Goal: Task Accomplishment & Management: Use online tool/utility

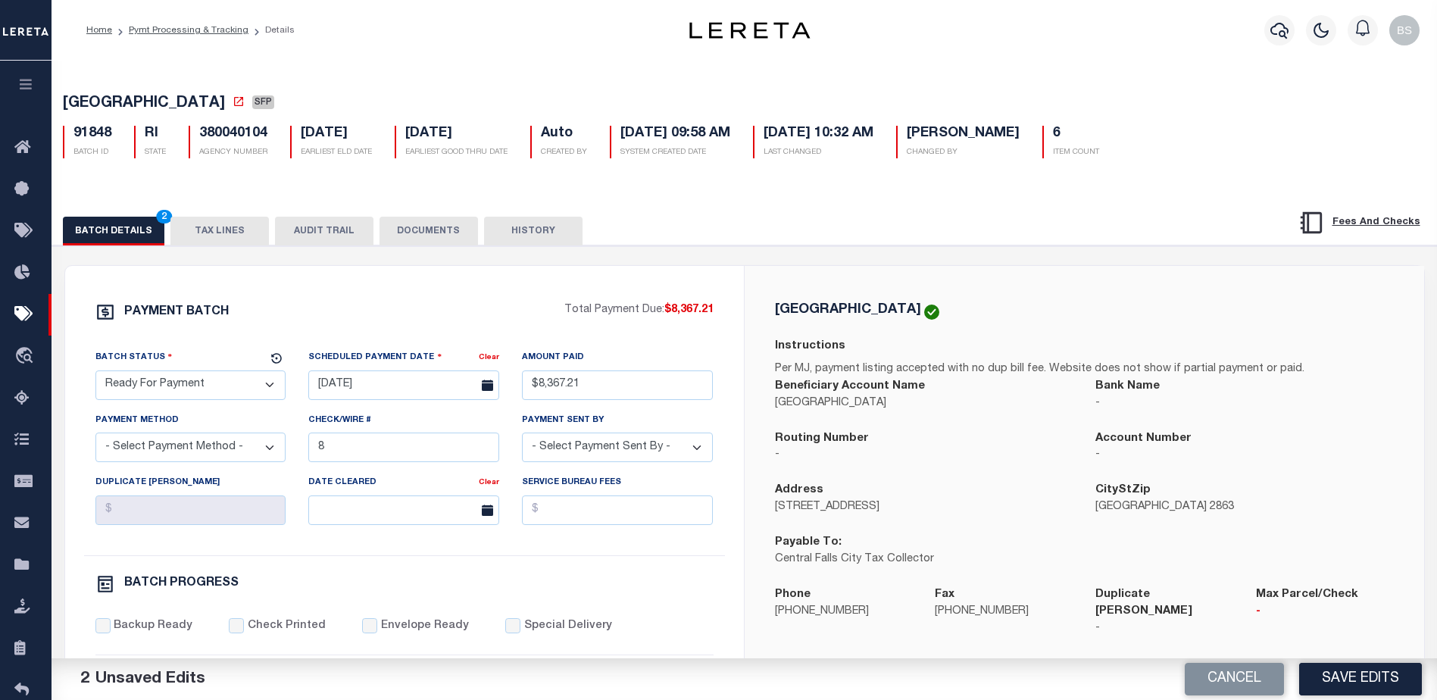
select select "RFP"
type input "$8,367.21"
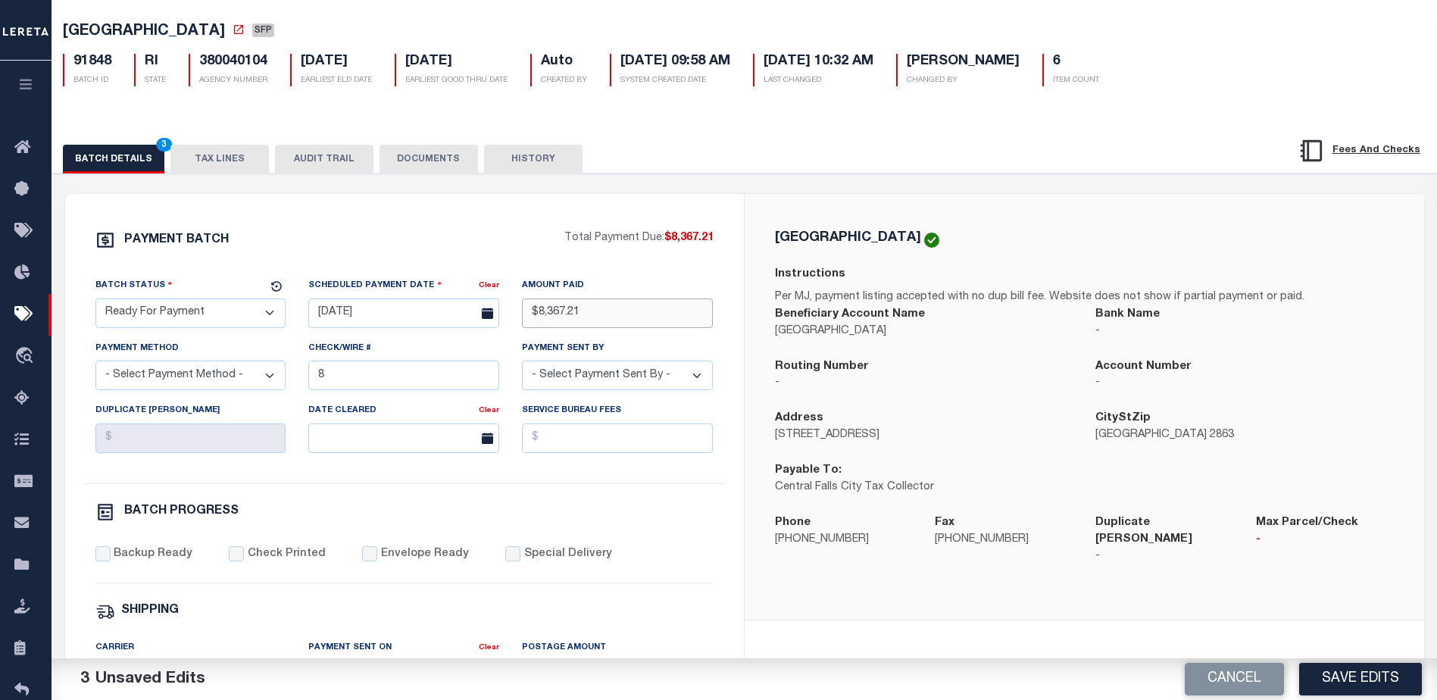
scroll to position [76, 0]
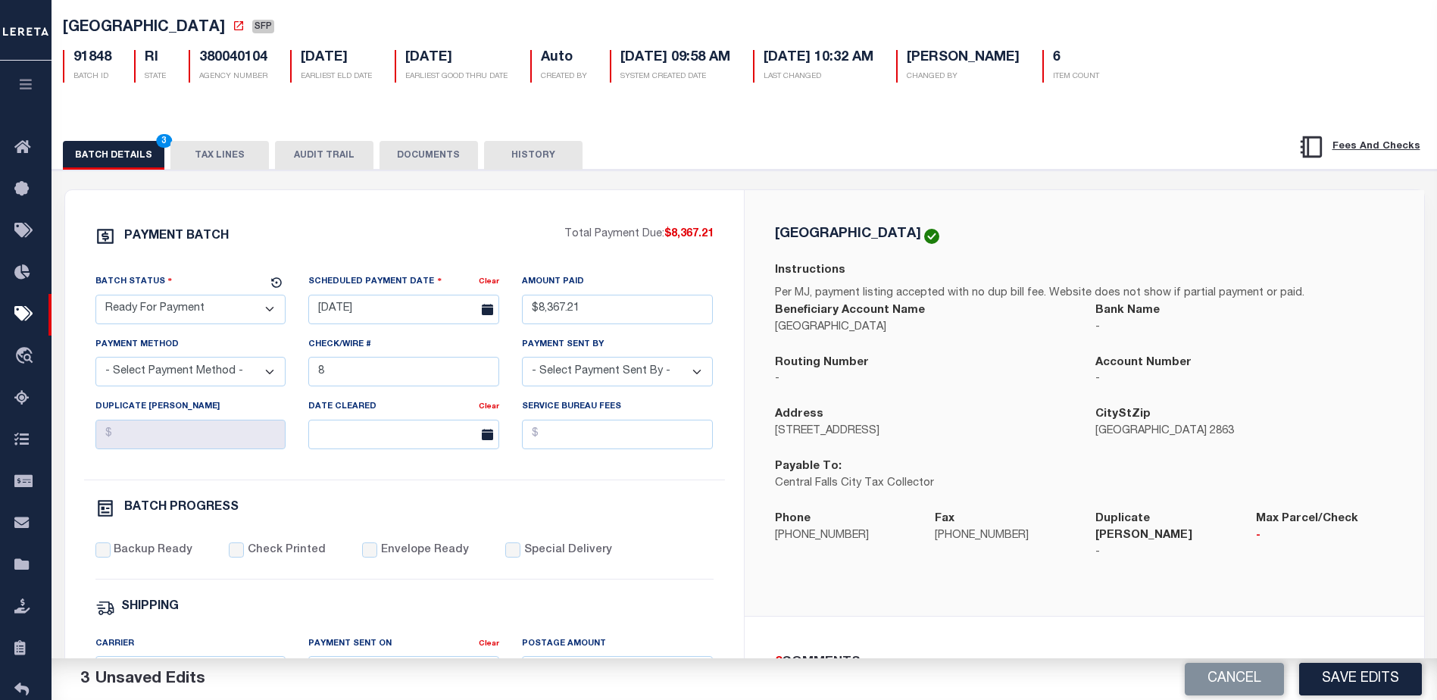
click at [223, 379] on select "- Select Payment Method - ACH Certified Check Check Direct Deposit Wire Transfer" at bounding box center [190, 372] width 191 height 30
select select "CHK"
click at [95, 361] on select "- Select Payment Method - ACH Certified Check Check Direct Deposit Wire Transfer" at bounding box center [190, 372] width 191 height 30
drag, startPoint x: 408, startPoint y: 382, endPoint x: 383, endPoint y: 357, distance: 35.3
click at [409, 379] on input "8" at bounding box center [403, 372] width 191 height 30
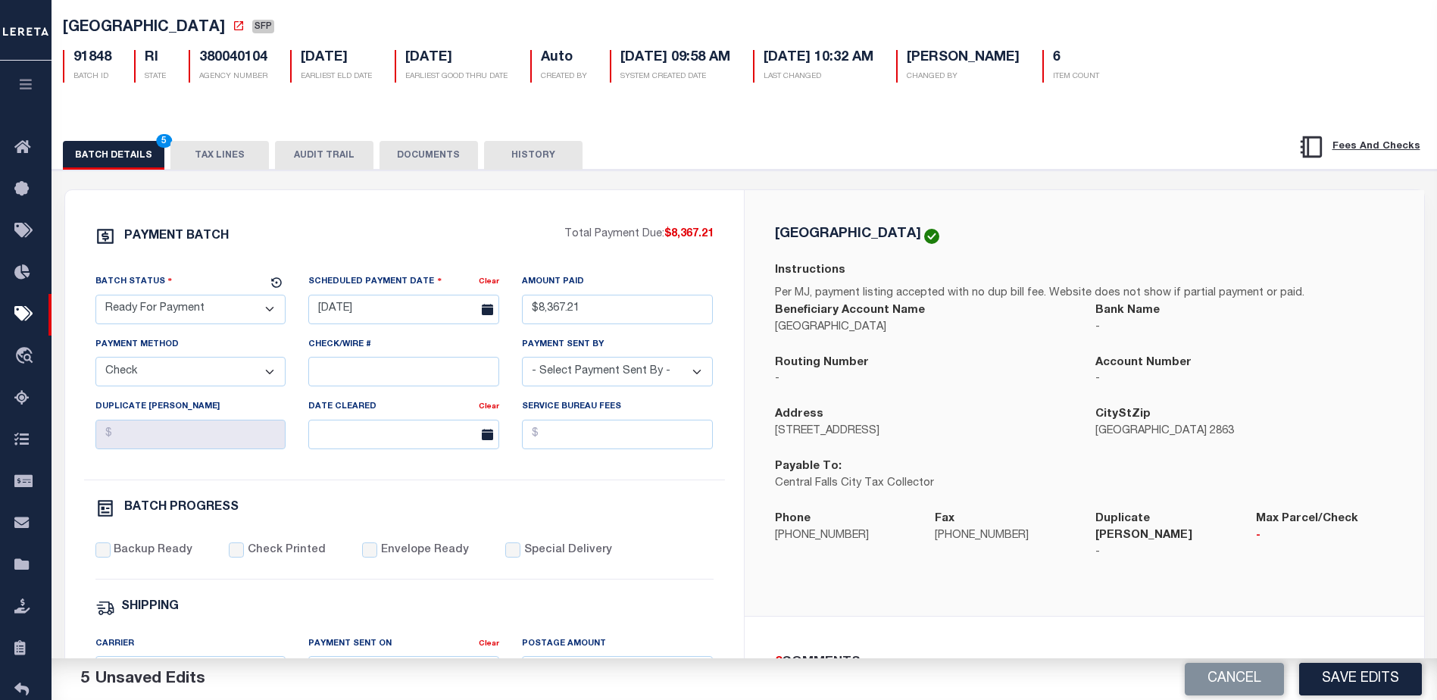
click at [660, 377] on select "- Select Payment Sent By - Aakash Patel Abdul Muzain Adams, Pamela S Adhikary R…" at bounding box center [617, 372] width 191 height 30
select select "Starek, Barbara"
click at [576, 376] on select "- Select Payment Sent By - Aakash Patel Abdul Muzain Adams, Pamela S Adhikary R…" at bounding box center [617, 372] width 191 height 30
click at [101, 556] on input "Backup Ready" at bounding box center [102, 549] width 15 height 15
checkbox input "true"
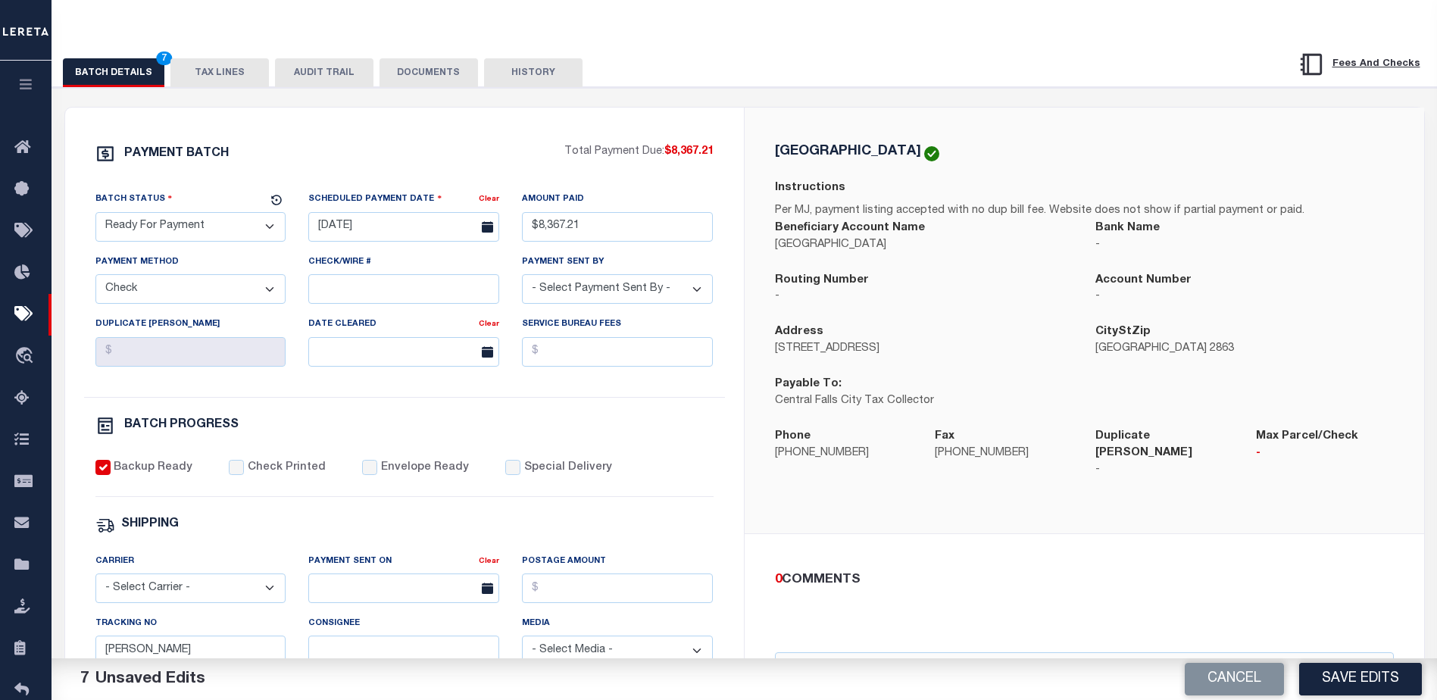
scroll to position [227, 0]
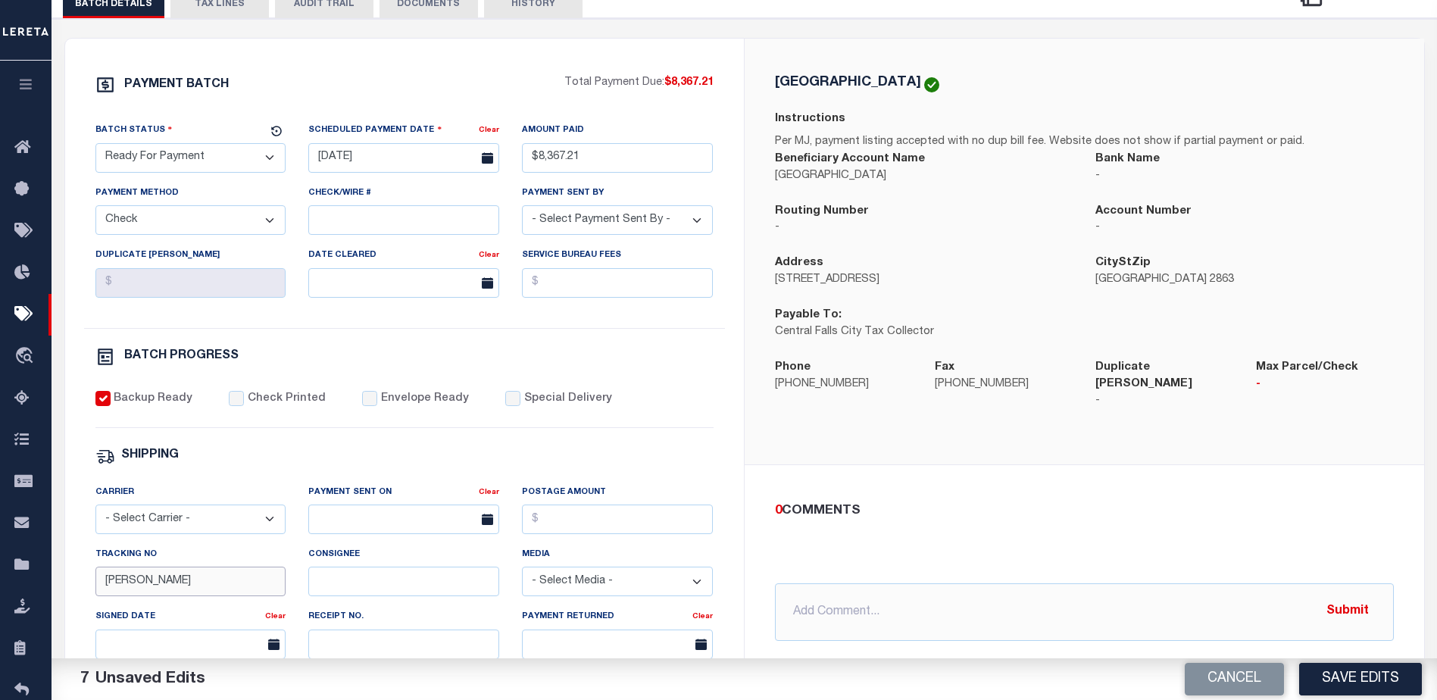
click at [221, 583] on input "Barbara" at bounding box center [190, 582] width 191 height 30
type input "B"
click at [1350, 679] on button "Save Edits" at bounding box center [1360, 679] width 123 height 33
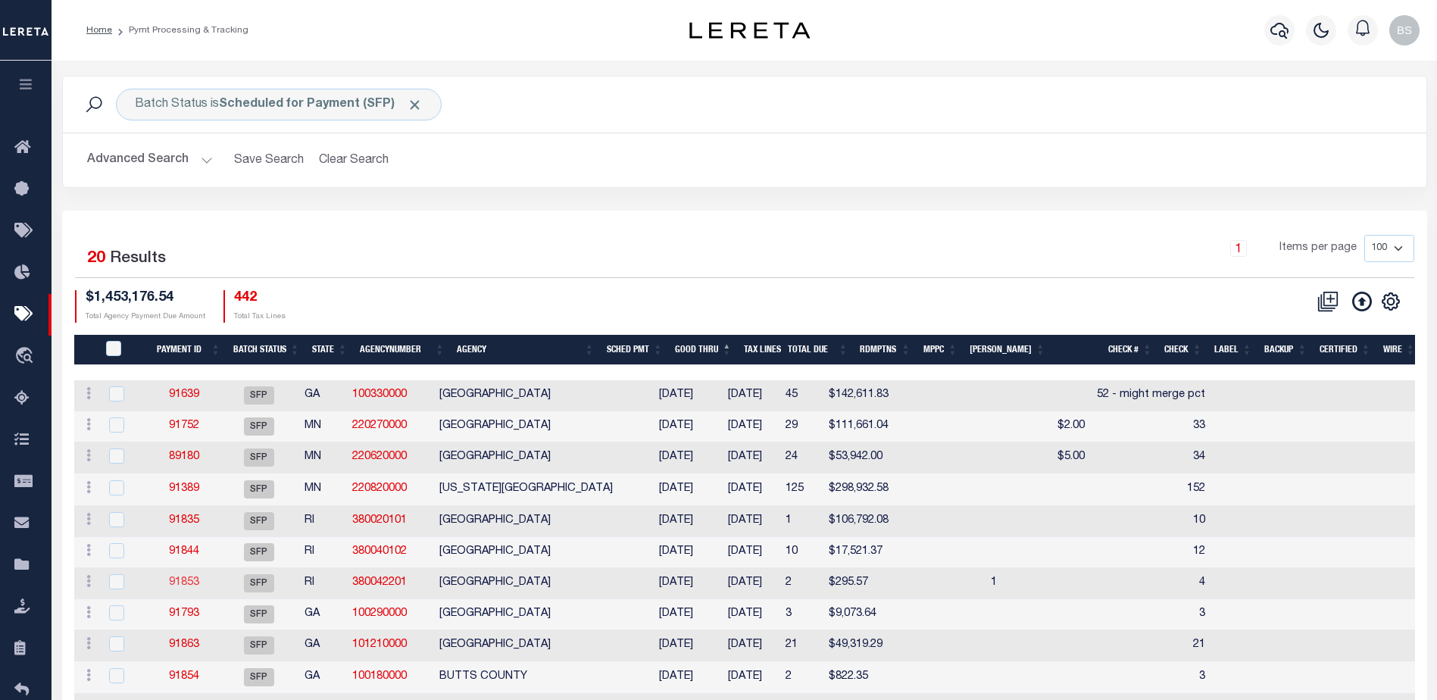
click at [189, 579] on link "91853" at bounding box center [184, 582] width 30 height 11
select select "SFP"
type input "10/06/2025"
select select
type input "4"
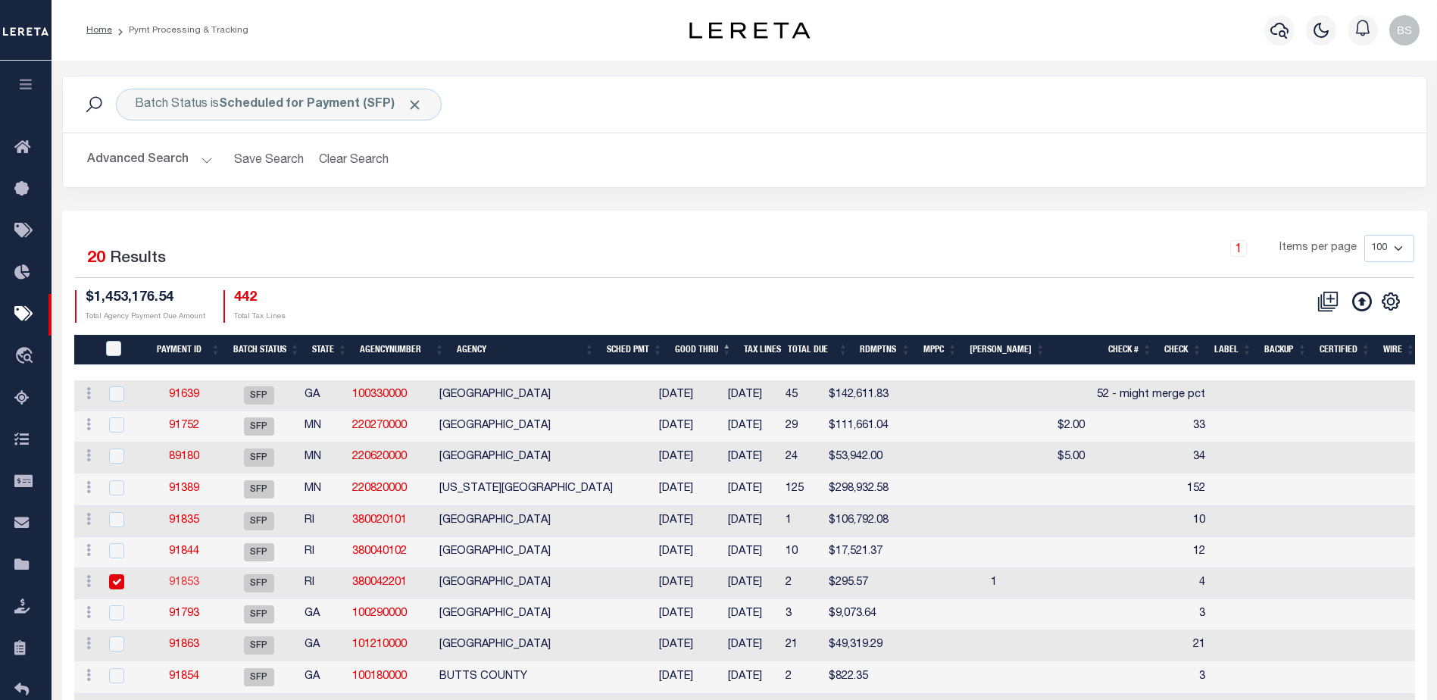
select select
checkbox input "false"
type input "Barbara"
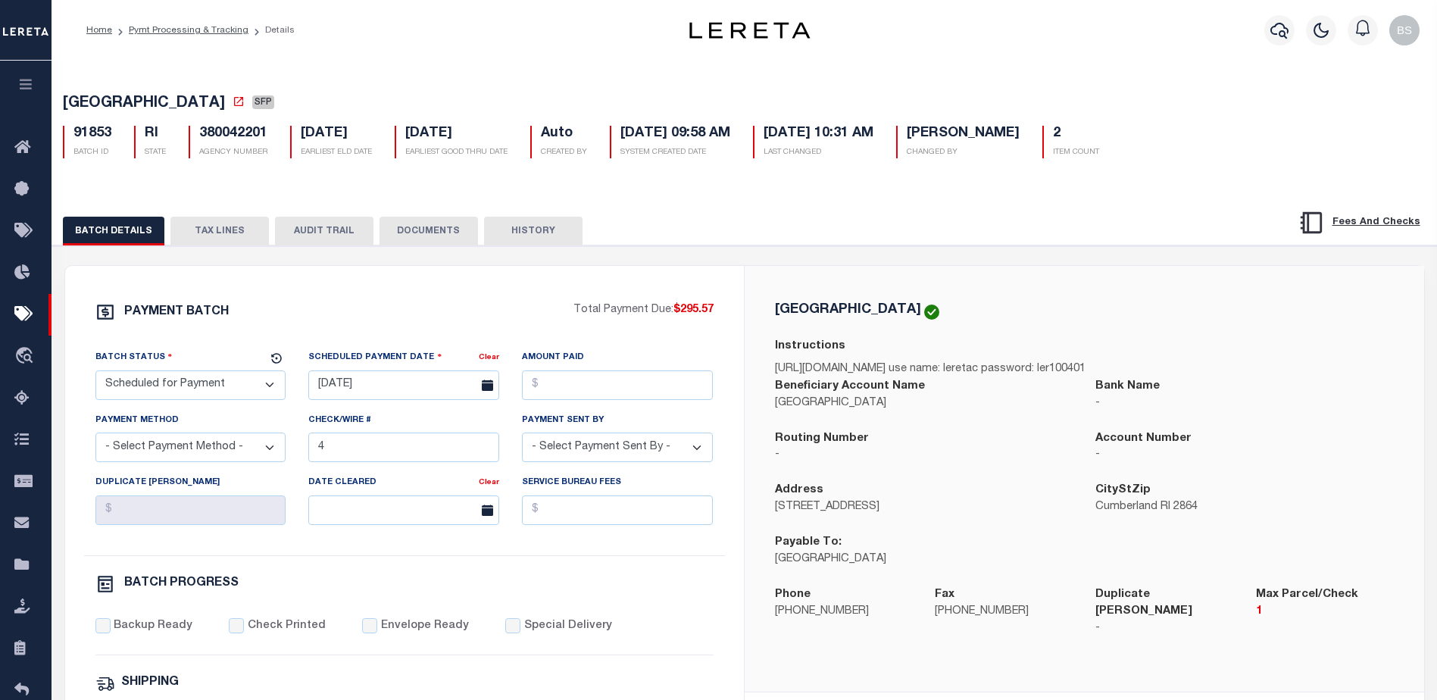
click at [246, 382] on select "- Select Status - Scheduled for Payment Ready For Payment Payment Sent Cleared …" at bounding box center [190, 385] width 191 height 30
select select "RFP"
click at [95, 373] on select "- Select Status - Scheduled for Payment Ready For Payment Payment Sent Cleared …" at bounding box center [190, 385] width 191 height 30
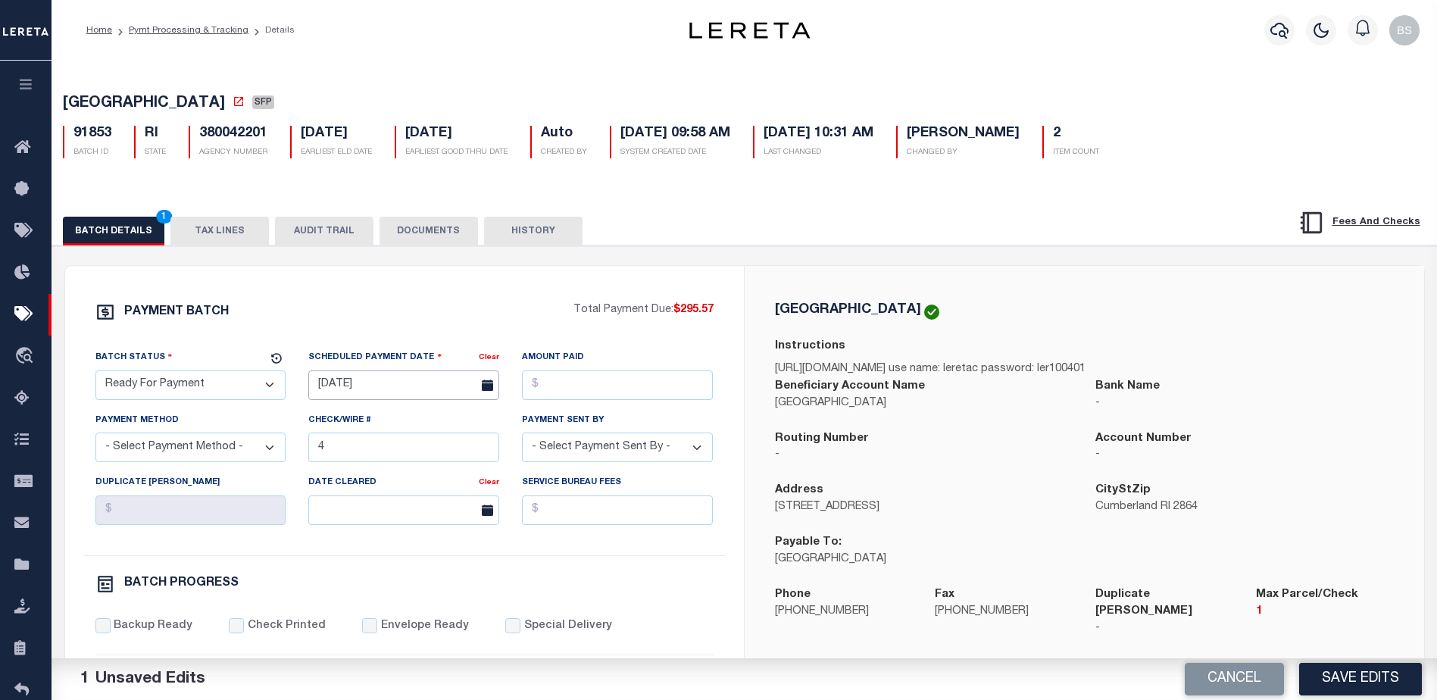
click at [337, 390] on input "10/06/2025" at bounding box center [403, 385] width 191 height 30
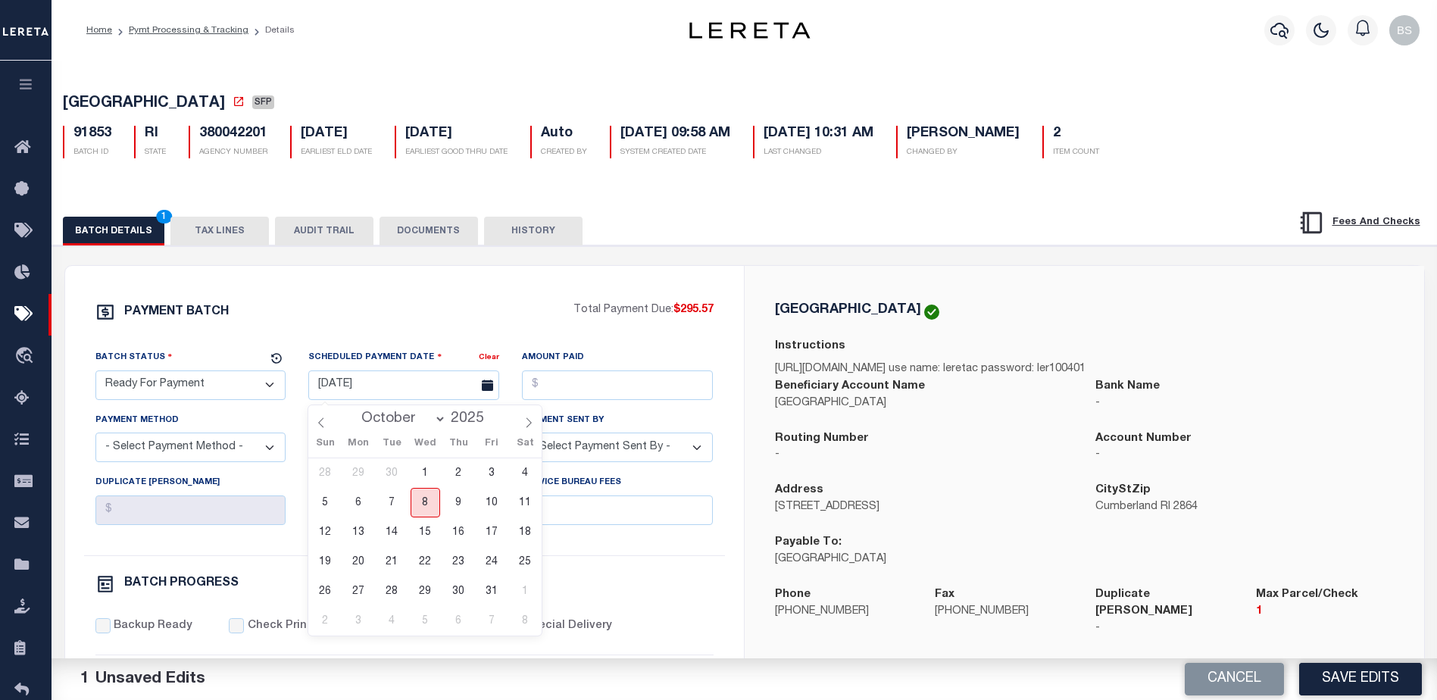
drag, startPoint x: 427, startPoint y: 505, endPoint x: 460, endPoint y: 473, distance: 46.6
click at [430, 502] on span "8" at bounding box center [426, 503] width 30 height 30
type input "[DATE]"
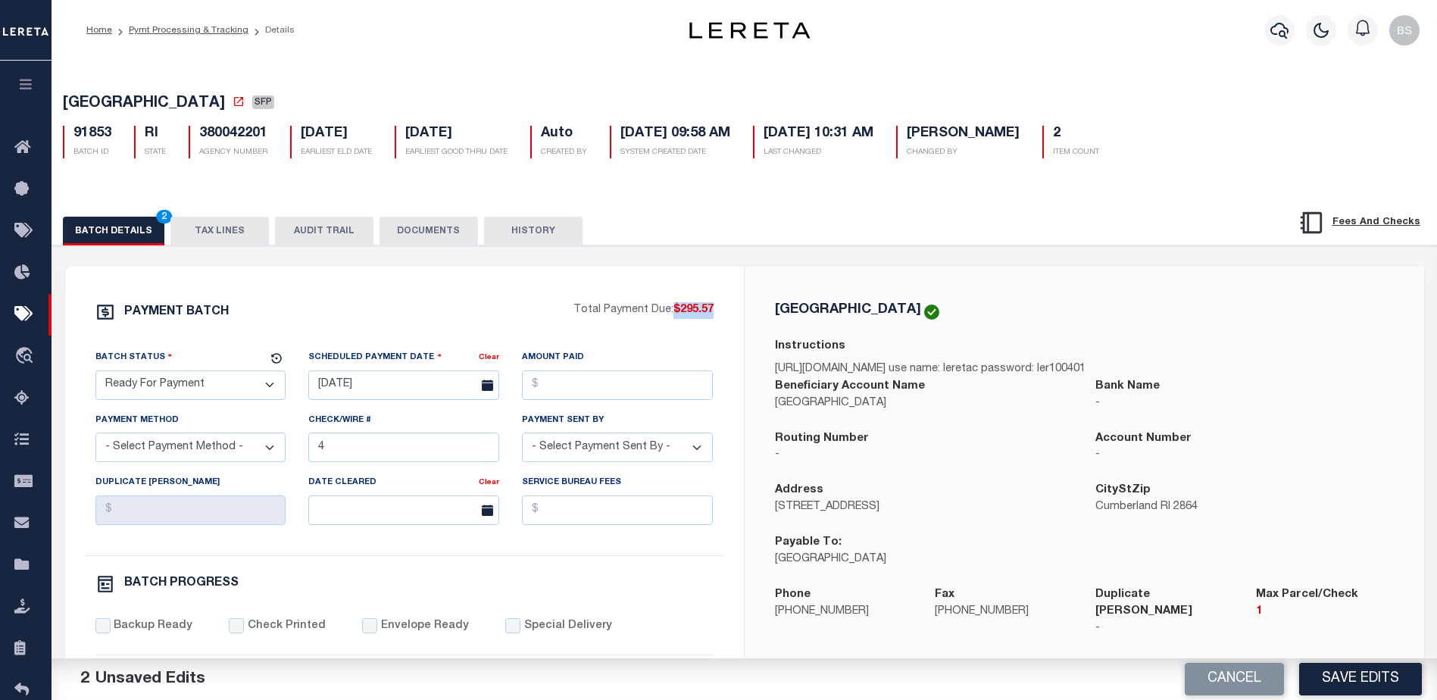
drag, startPoint x: 673, startPoint y: 313, endPoint x: 725, endPoint y: 311, distance: 51.5
click at [725, 311] on div "PAYMENT BATCH Total Payment Due: $295.57 Batch Status - Select Status -" at bounding box center [404, 708] width 642 height 813
copy span "$295.57"
click at [576, 387] on input "Amount Paid" at bounding box center [617, 385] width 191 height 30
paste input "$295.57"
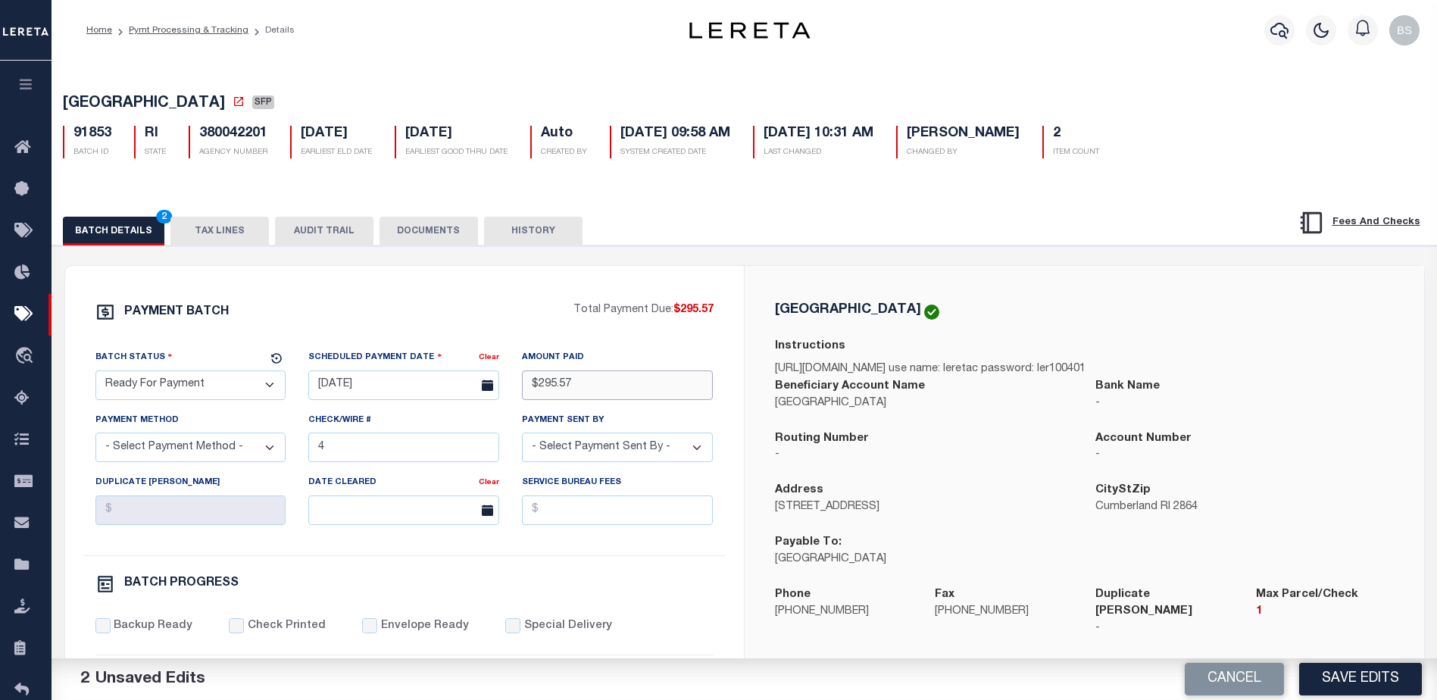
type input "$295.57"
click at [272, 456] on select "- Select Payment Method - ACH Certified Check Check Direct Deposit Wire Transfer" at bounding box center [190, 447] width 191 height 30
select select "CHK"
click at [95, 437] on select "- Select Payment Method - ACH Certified Check Check Direct Deposit Wire Transfer" at bounding box center [190, 447] width 191 height 30
click at [436, 444] on input "4" at bounding box center [403, 447] width 191 height 30
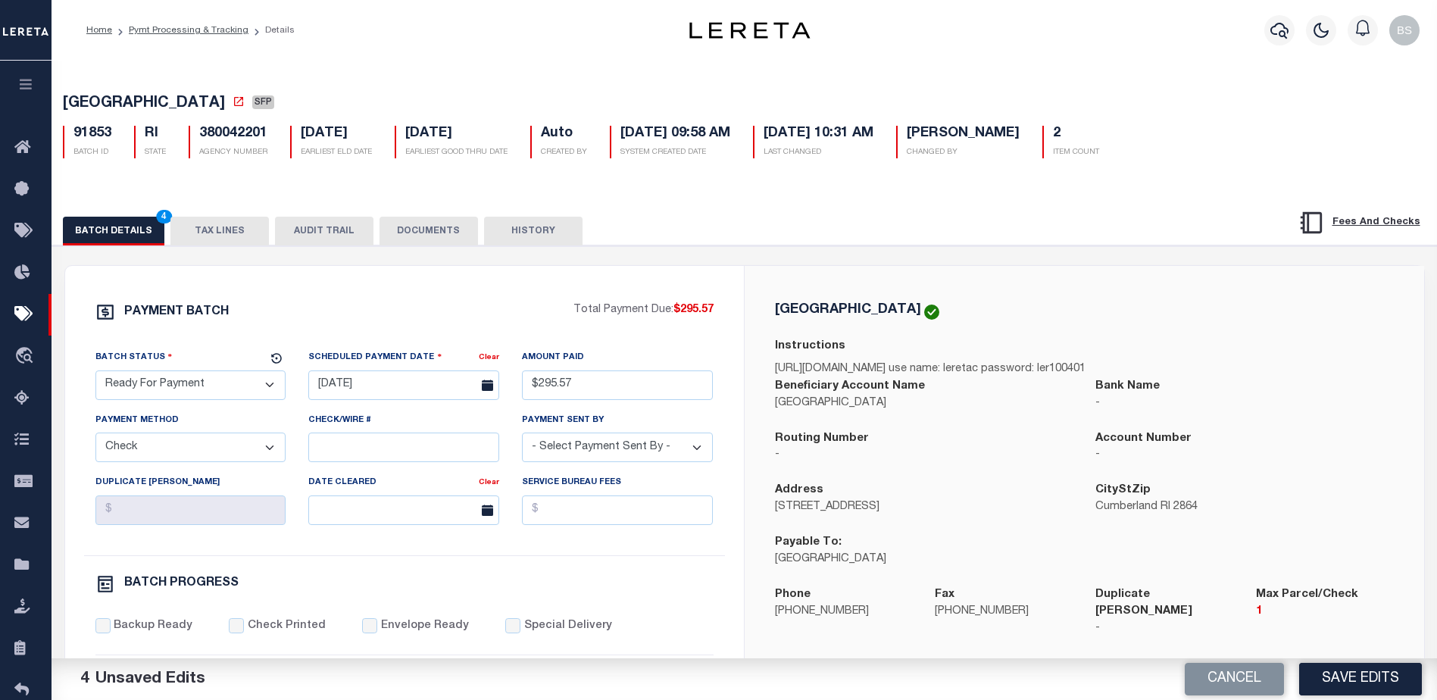
drag, startPoint x: 660, startPoint y: 448, endPoint x: 661, endPoint y: 439, distance: 8.5
click at [660, 448] on select "- Select Payment Sent By - Aakash Patel Abdul Muzain Adams, Pamela S Adhikary R…" at bounding box center [617, 447] width 191 height 30
select select "Starek, Barbara"
click at [588, 459] on select "- Select Payment Sent By - Aakash Patel Abdul Muzain Adams, Pamela S Adhikary R…" at bounding box center [617, 447] width 191 height 30
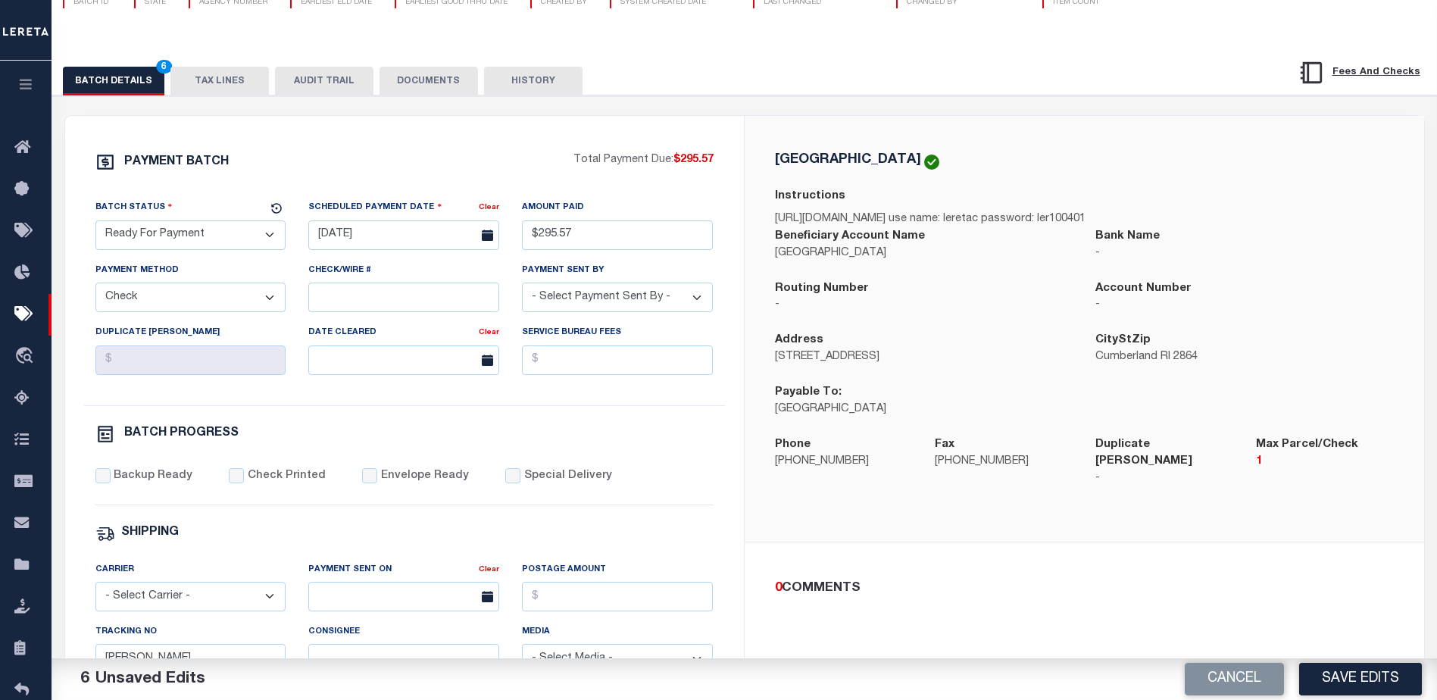
scroll to position [151, 0]
click at [105, 475] on input "Backup Ready" at bounding box center [102, 474] width 15 height 15
checkbox input "true"
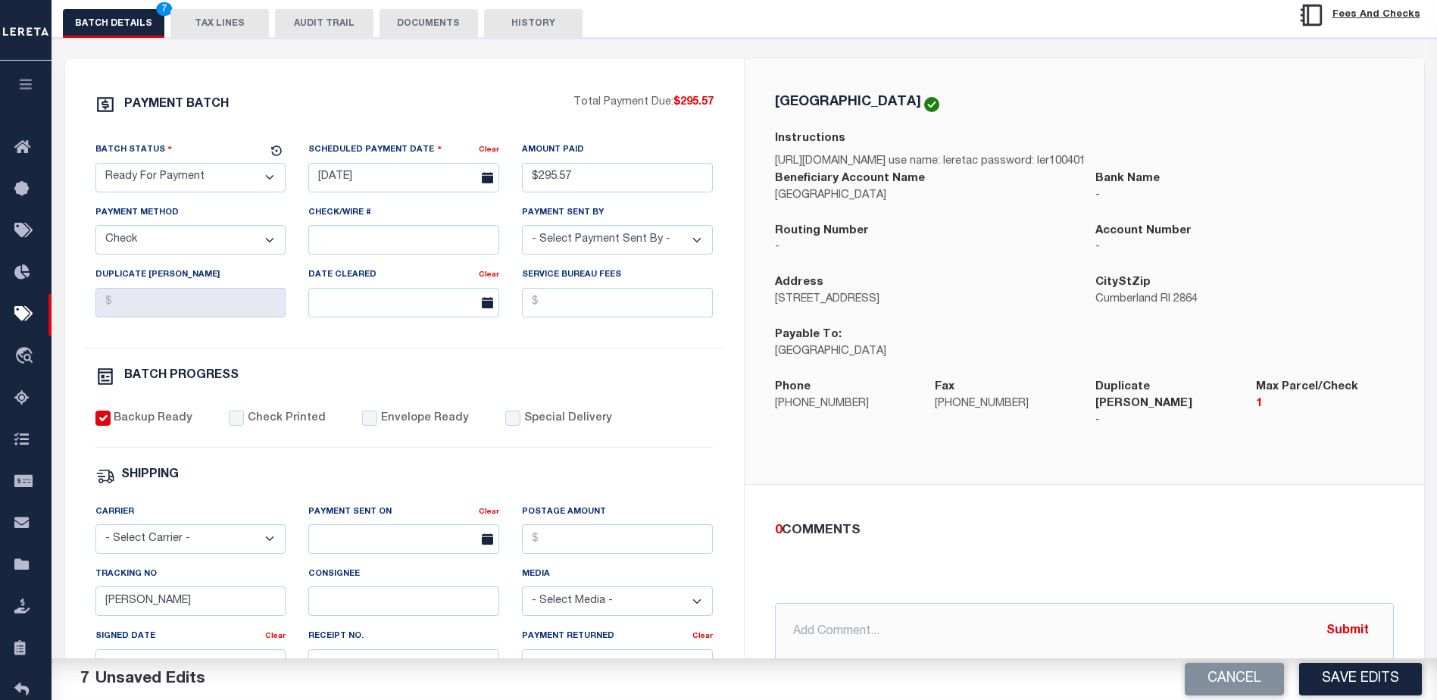
scroll to position [303, 0]
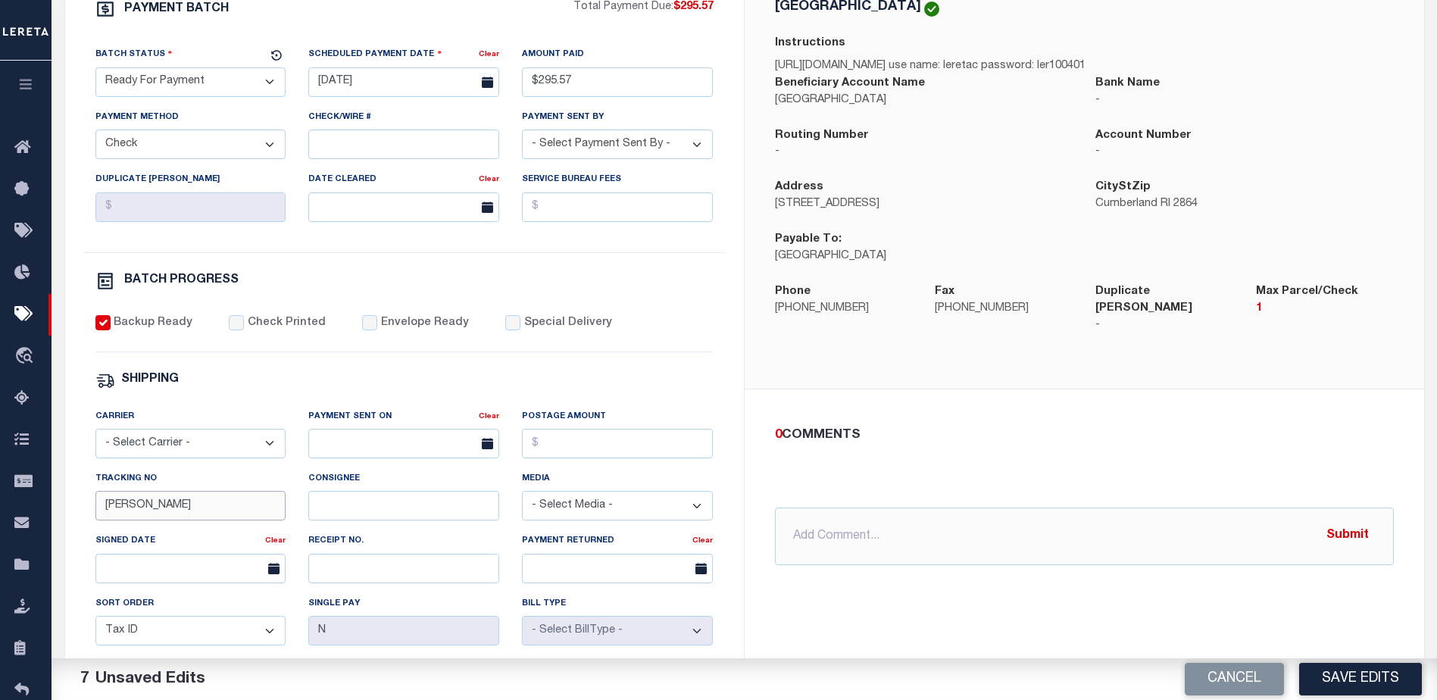
click at [216, 517] on input "Barbara" at bounding box center [190, 506] width 191 height 30
type input "B"
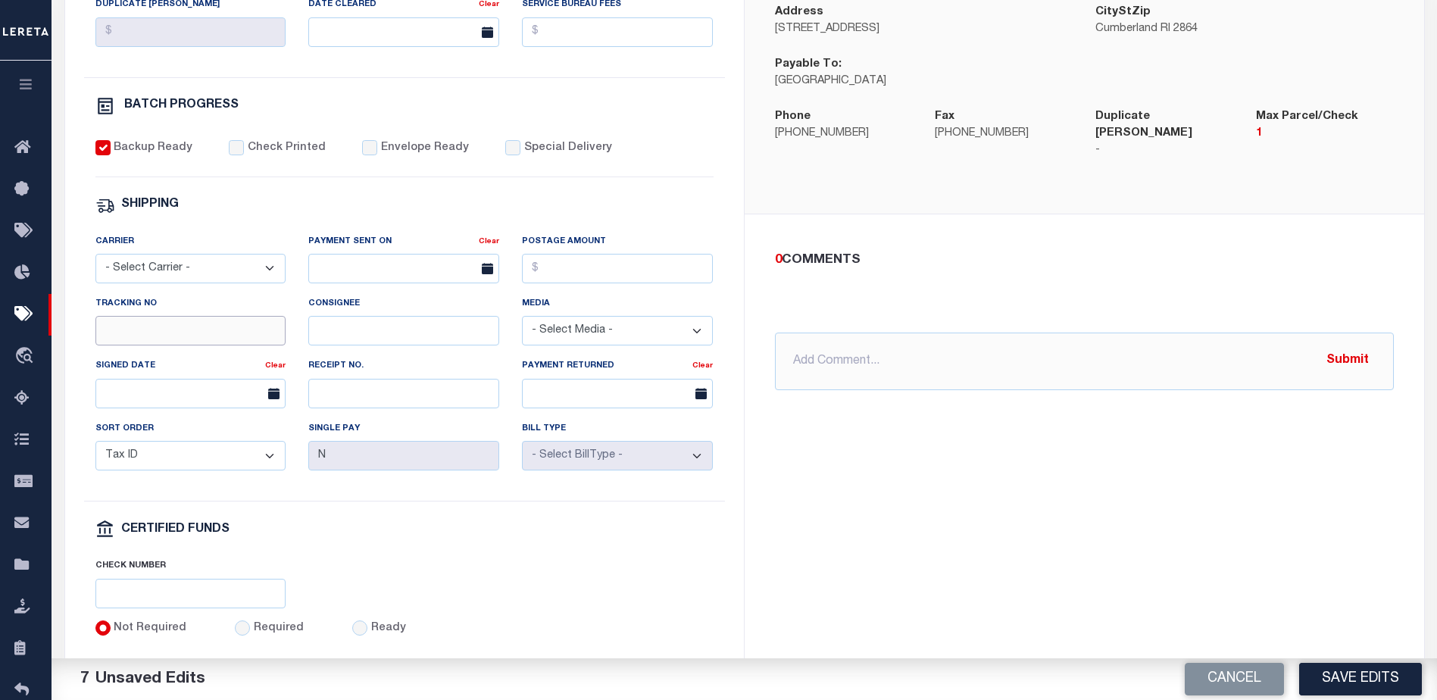
scroll to position [530, 0]
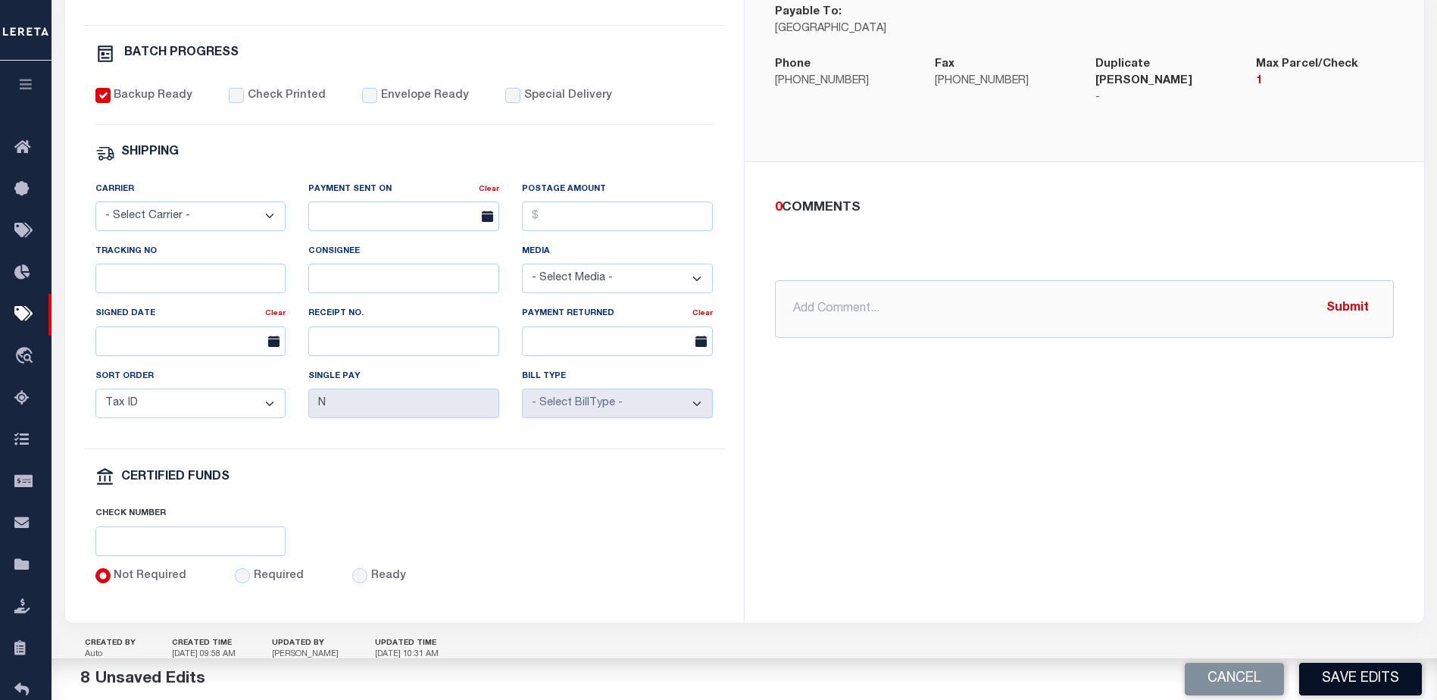
click at [1366, 672] on button "Save Edits" at bounding box center [1360, 679] width 123 height 33
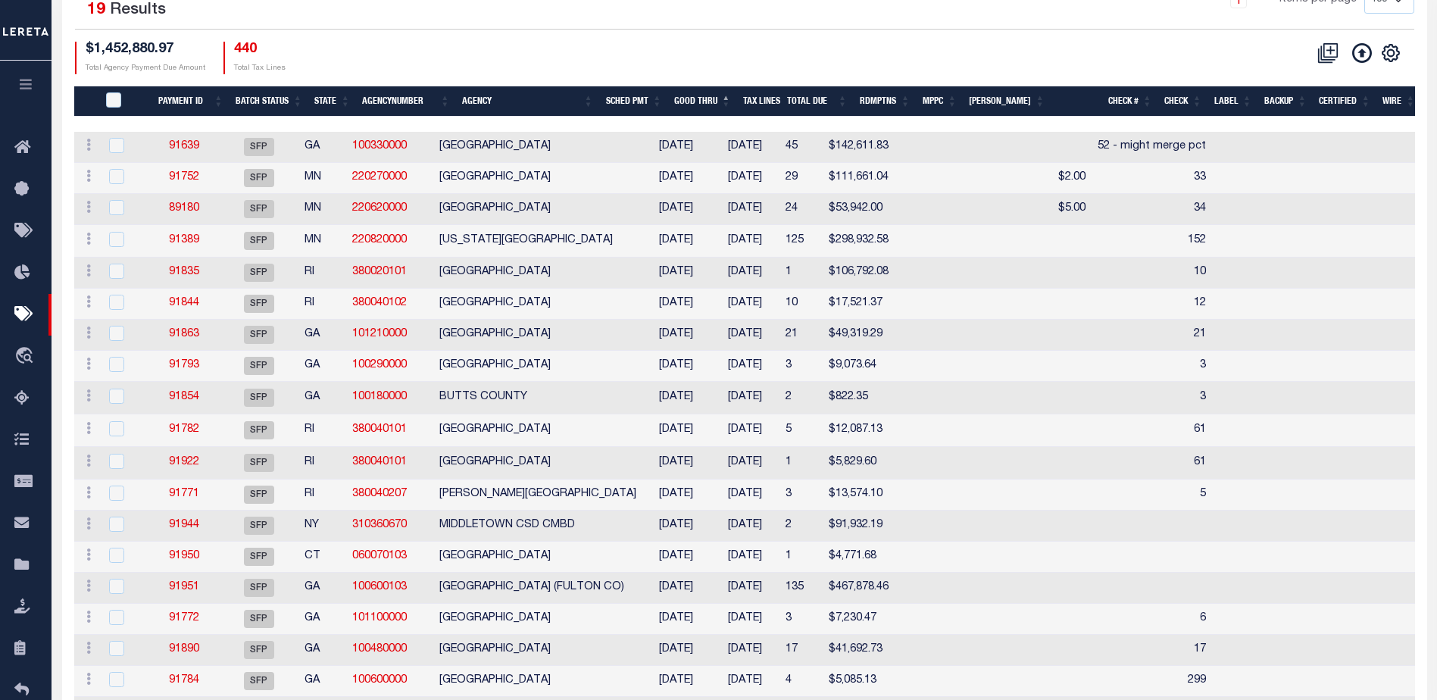
scroll to position [183, 0]
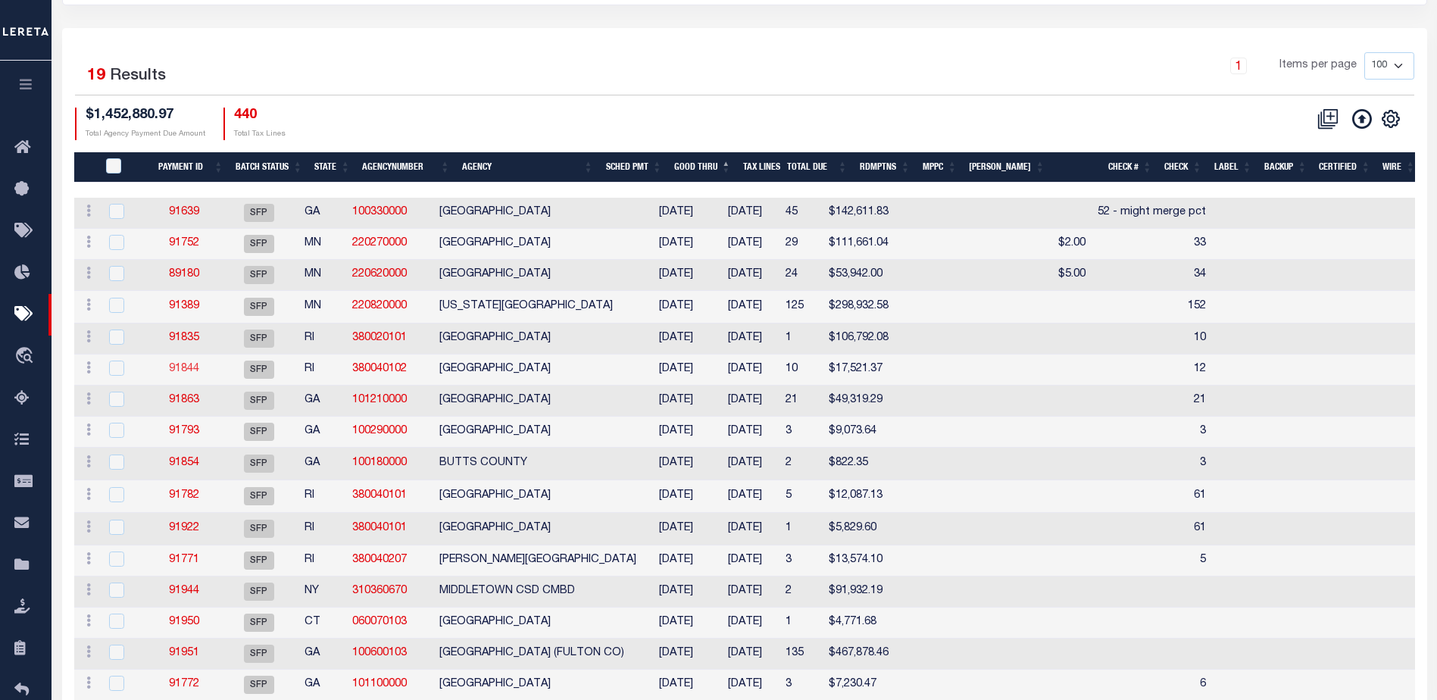
click at [189, 365] on link "91844" at bounding box center [184, 369] width 30 height 11
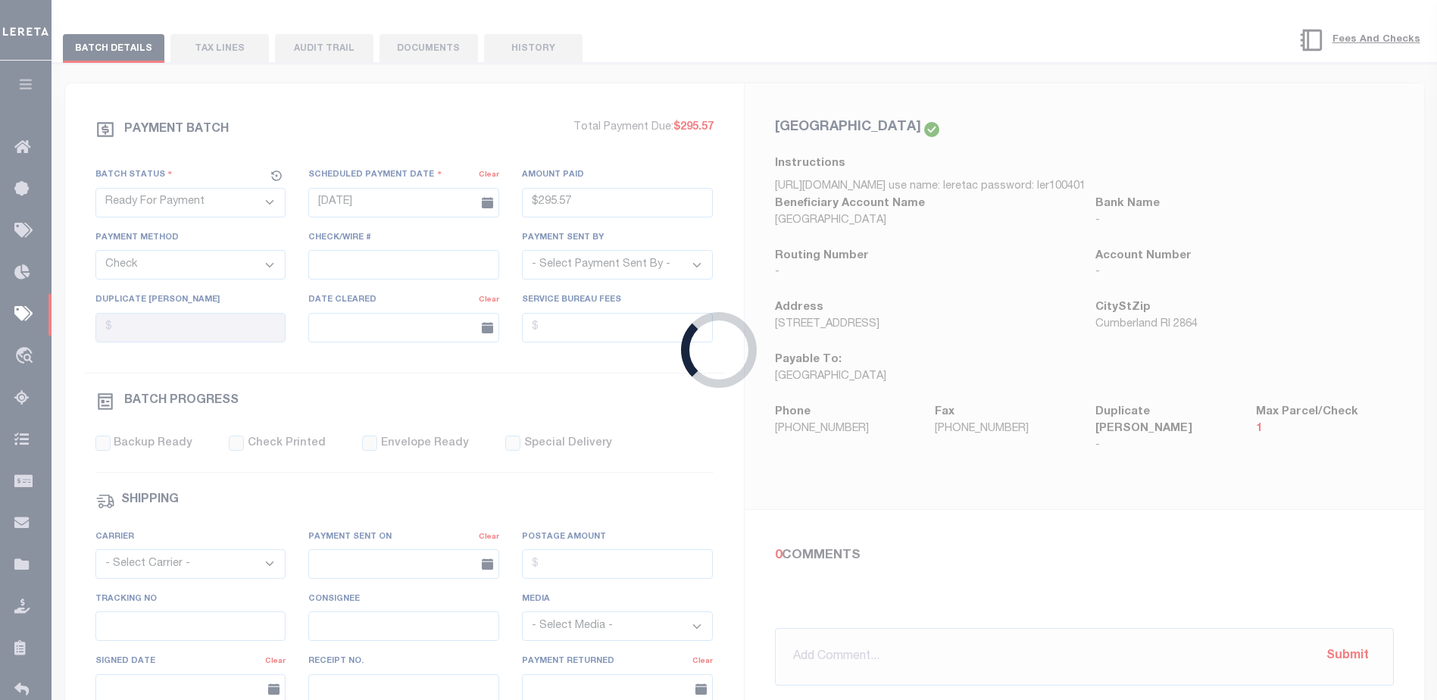
select select "SFP"
type input "10/05/2025"
select select
type input "12"
select select
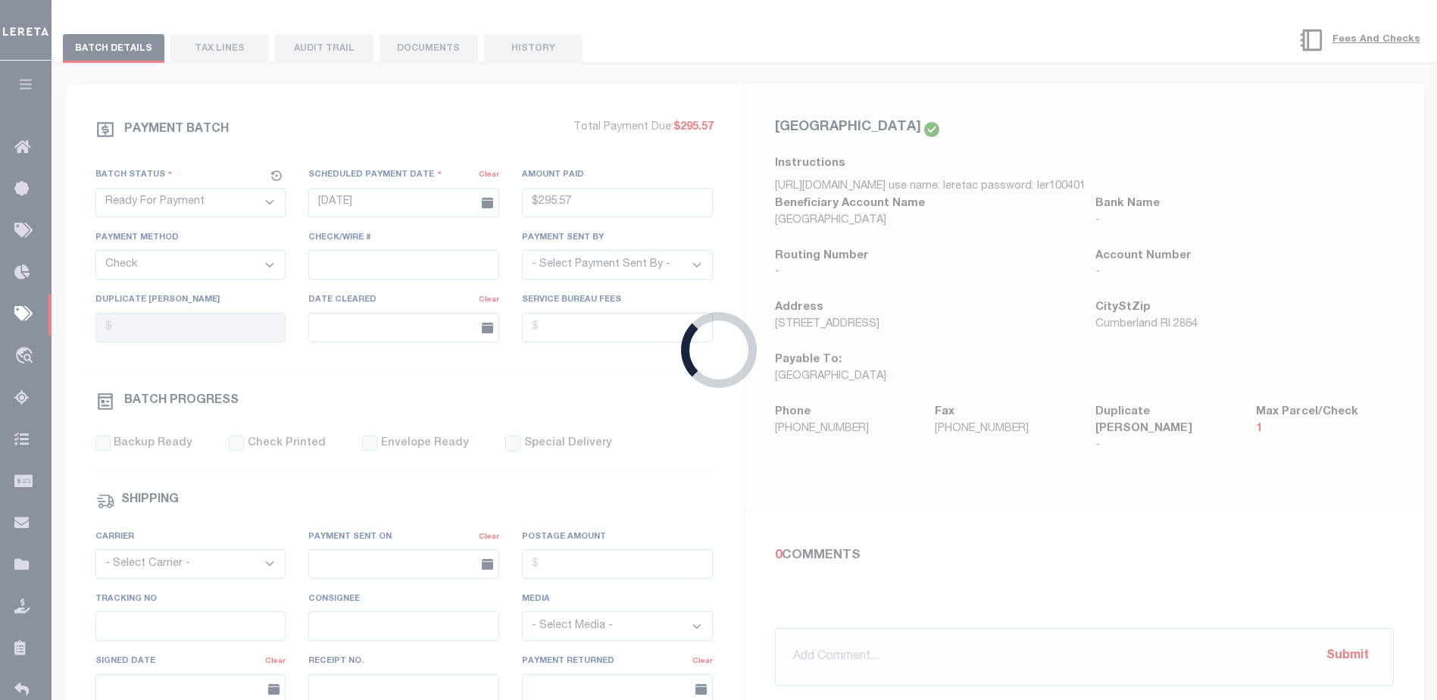
checkbox input "false"
type input "Barbara"
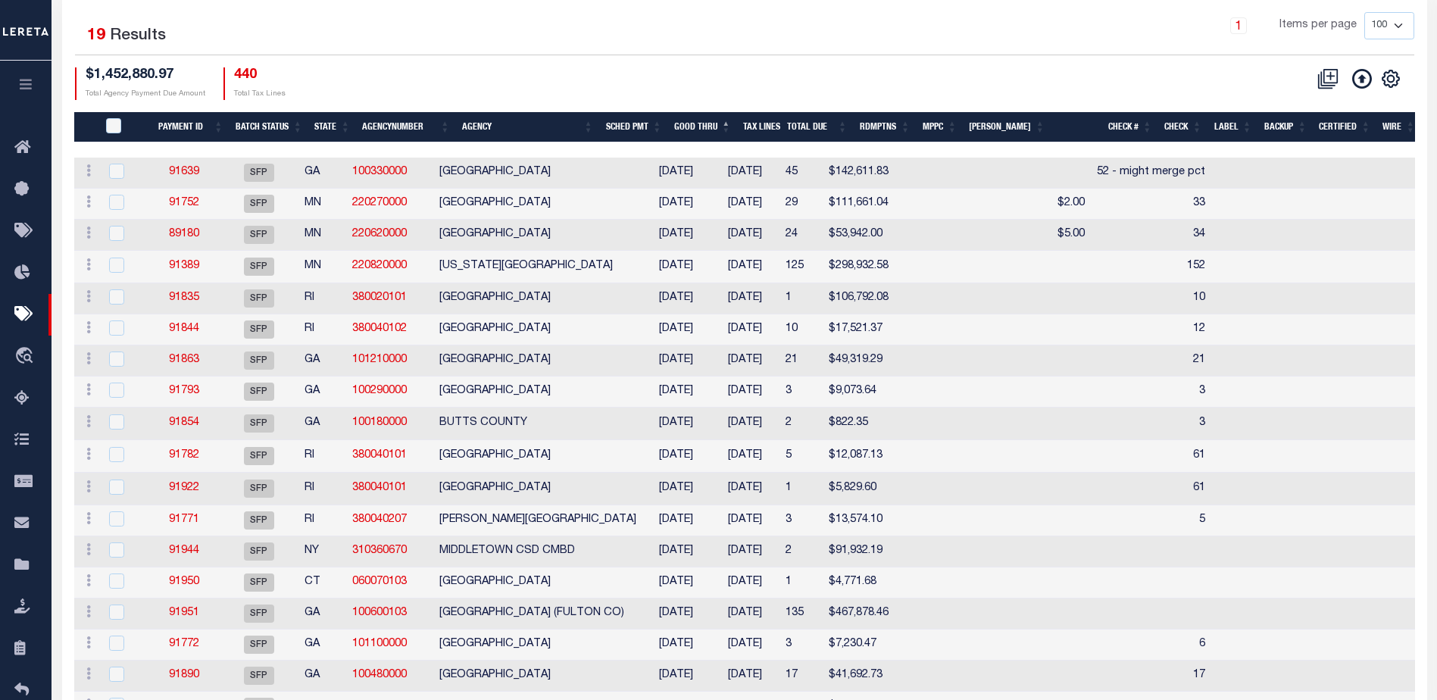
scroll to position [258, 0]
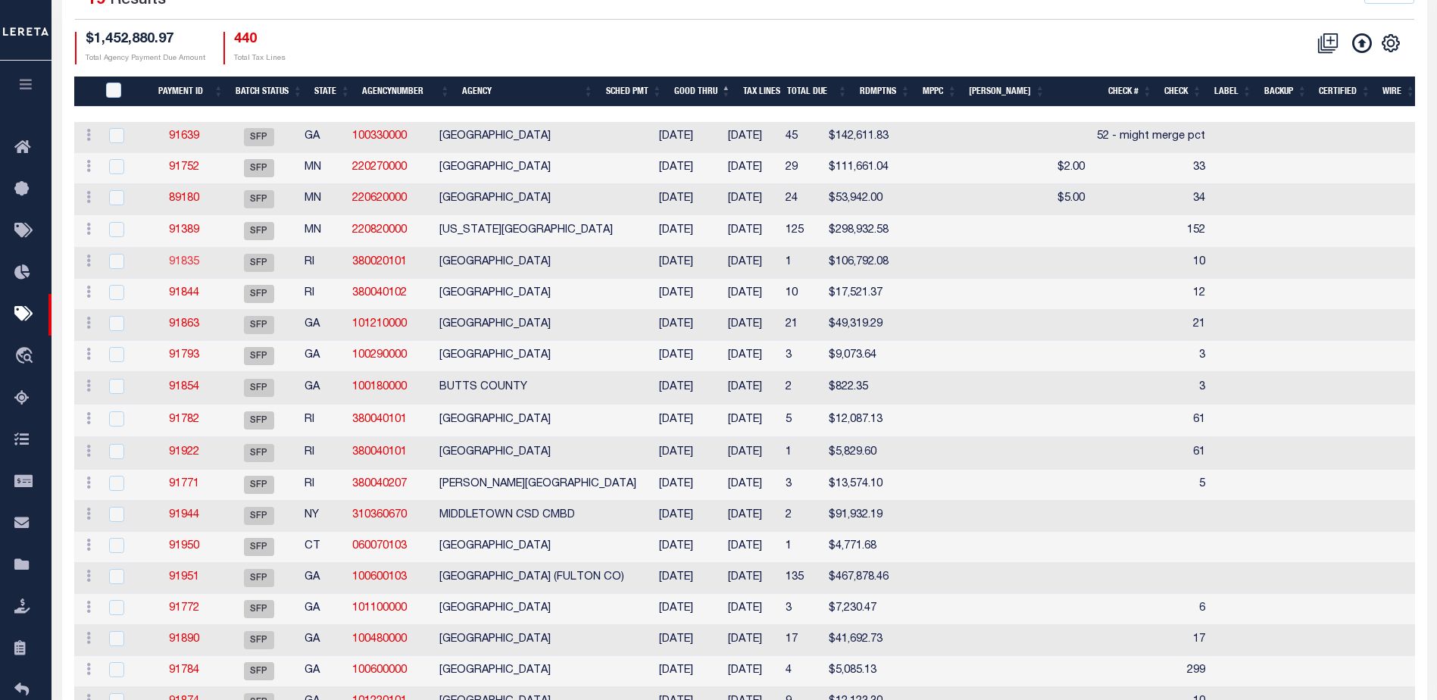
click at [192, 259] on link "91835" at bounding box center [184, 262] width 30 height 11
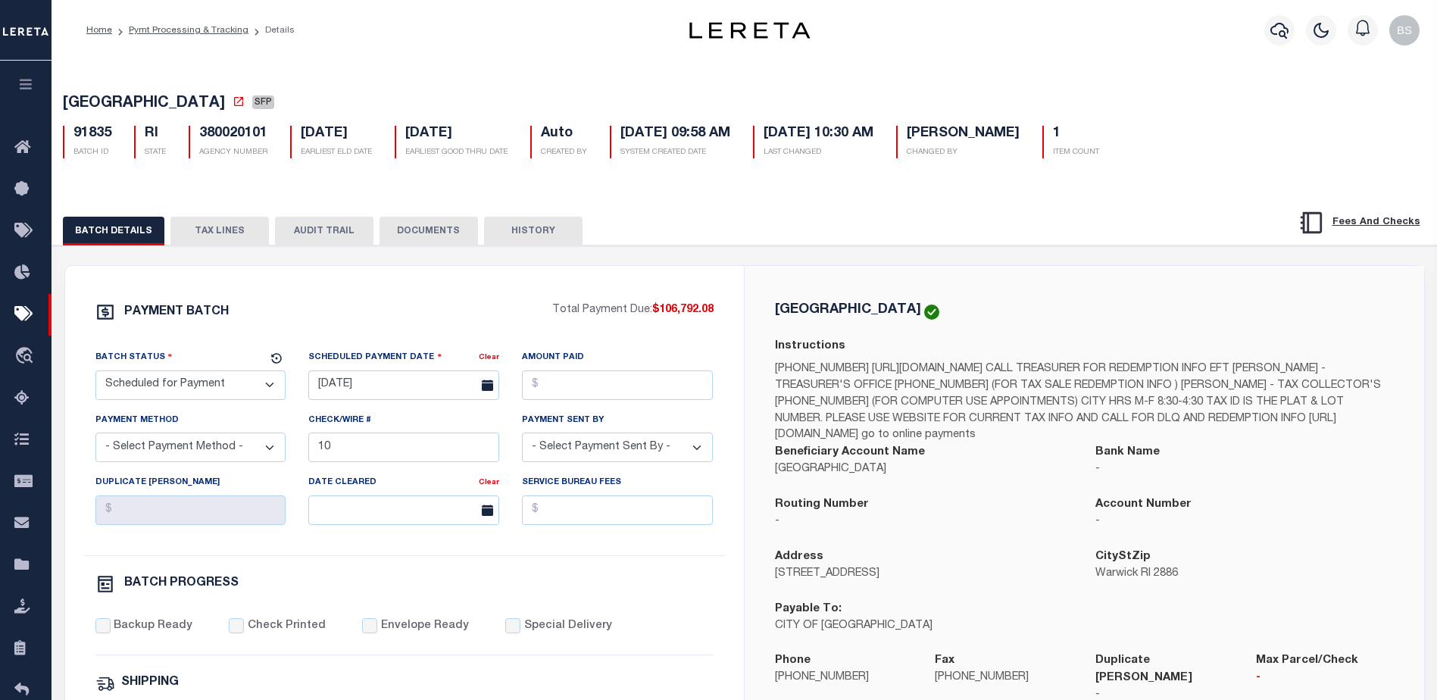
click at [342, 236] on button "AUDIT TRAIL" at bounding box center [324, 231] width 98 height 29
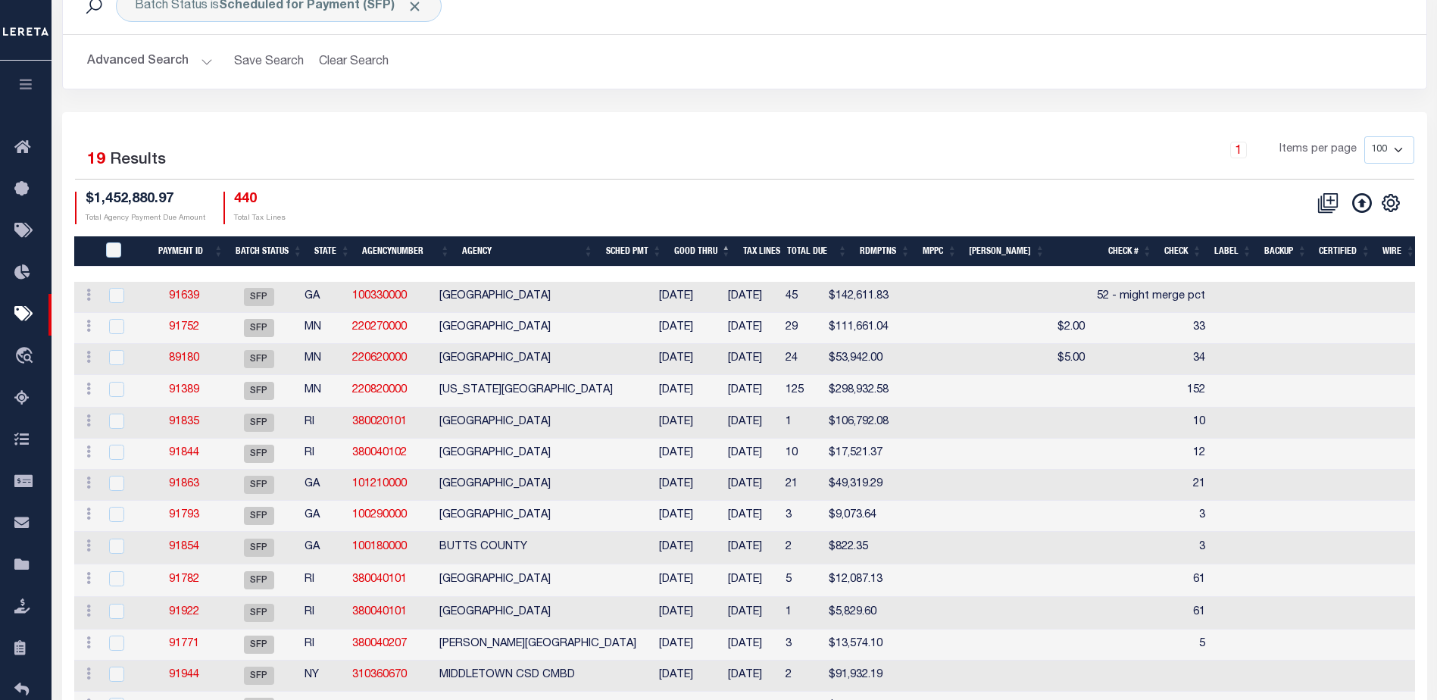
scroll to position [103, 0]
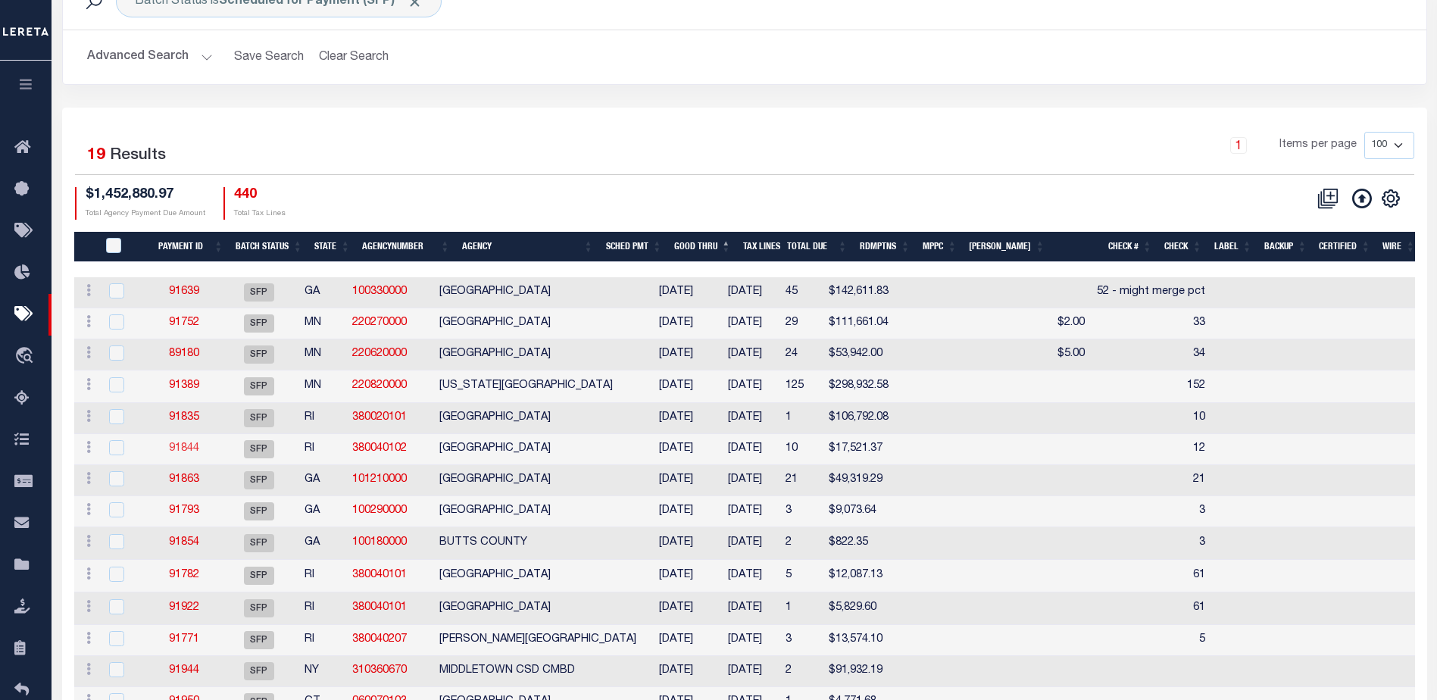
click at [199, 450] on link "91844" at bounding box center [184, 448] width 30 height 11
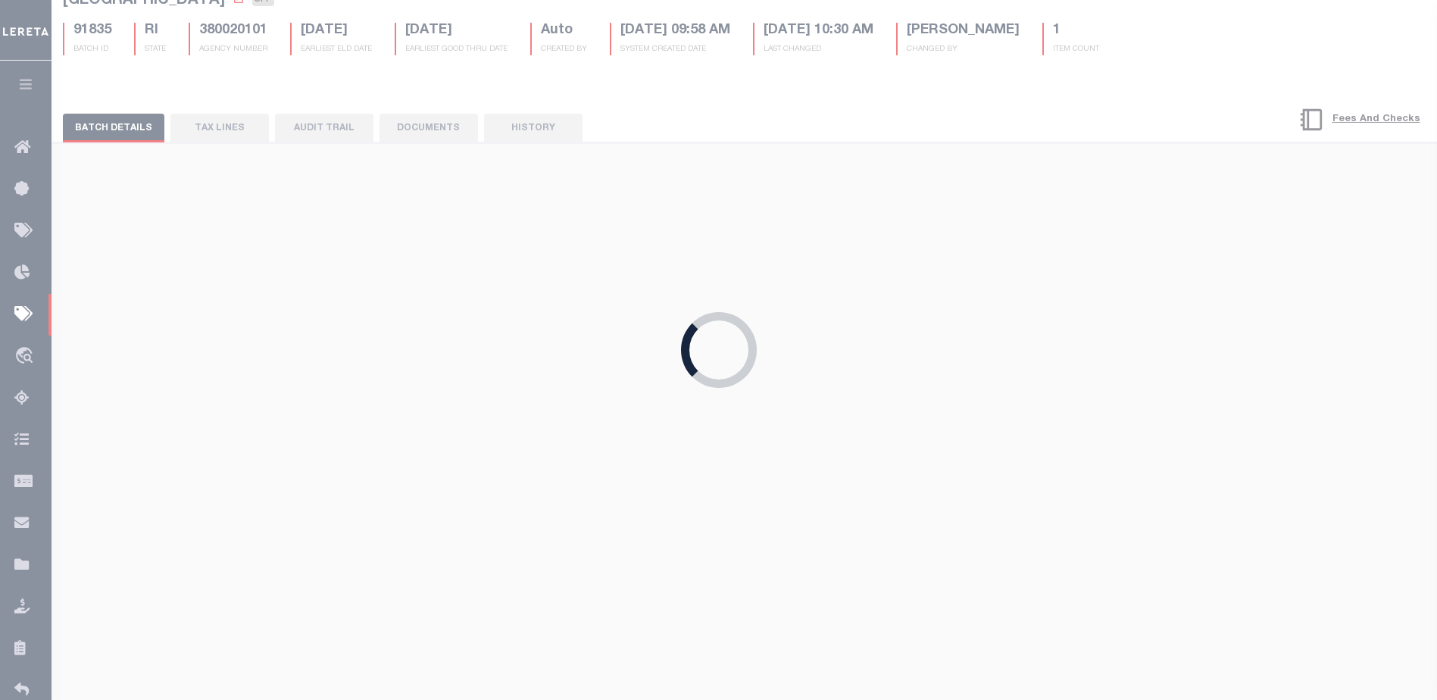
type input "12"
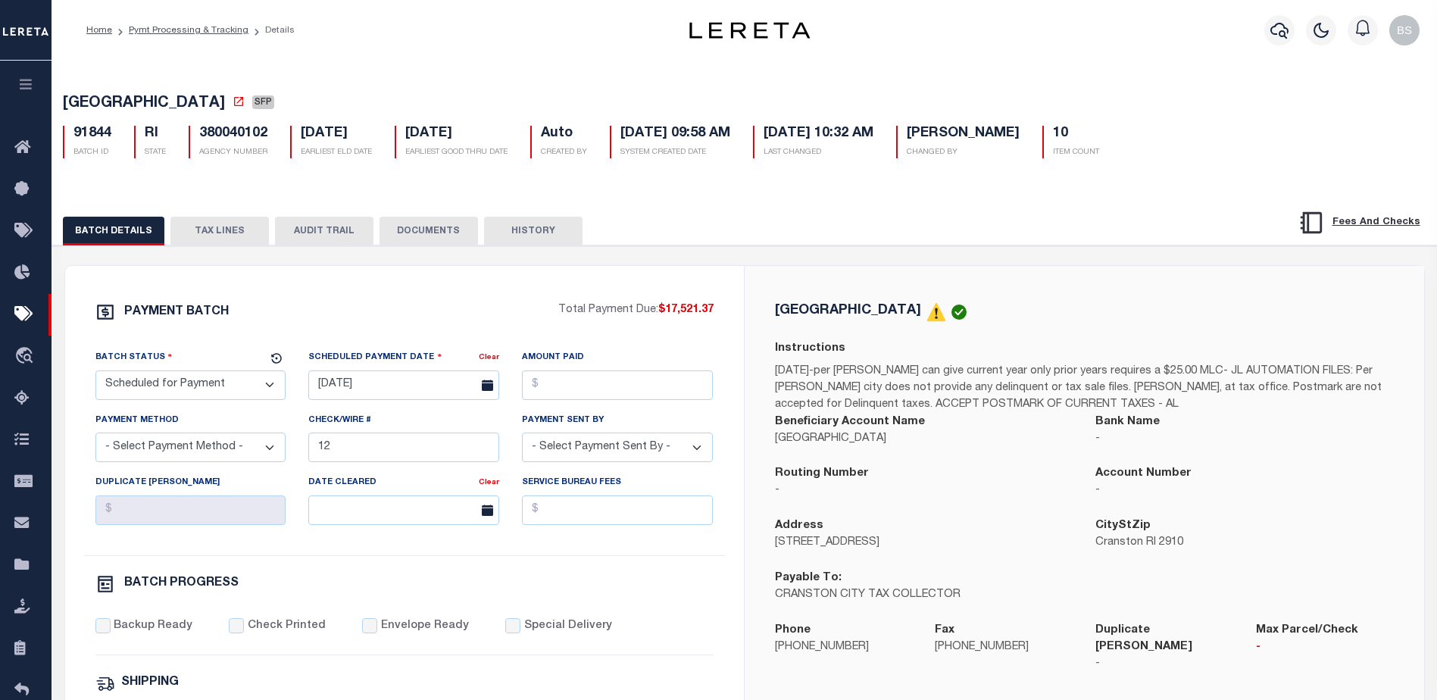
drag, startPoint x: 198, startPoint y: 389, endPoint x: 195, endPoint y: 375, distance: 14.6
click at [198, 389] on select "- Select Status - Scheduled for Payment Ready For Payment Payment Sent Cleared …" at bounding box center [190, 385] width 191 height 30
select select "RFP"
click at [95, 373] on select "- Select Status - Scheduled for Payment Ready For Payment Payment Sent Cleared …" at bounding box center [190, 385] width 191 height 30
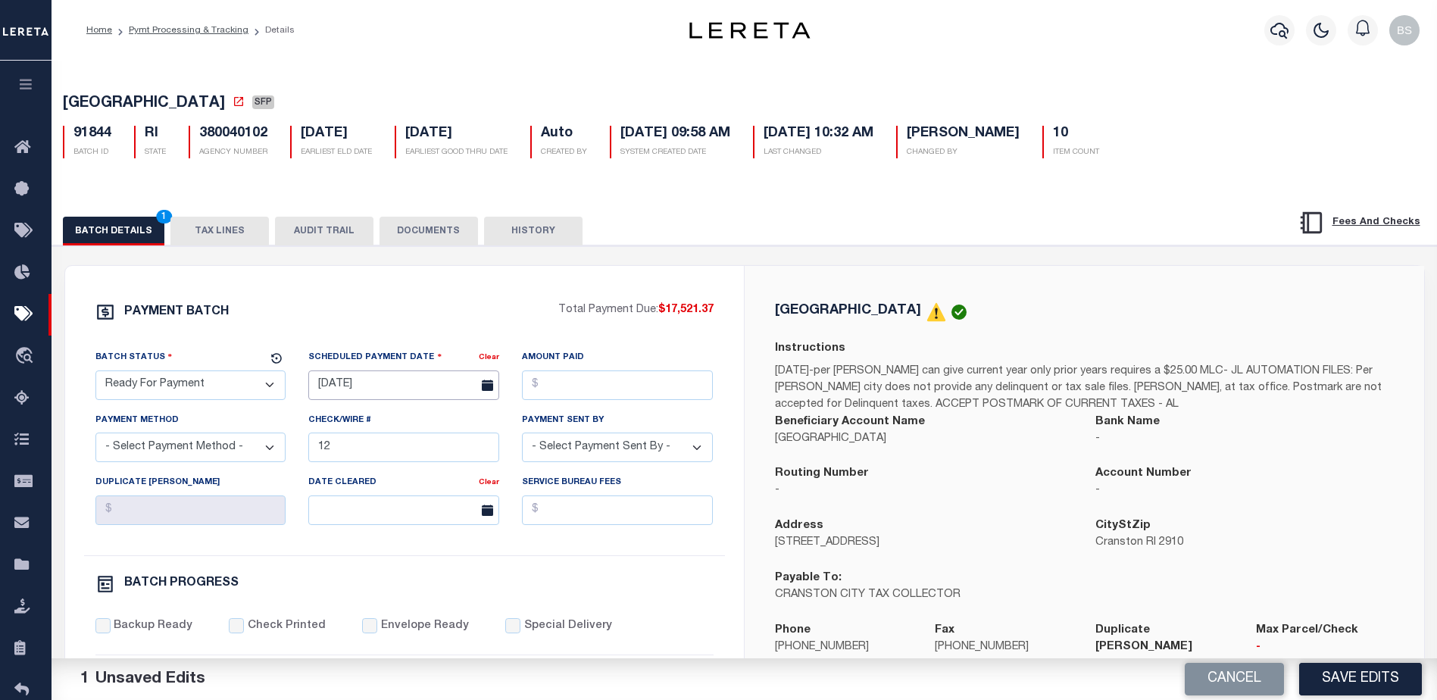
click at [340, 386] on input "10/05/2025" at bounding box center [403, 385] width 191 height 30
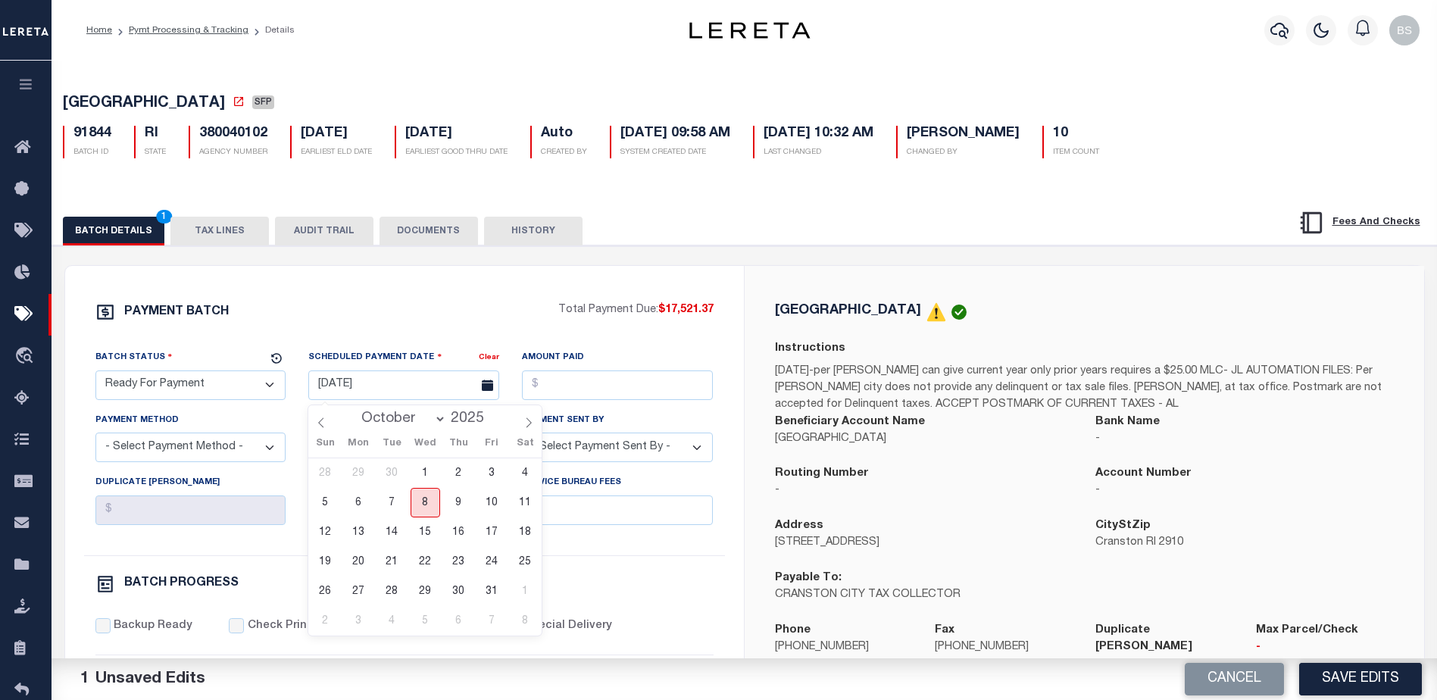
click at [430, 501] on span "8" at bounding box center [426, 503] width 30 height 30
type input "[DATE]"
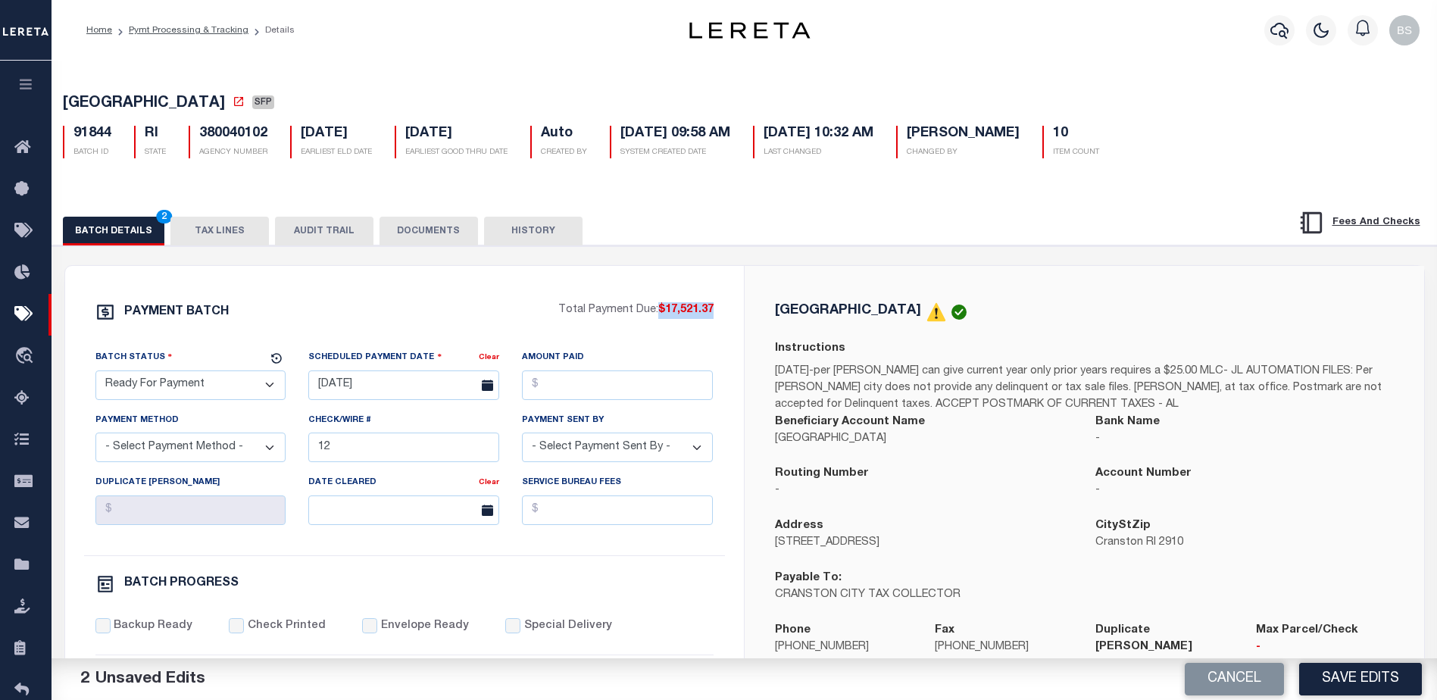
drag, startPoint x: 659, startPoint y: 311, endPoint x: 714, endPoint y: 317, distance: 55.6
click at [714, 317] on div "PAYMENT BATCH Total Payment Due: $17,521.37 Batch Status - Select Status -" at bounding box center [404, 708] width 642 height 813
copy span "$17,521.37"
click at [618, 387] on input "Amount Paid" at bounding box center [617, 385] width 191 height 30
paste input "$17,521.37"
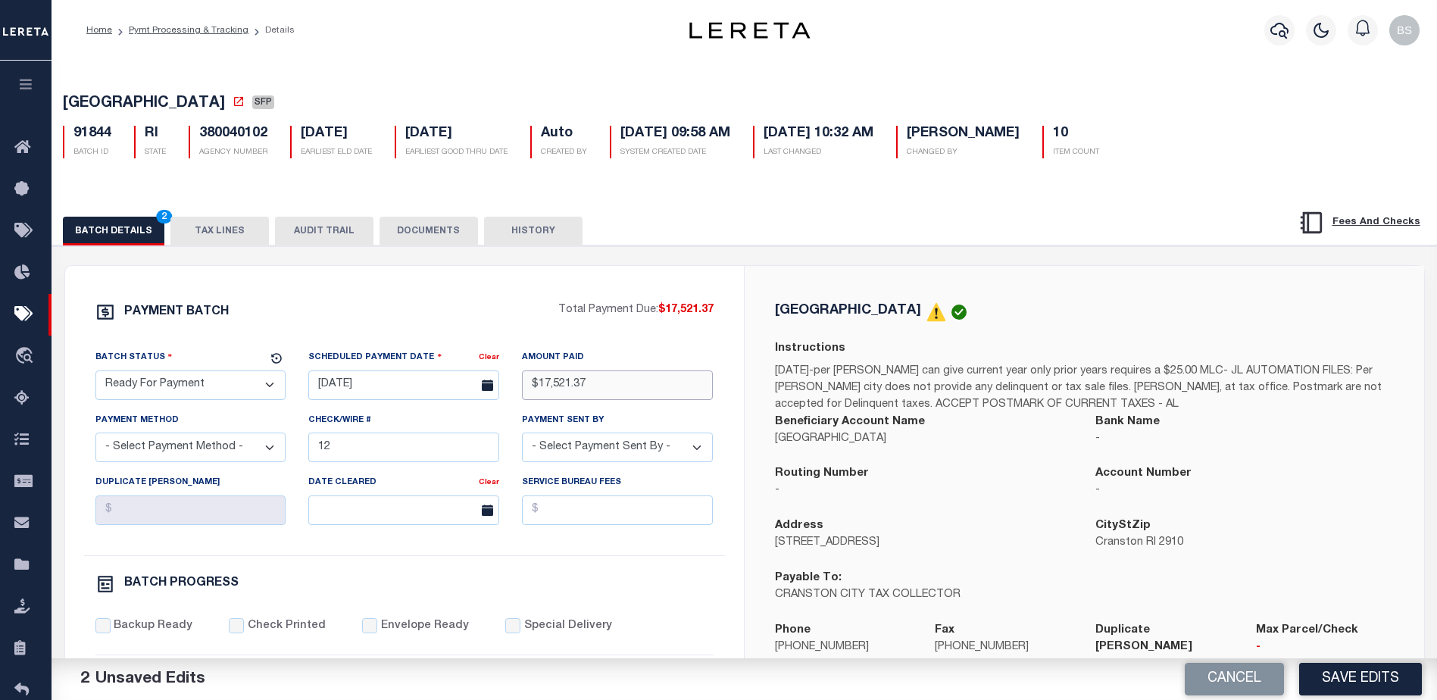
type input "$17,521.37"
click at [255, 455] on select "- Select Payment Method - ACH Certified Check Check Direct Deposit Wire Transfer" at bounding box center [190, 447] width 191 height 30
select select "CHK"
click at [95, 437] on select "- Select Payment Method - ACH Certified Check Check Direct Deposit Wire Transfer" at bounding box center [190, 447] width 191 height 30
click at [386, 458] on input "12" at bounding box center [403, 447] width 191 height 30
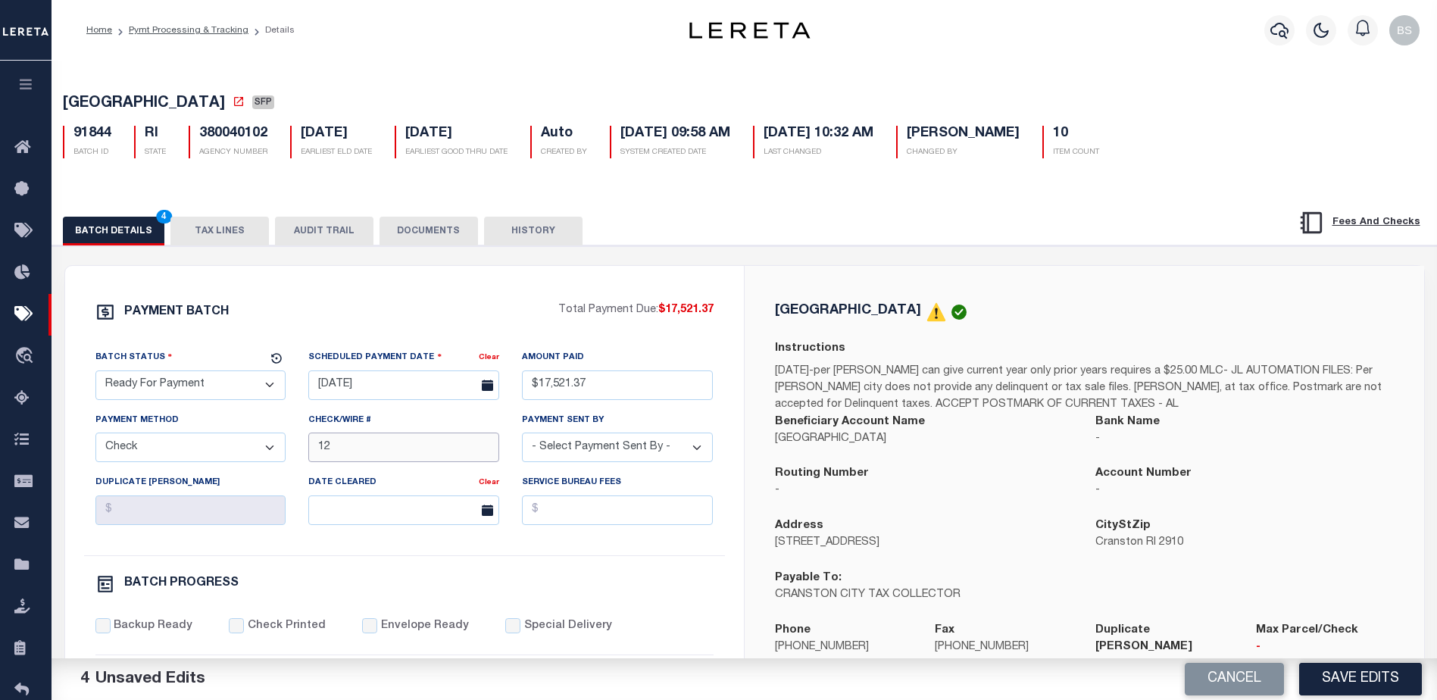
type input "1"
click at [688, 455] on select "- Select Payment Sent By - Aakash Patel Abdul Muzain Adams, Pamela S Adhikary R…" at bounding box center [617, 447] width 191 height 30
select select "Starek, Barbara"
click at [567, 449] on select "- Select Payment Sent By - Aakash Patel Abdul Muzain Adams, Pamela S Adhikary R…" at bounding box center [617, 447] width 191 height 30
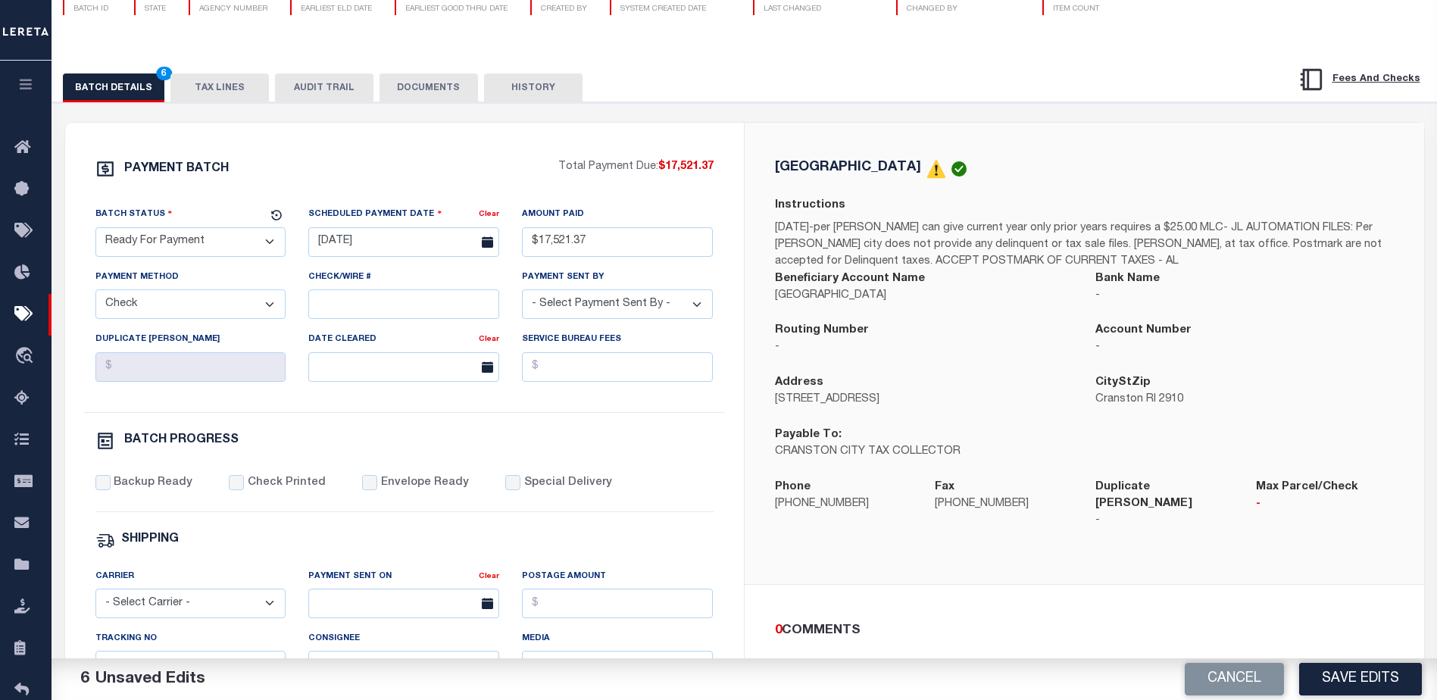
scroll to position [151, 0]
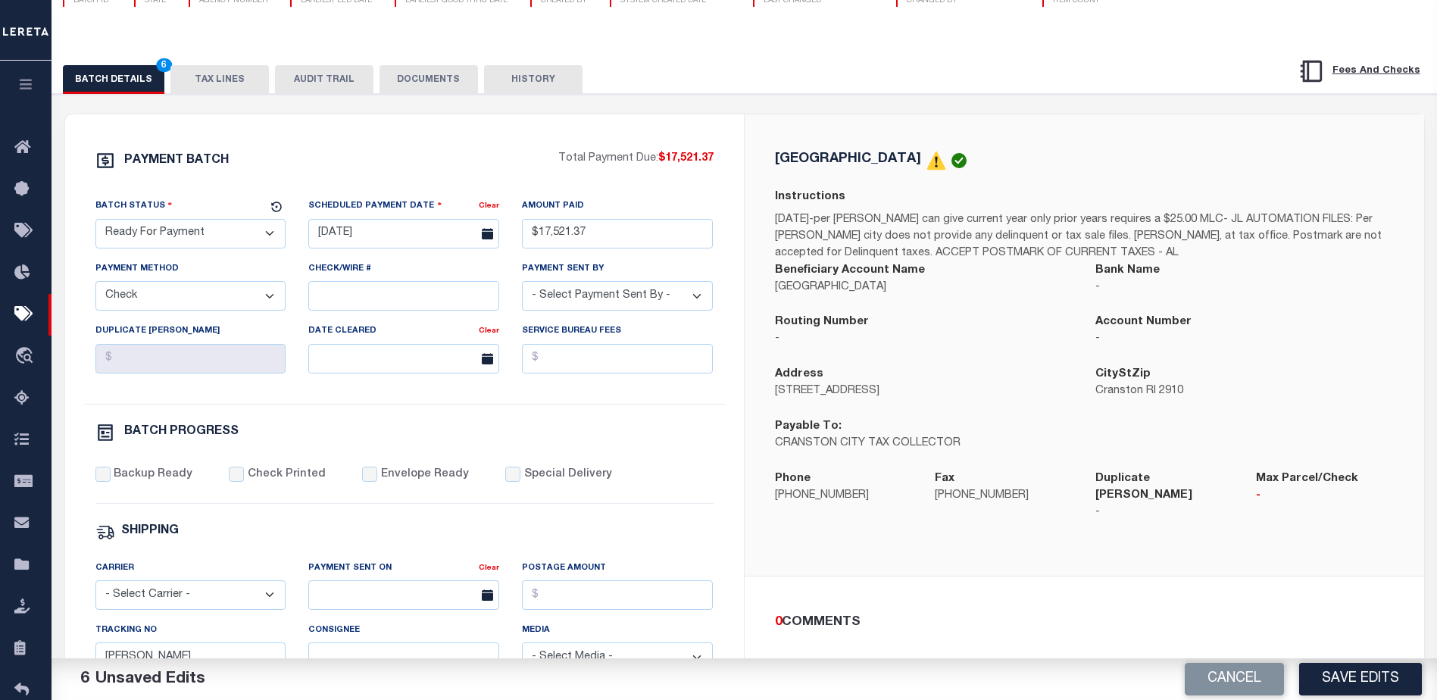
click at [108, 483] on div "Backup Ready" at bounding box center [144, 475] width 98 height 17
click at [96, 482] on input "Backup Ready" at bounding box center [102, 474] width 15 height 15
checkbox input "true"
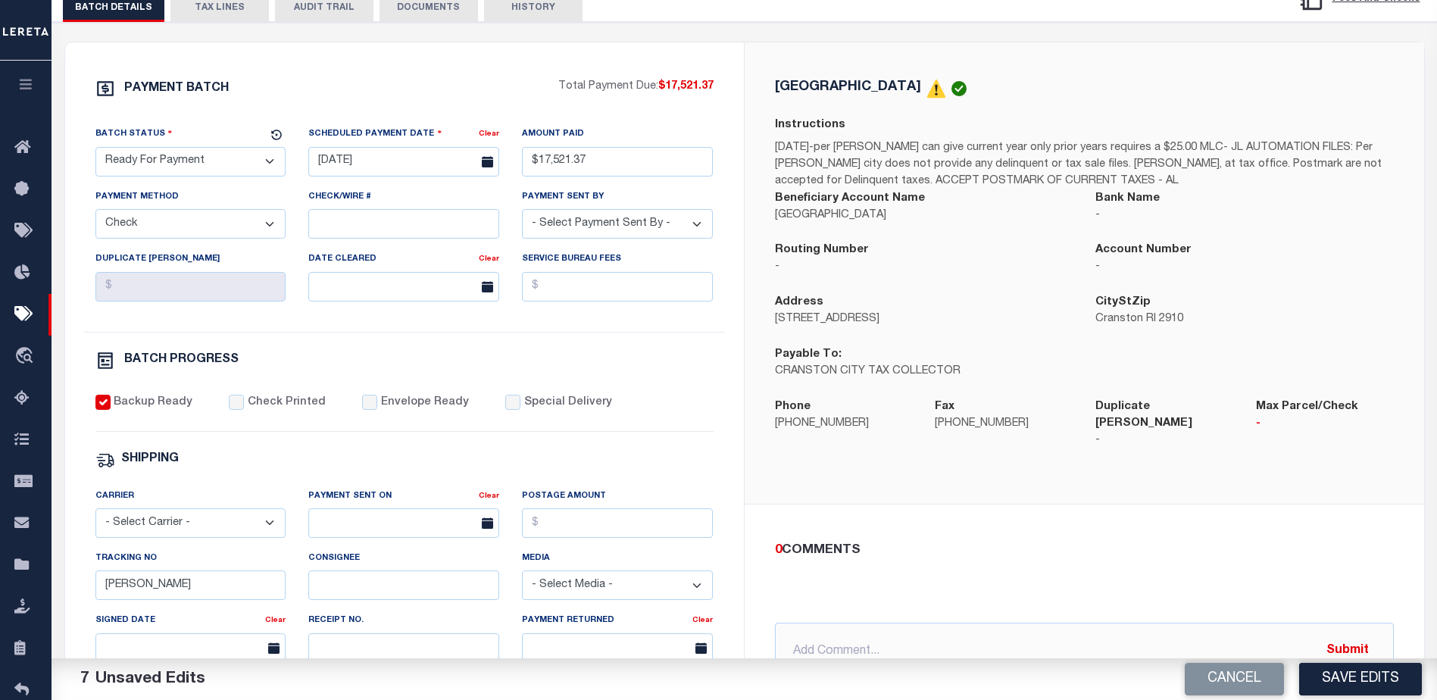
scroll to position [227, 0]
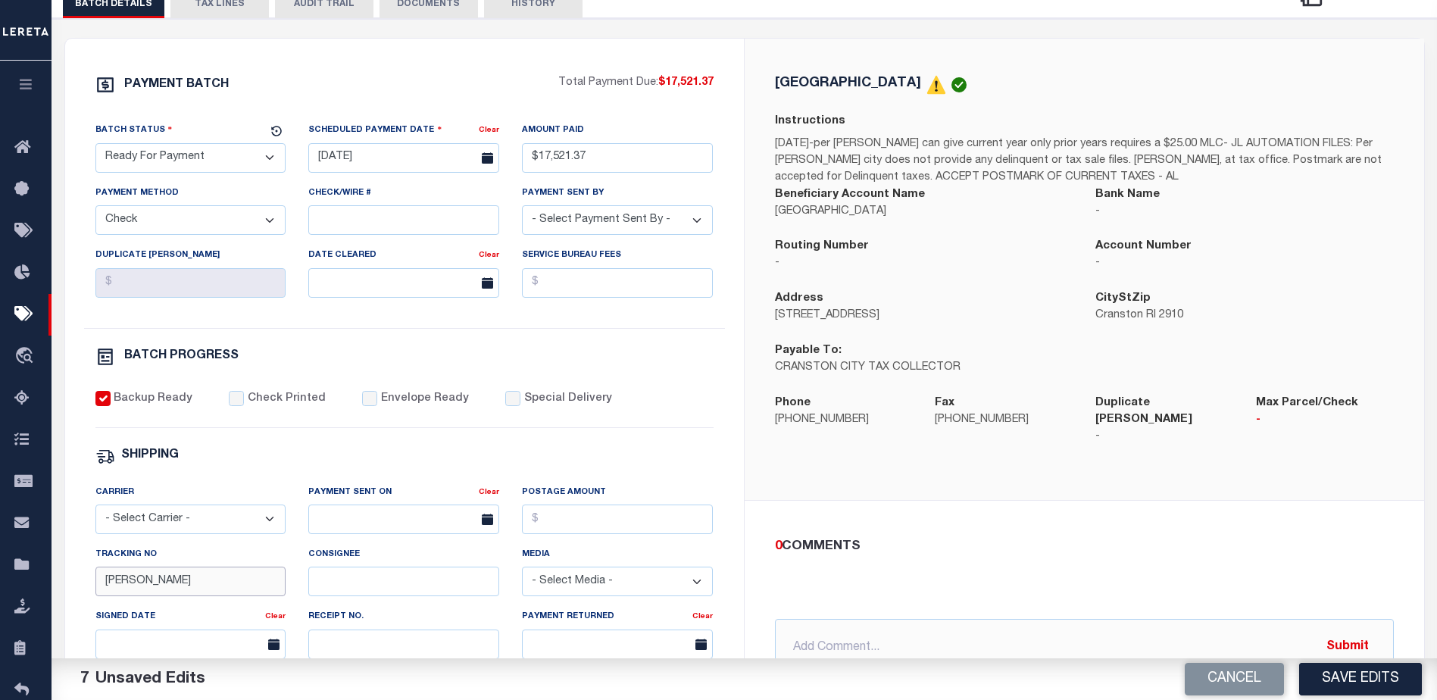
drag, startPoint x: 235, startPoint y: 591, endPoint x: 236, endPoint y: 582, distance: 8.4
click at [236, 589] on input "Barbara" at bounding box center [190, 582] width 191 height 30
type input "B"
click at [1346, 681] on button "Save Edits" at bounding box center [1360, 679] width 123 height 33
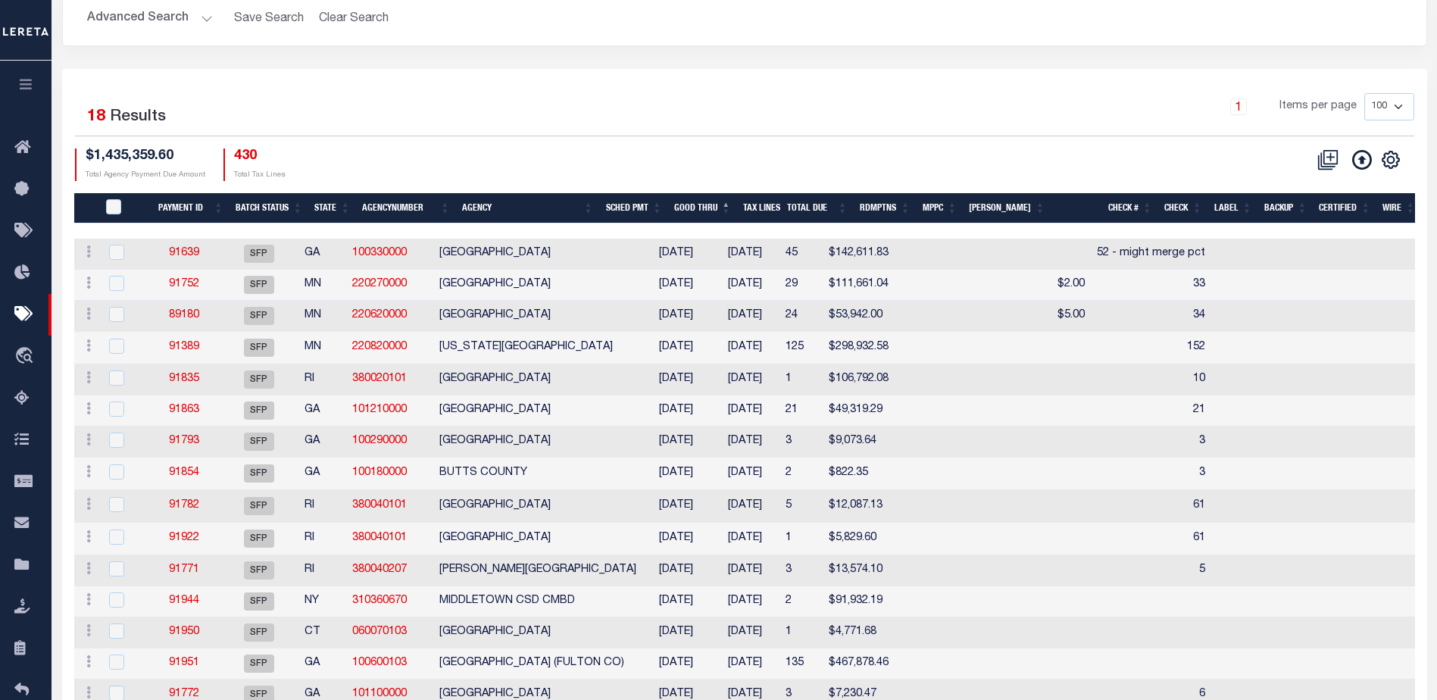
scroll to position [151, 0]
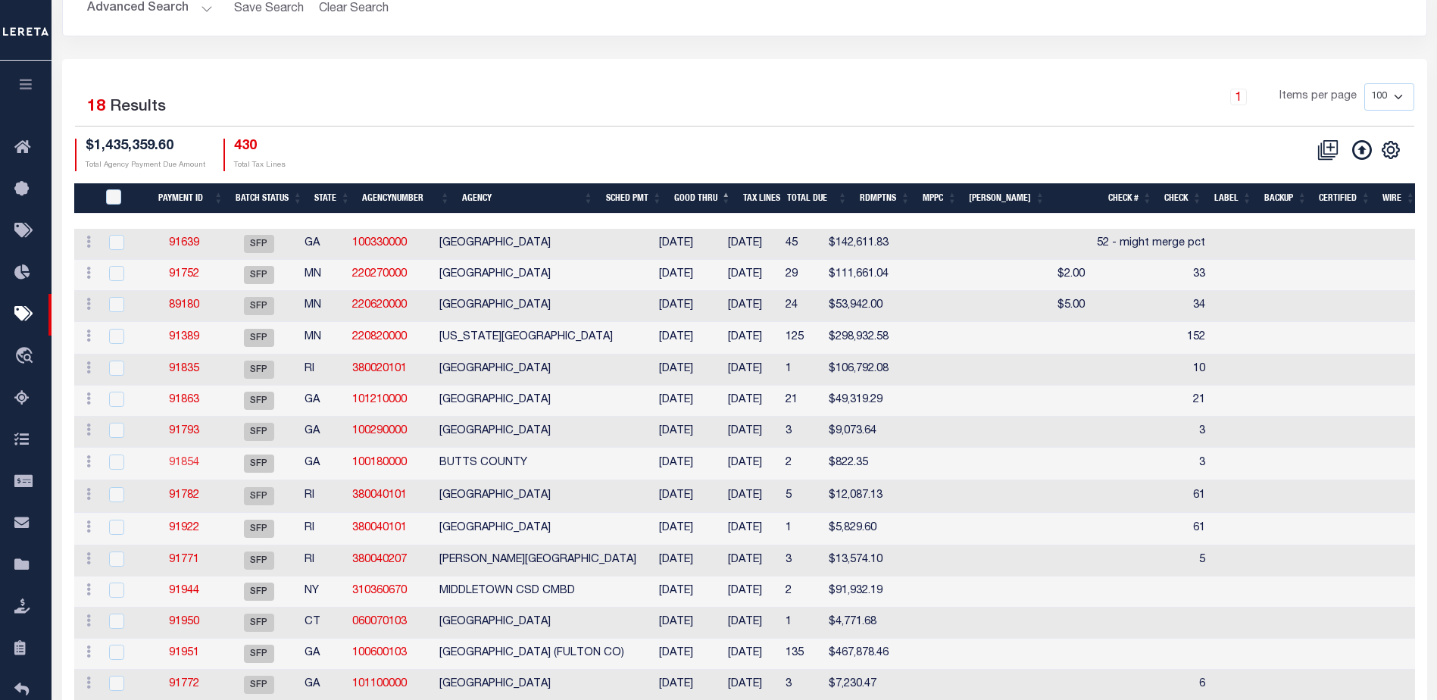
click at [184, 466] on link "91854" at bounding box center [184, 462] width 30 height 11
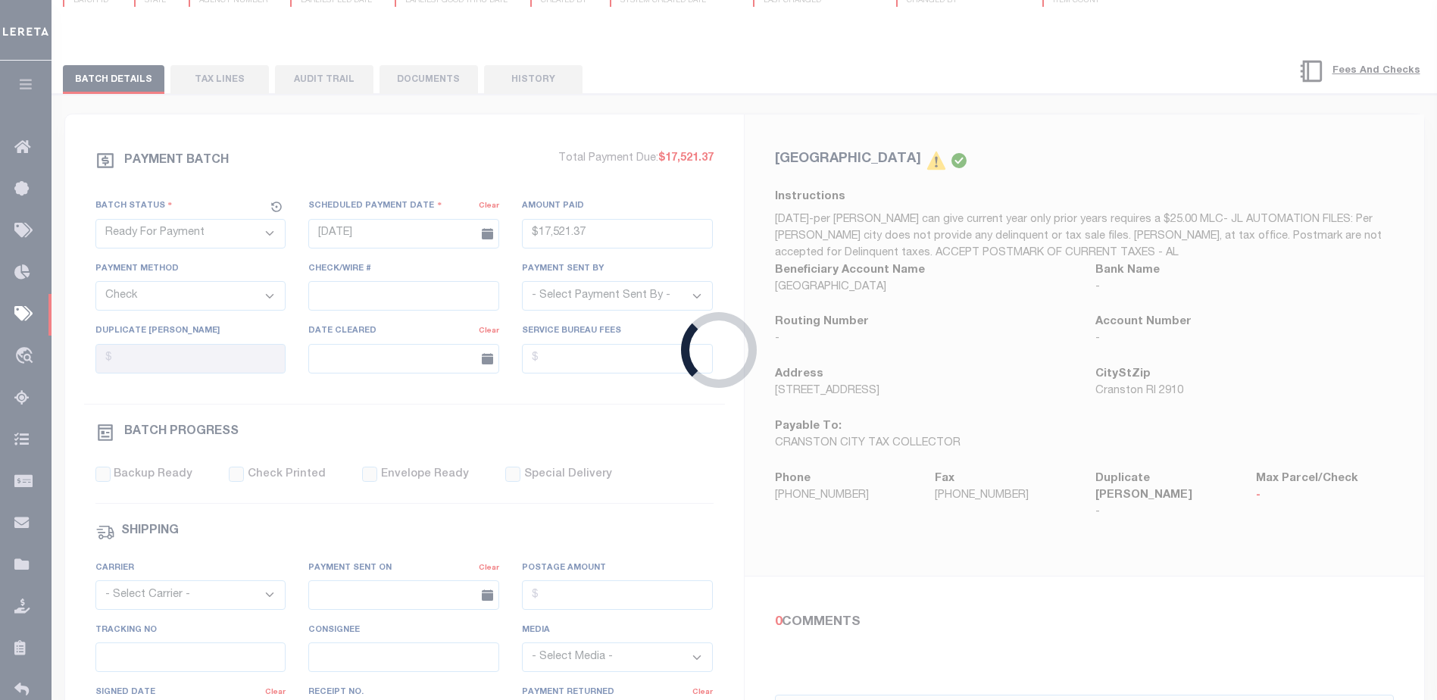
select select "SFP"
type input "10/13/2025"
select select
type input "3"
select select
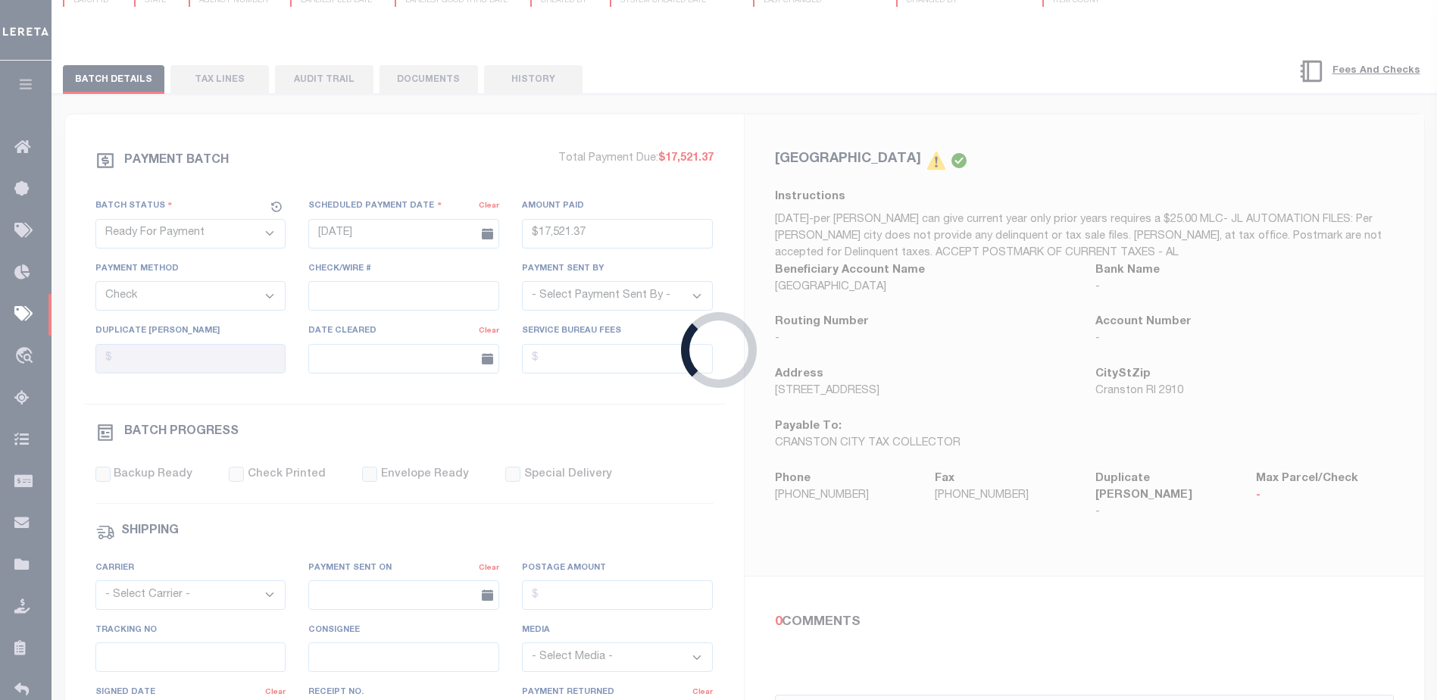
checkbox input "false"
type input "Barbara"
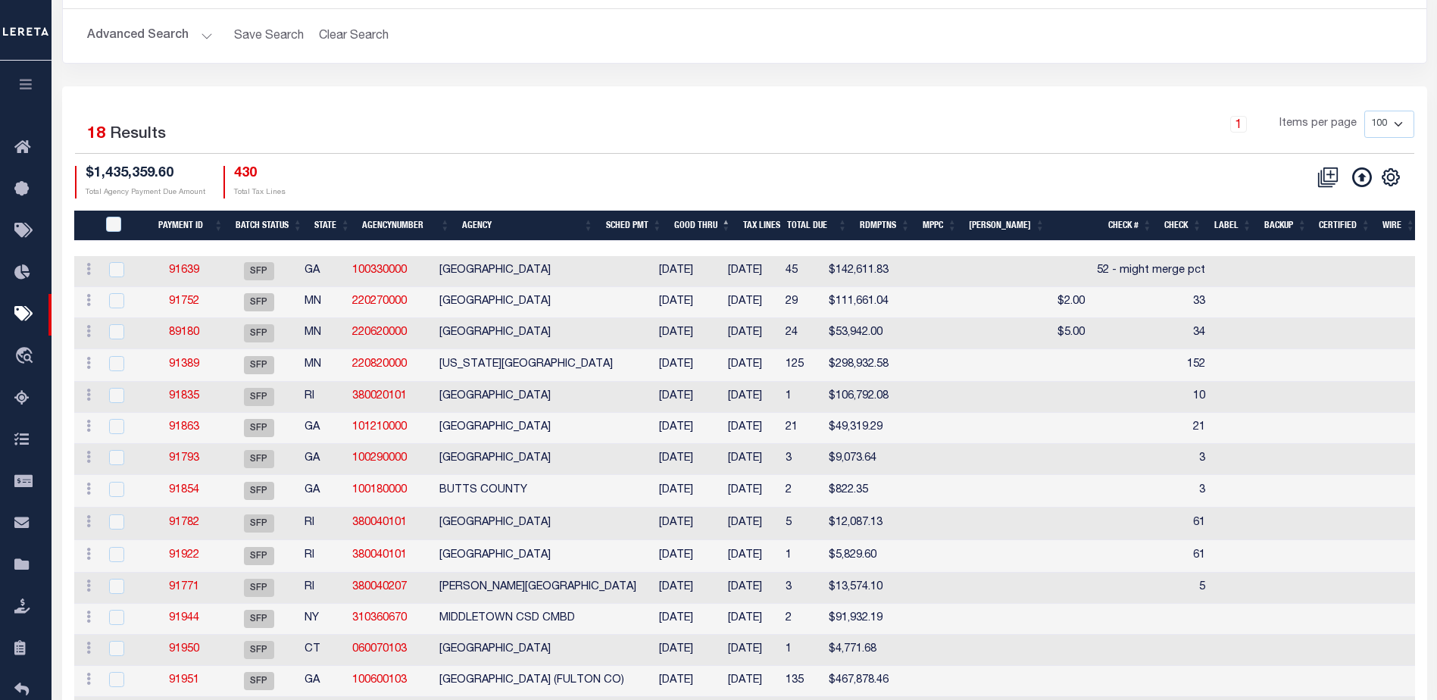
scroll to position [151, 0]
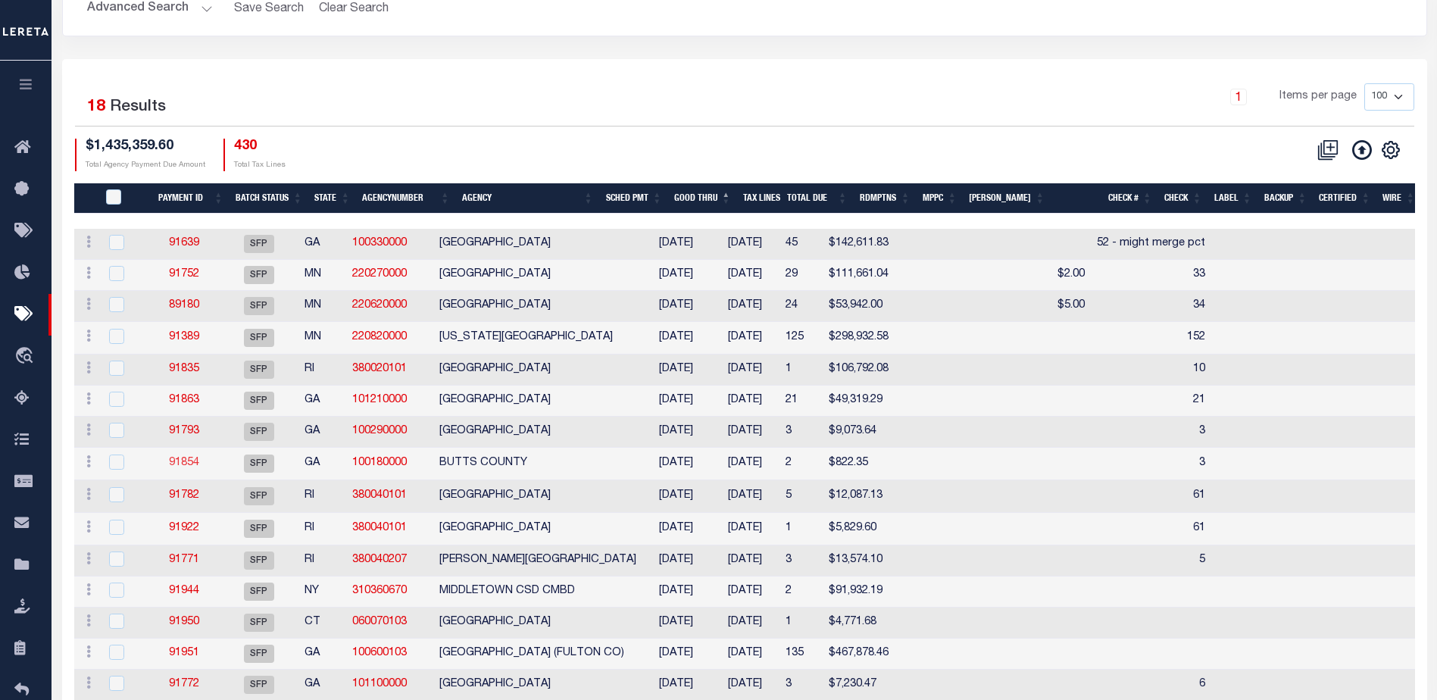
click at [177, 467] on link "91854" at bounding box center [184, 462] width 30 height 11
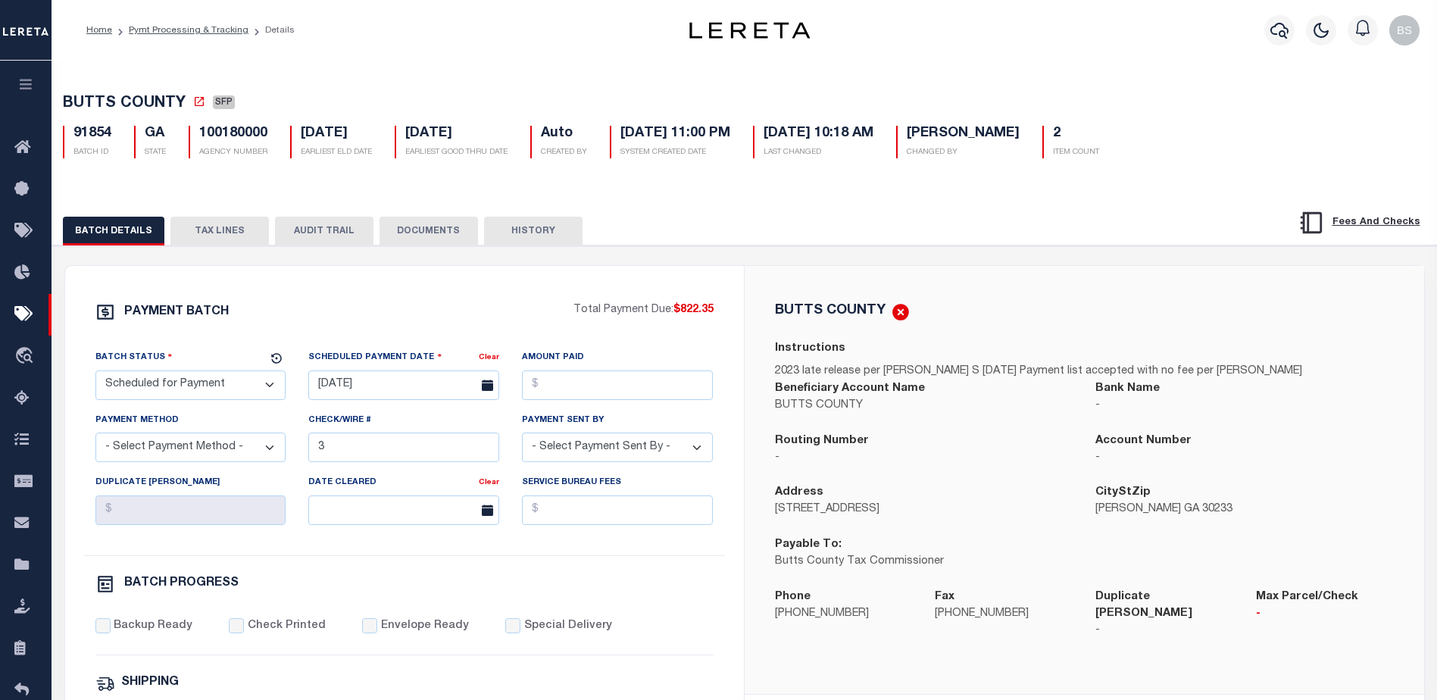
click at [205, 390] on select "- Select Status - Scheduled for Payment Ready For Payment Payment Sent Cleared …" at bounding box center [190, 385] width 191 height 30
select select "RFP"
click at [95, 373] on select "- Select Status - Scheduled for Payment Ready For Payment Payment Sent Cleared …" at bounding box center [190, 385] width 191 height 30
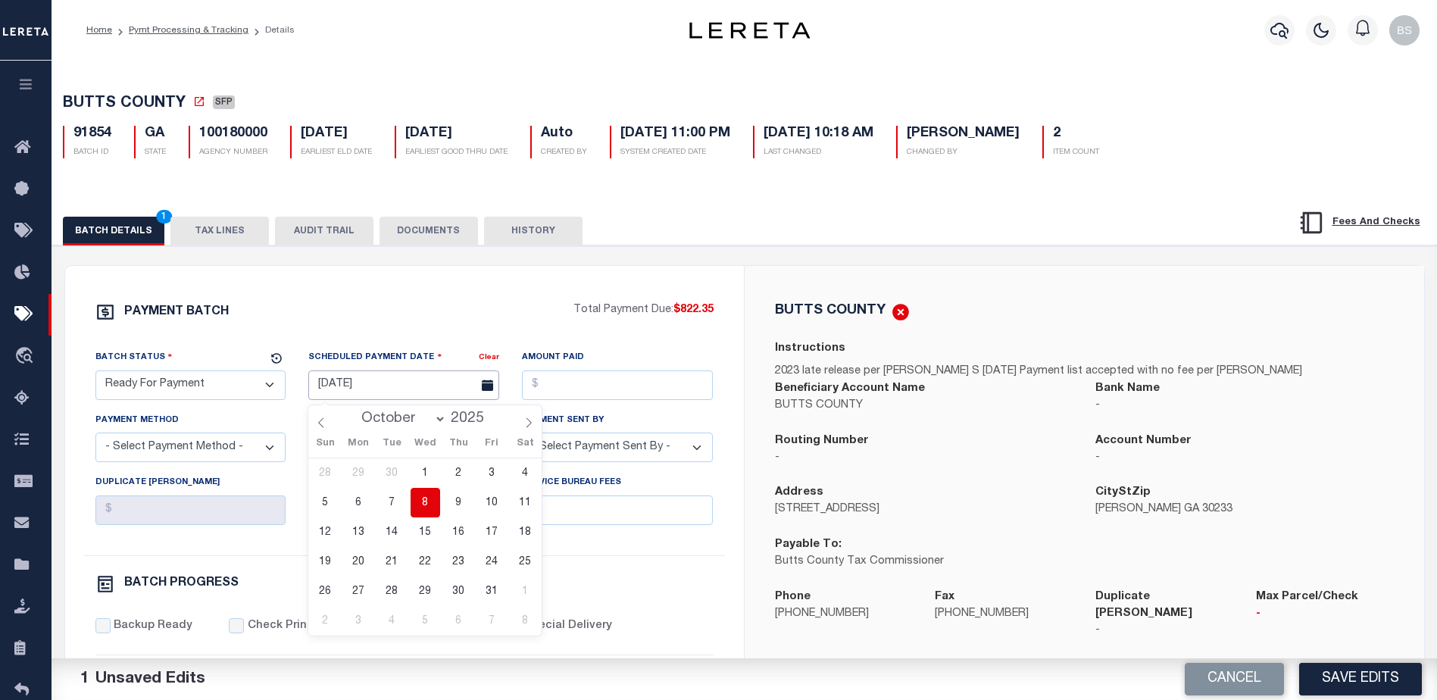
click at [361, 377] on input "10/13/2025" at bounding box center [403, 385] width 191 height 30
click at [426, 501] on span "8" at bounding box center [426, 503] width 30 height 30
type input "[DATE]"
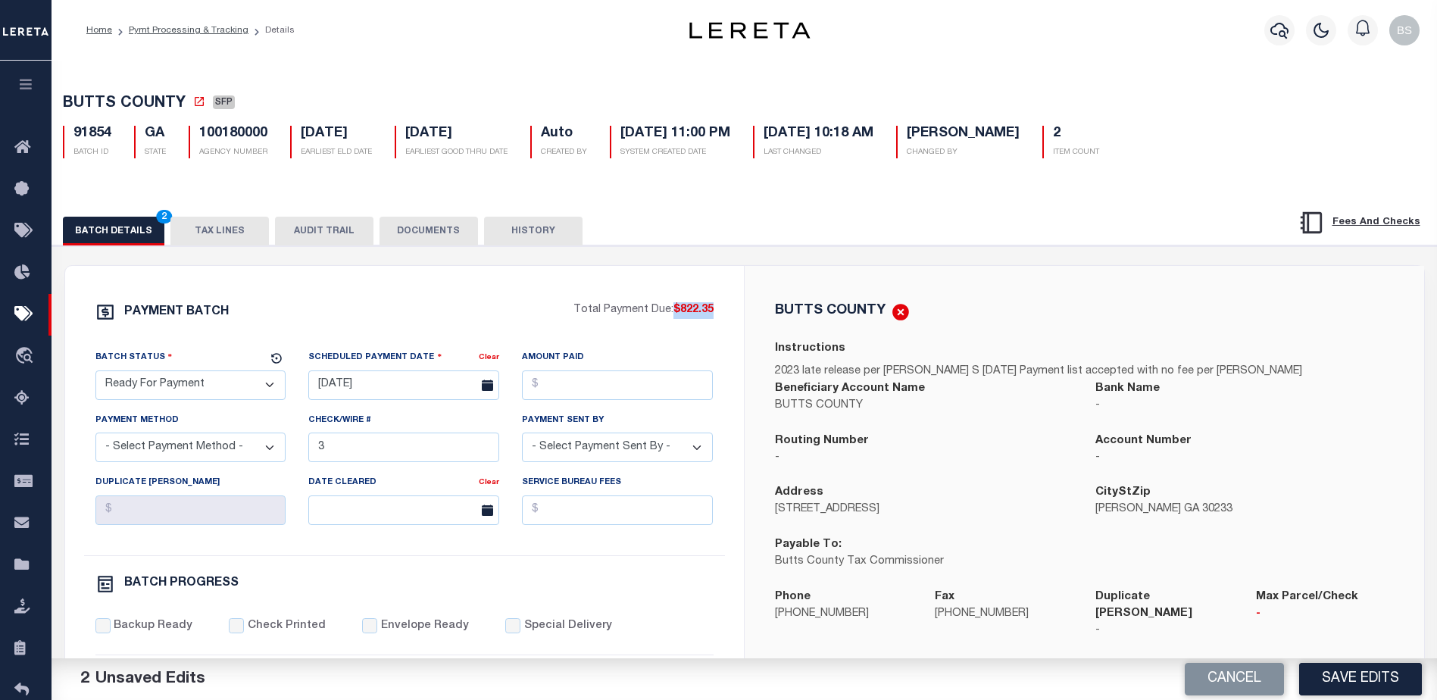
drag, startPoint x: 673, startPoint y: 311, endPoint x: 717, endPoint y: 311, distance: 44.7
click at [717, 311] on div "PAYMENT BATCH Total Payment Due: $822.35 Batch Status - Select Status -" at bounding box center [404, 708] width 642 height 813
copy span "$822.35"
click at [535, 389] on input "Amount Paid" at bounding box center [617, 385] width 191 height 30
paste input "$822.35"
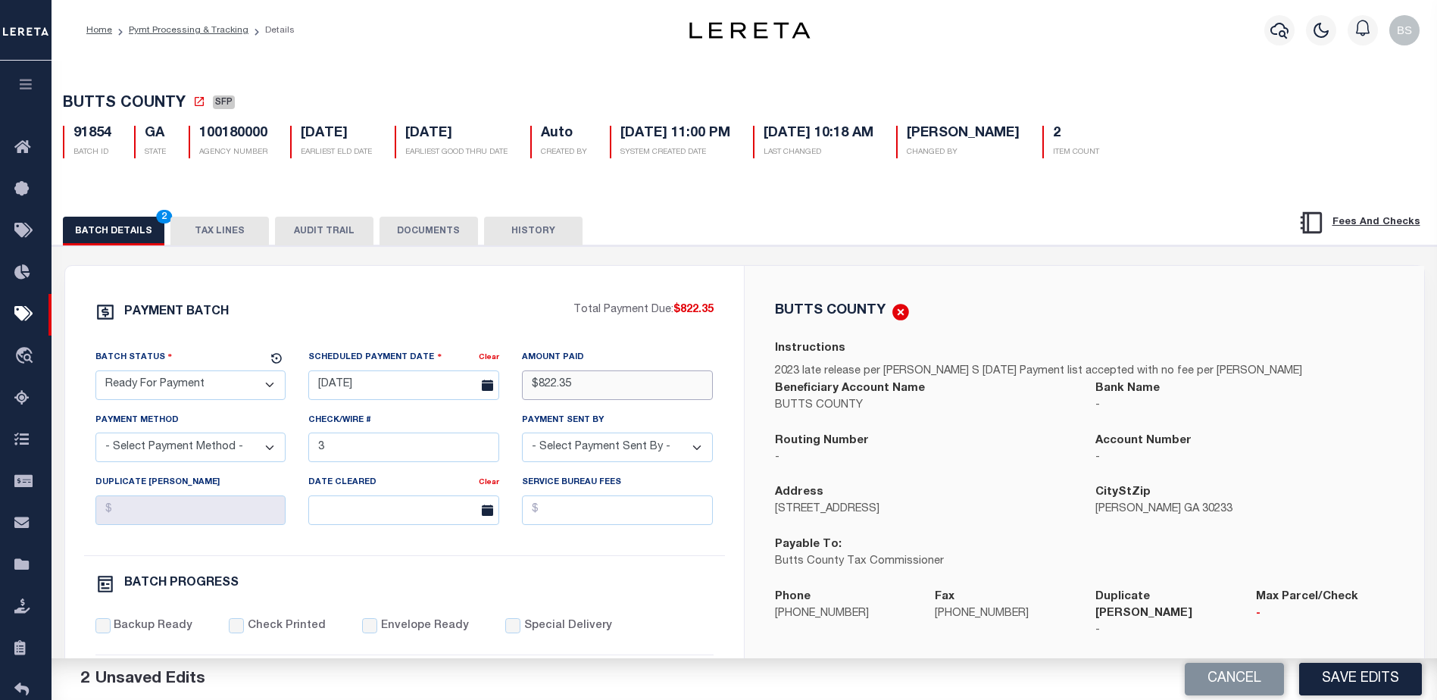
type input "$822.35"
click at [222, 457] on select "- Select Payment Method - ACH Certified Check Check Direct Deposit Wire Transfer" at bounding box center [190, 447] width 191 height 30
select select "CHK"
click at [95, 437] on select "- Select Payment Method - ACH Certified Check Check Direct Deposit Wire Transfer" at bounding box center [190, 447] width 191 height 30
drag, startPoint x: 455, startPoint y: 455, endPoint x: 456, endPoint y: 434, distance: 21.2
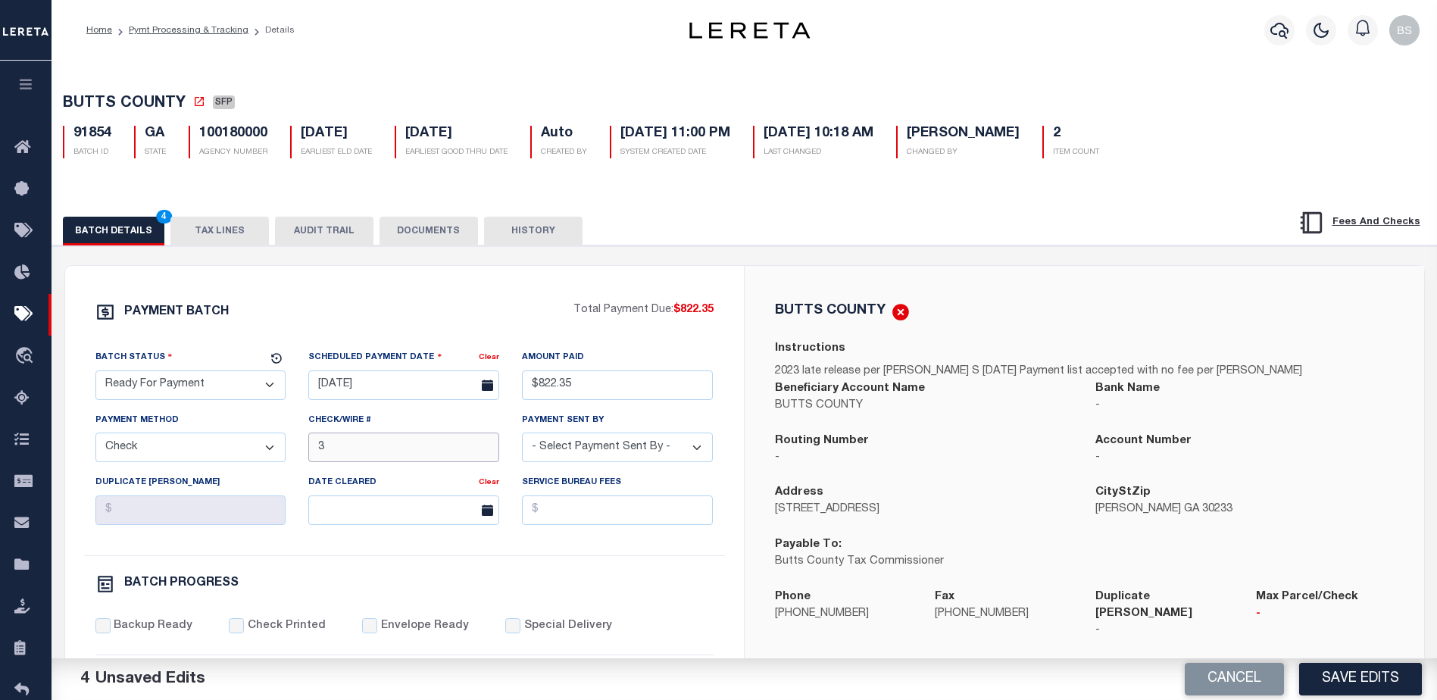
click at [459, 451] on input "3" at bounding box center [403, 447] width 191 height 30
click at [702, 454] on select "- Select Payment Sent By - Aakash Patel Abdul Muzain Adams, Pamela S Adhikary R…" at bounding box center [617, 447] width 191 height 30
select select "Starek, Barbara"
click at [576, 453] on select "- Select Payment Sent By - Aakash Patel Abdul Muzain Adams, Pamela S Adhikary R…" at bounding box center [617, 447] width 191 height 30
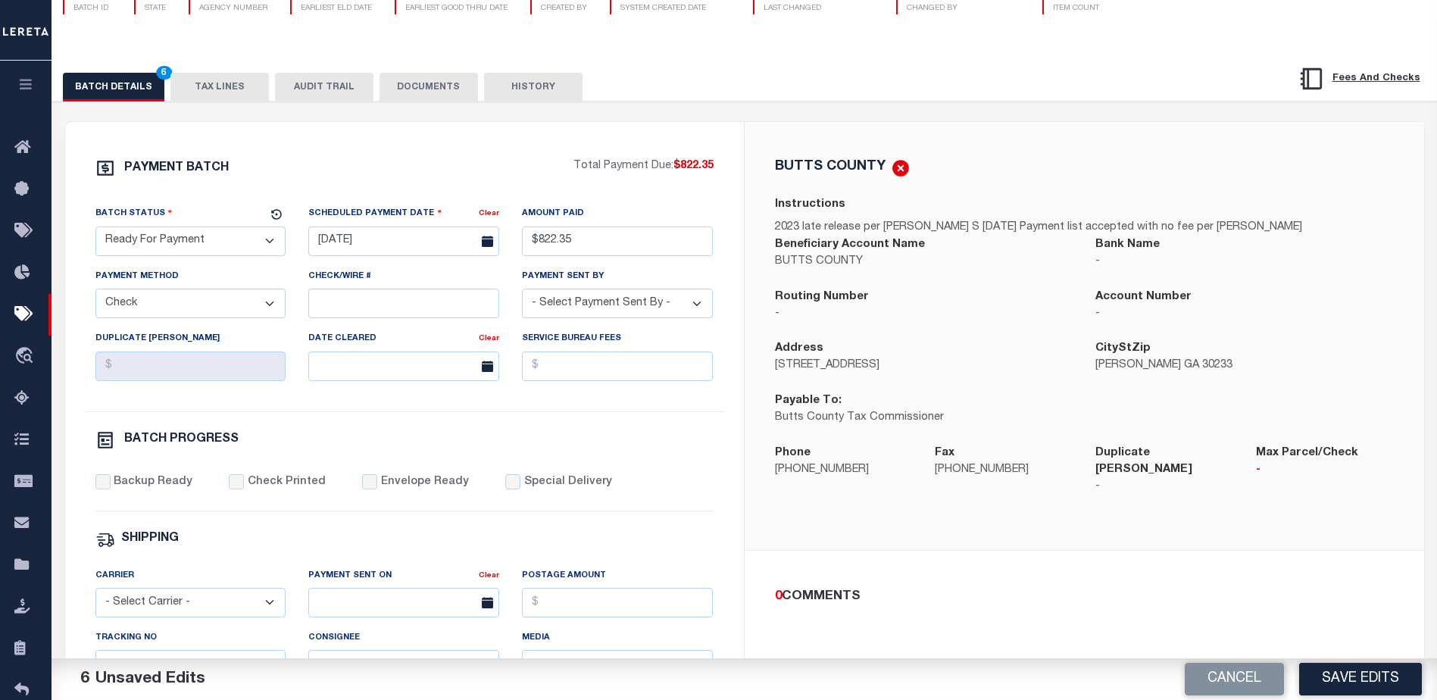
scroll to position [151, 0]
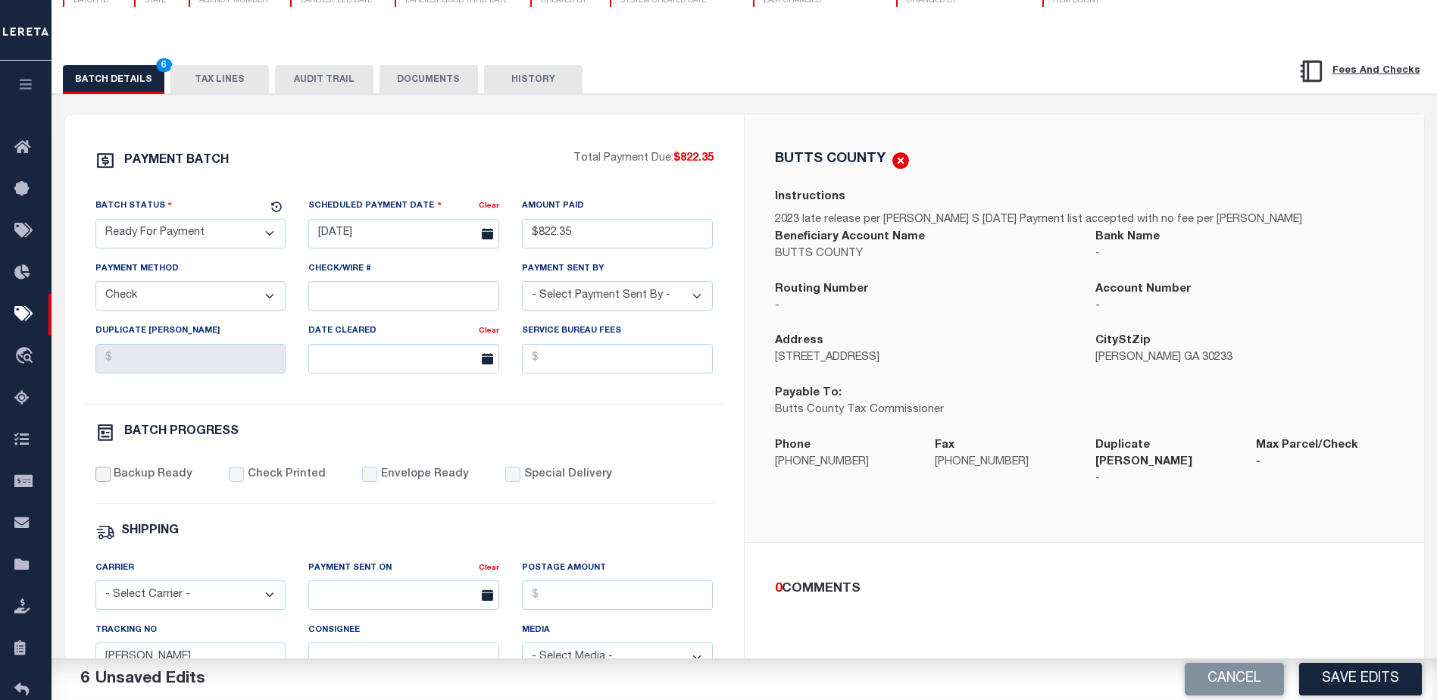
click at [101, 482] on input "Backup Ready" at bounding box center [102, 474] width 15 height 15
checkbox input "true"
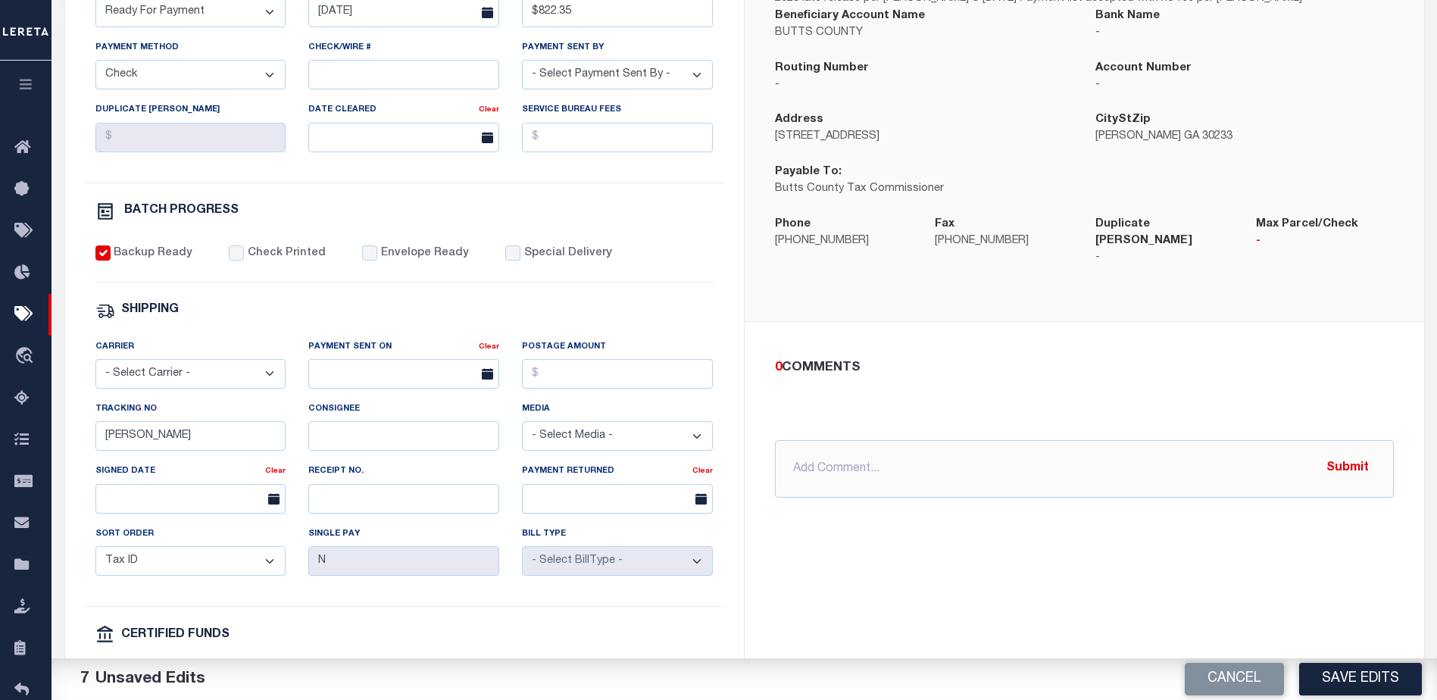
scroll to position [379, 0]
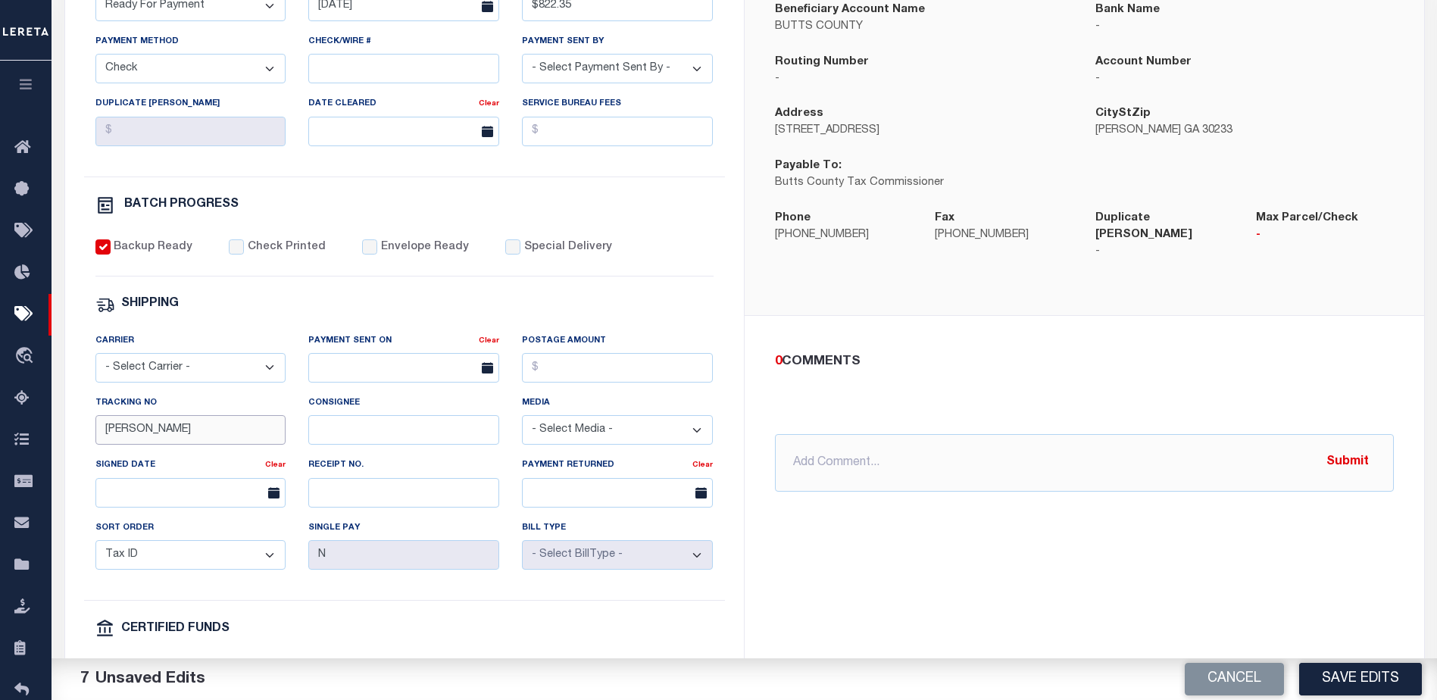
click at [166, 441] on input "Barbara" at bounding box center [190, 430] width 191 height 30
type input "B"
click at [1339, 683] on button "Save Edits" at bounding box center [1360, 679] width 123 height 33
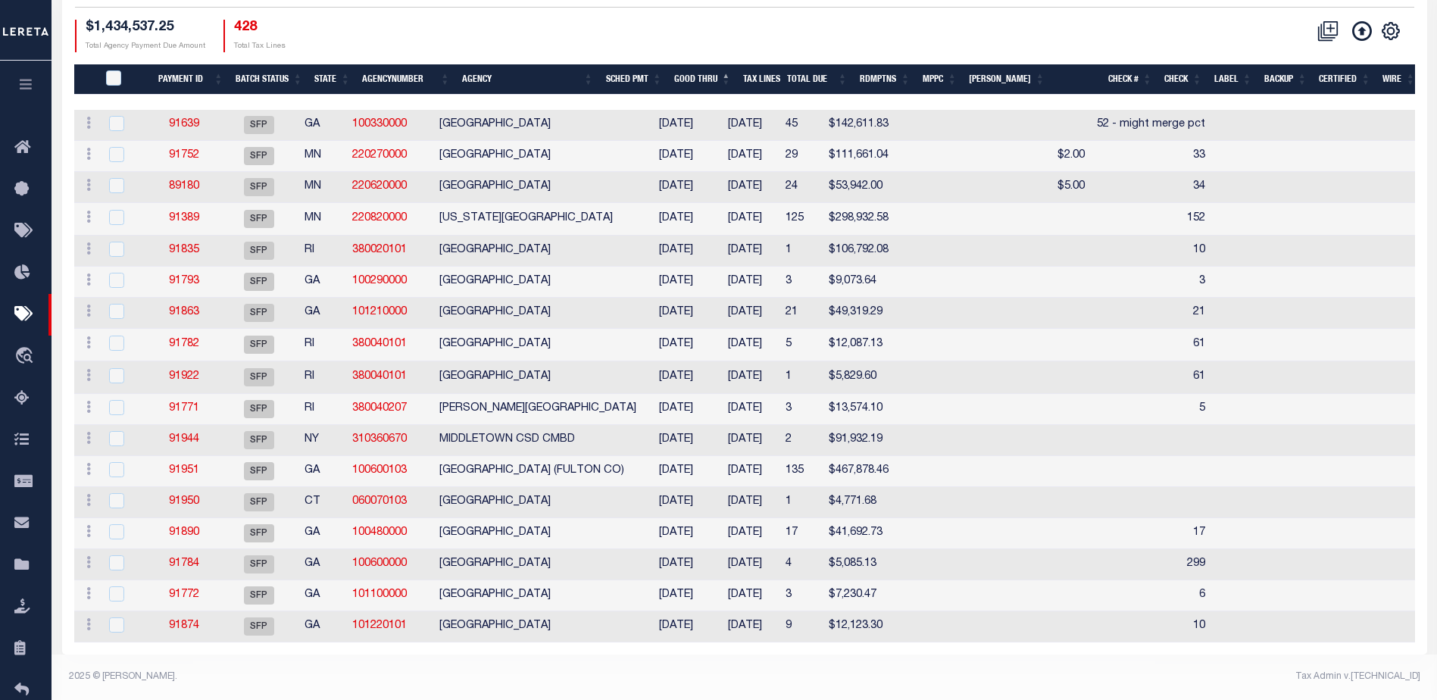
scroll to position [285, 0]
click at [199, 307] on link "91863" at bounding box center [184, 312] width 30 height 11
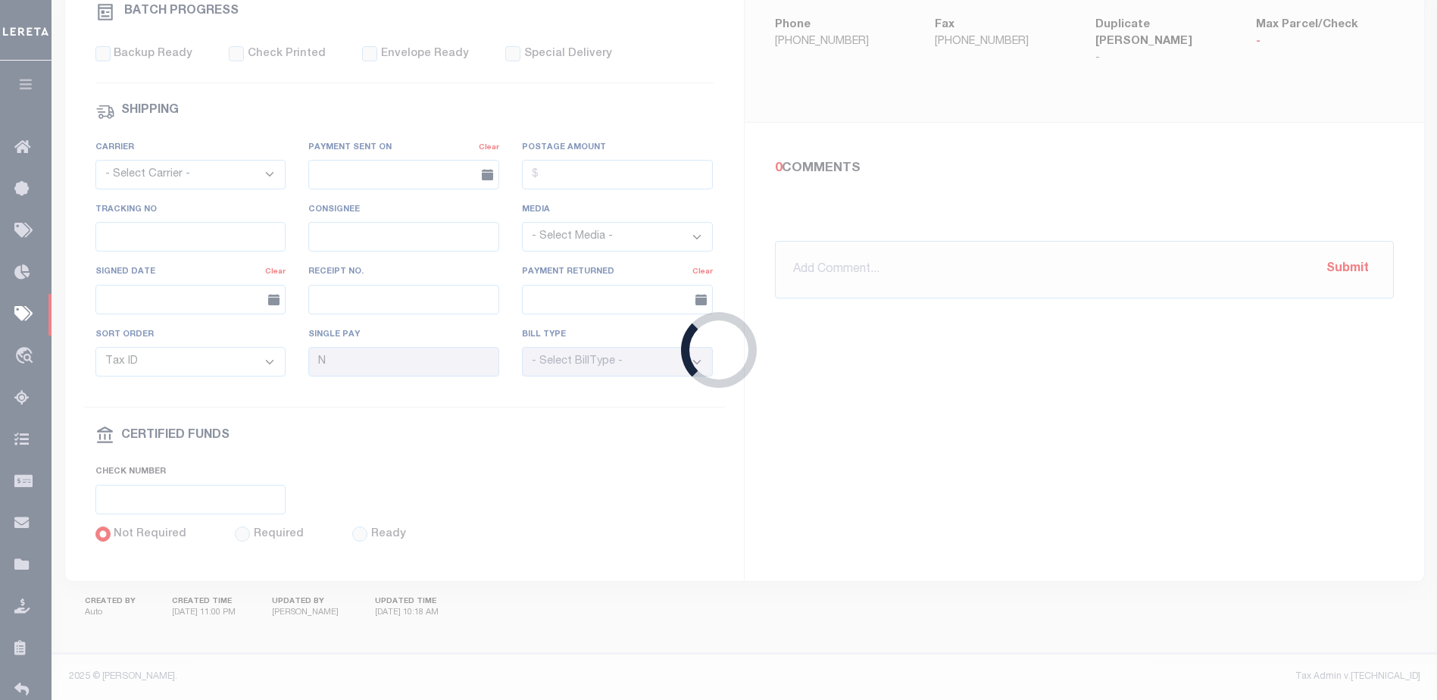
select select "SFP"
type input "10/09/2025"
select select
type input "21"
select select
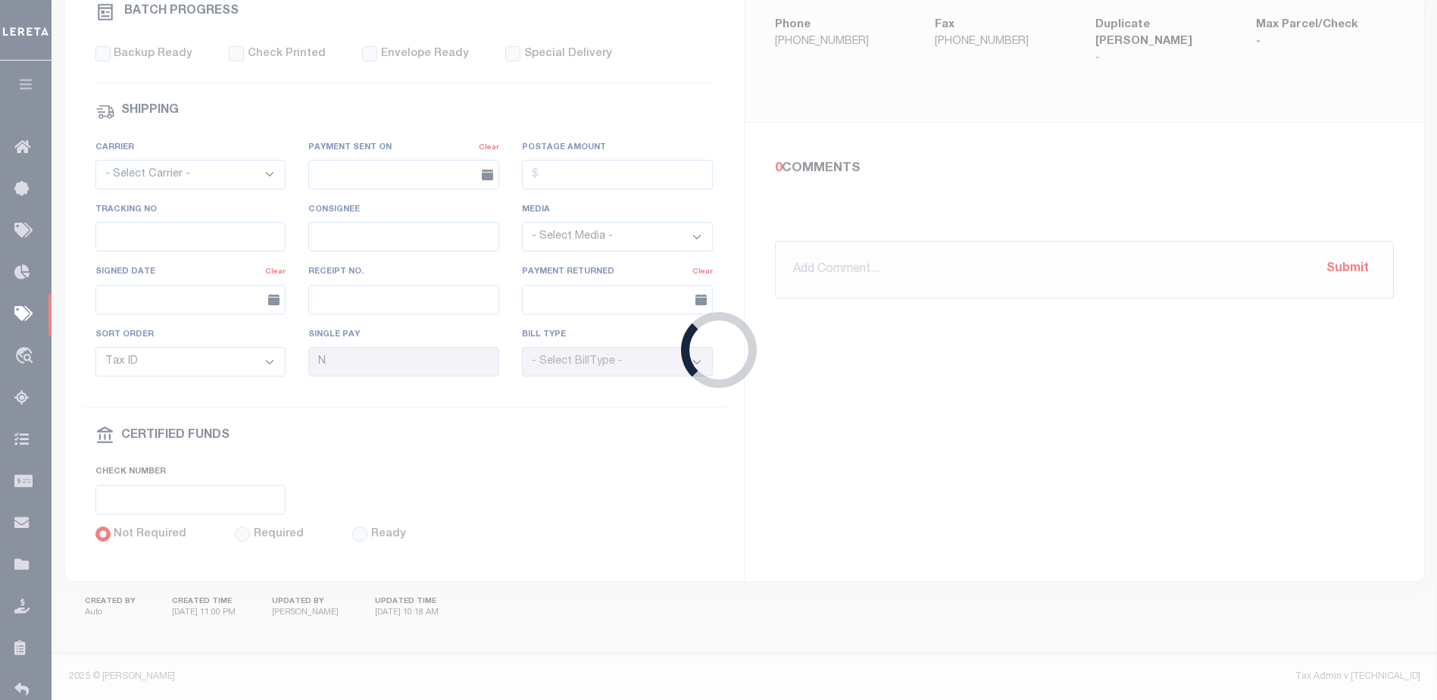
checkbox input "false"
type input "Barbara"
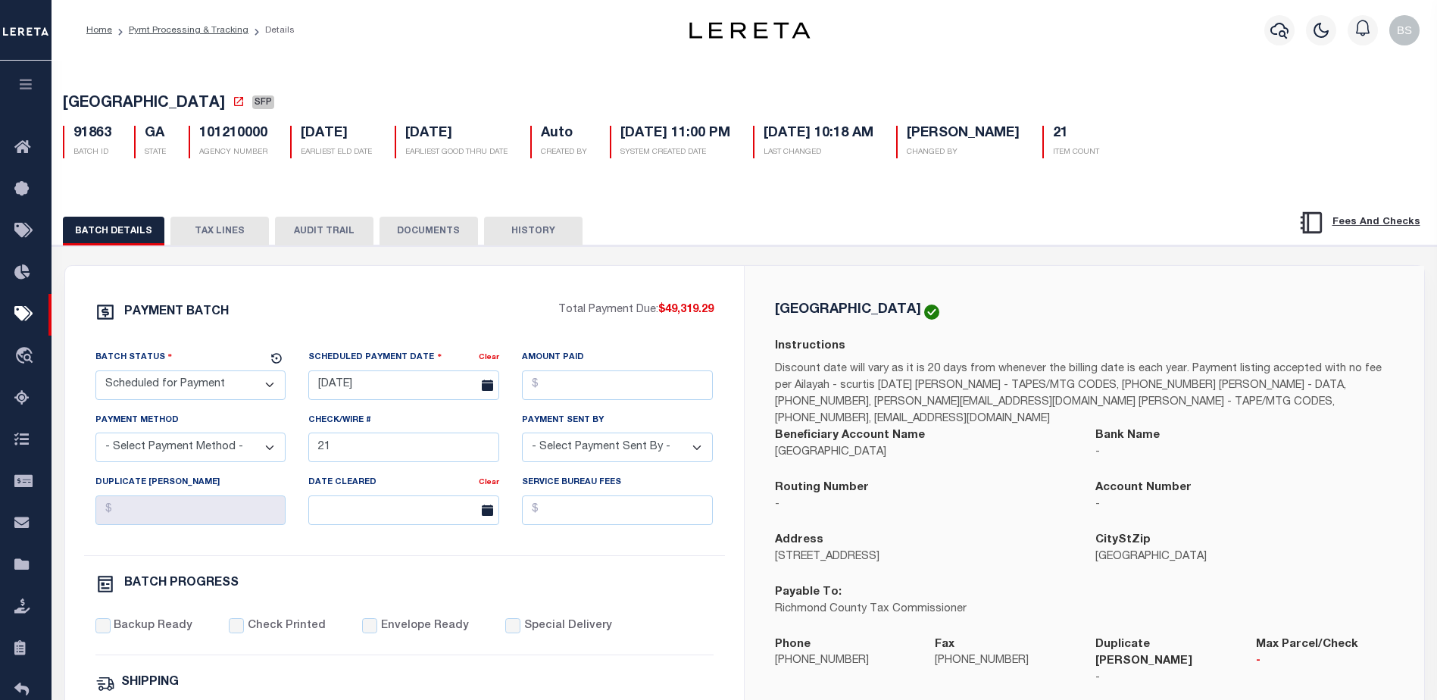
click at [561, 228] on button "HISTORY" at bounding box center [533, 231] width 98 height 29
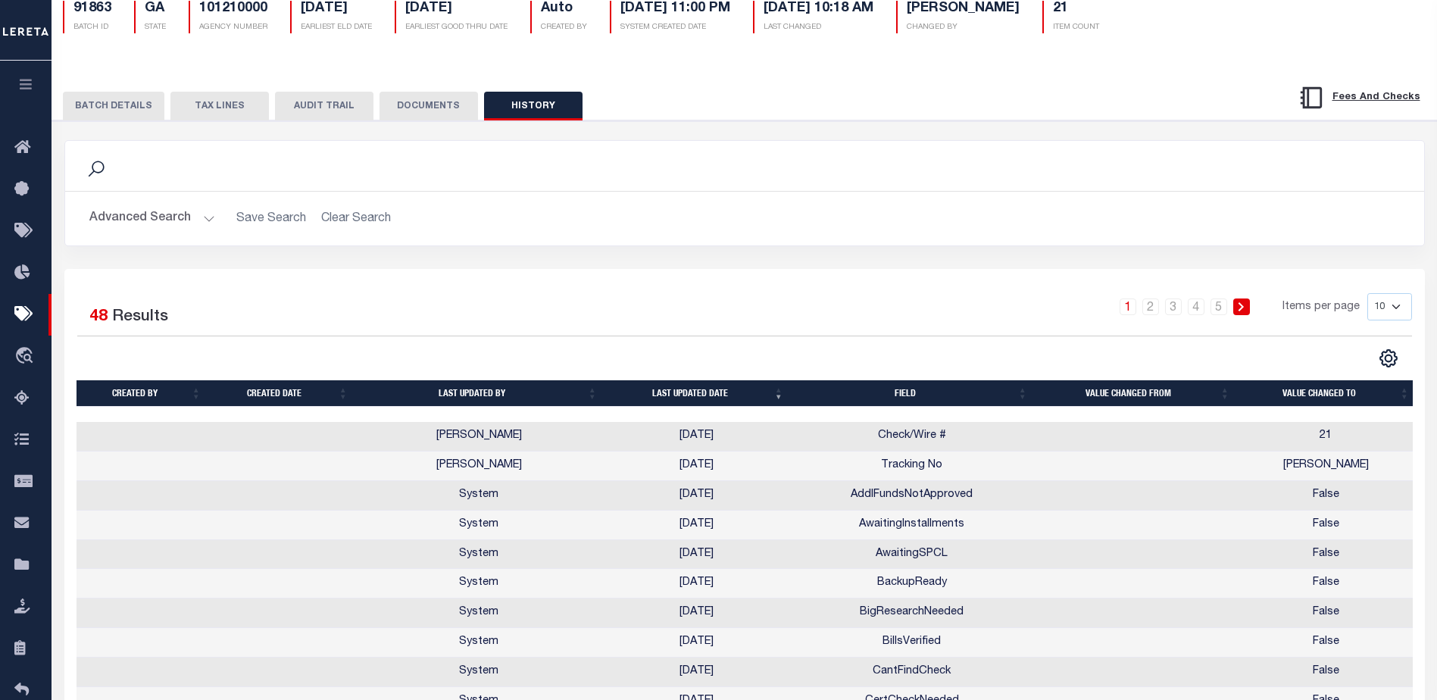
scroll to position [76, 0]
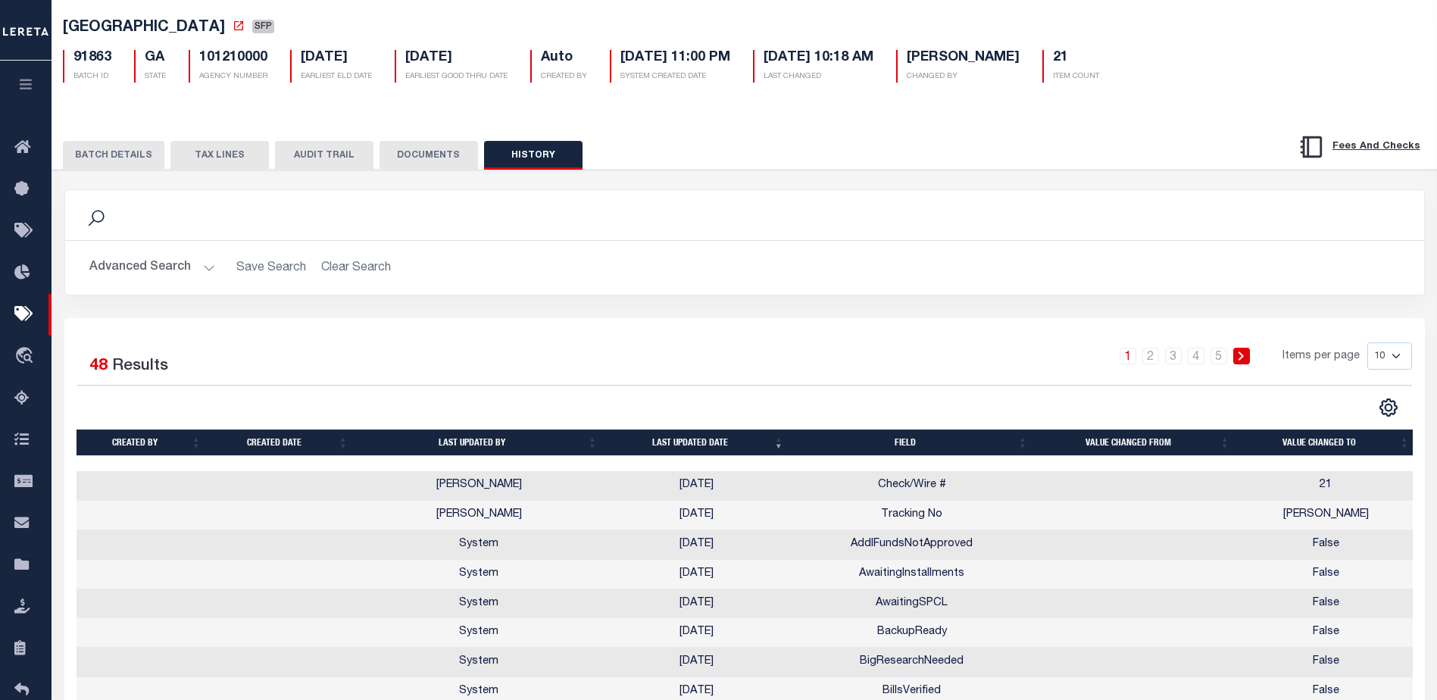
click at [435, 161] on button "DOCUMENTS" at bounding box center [428, 155] width 98 height 29
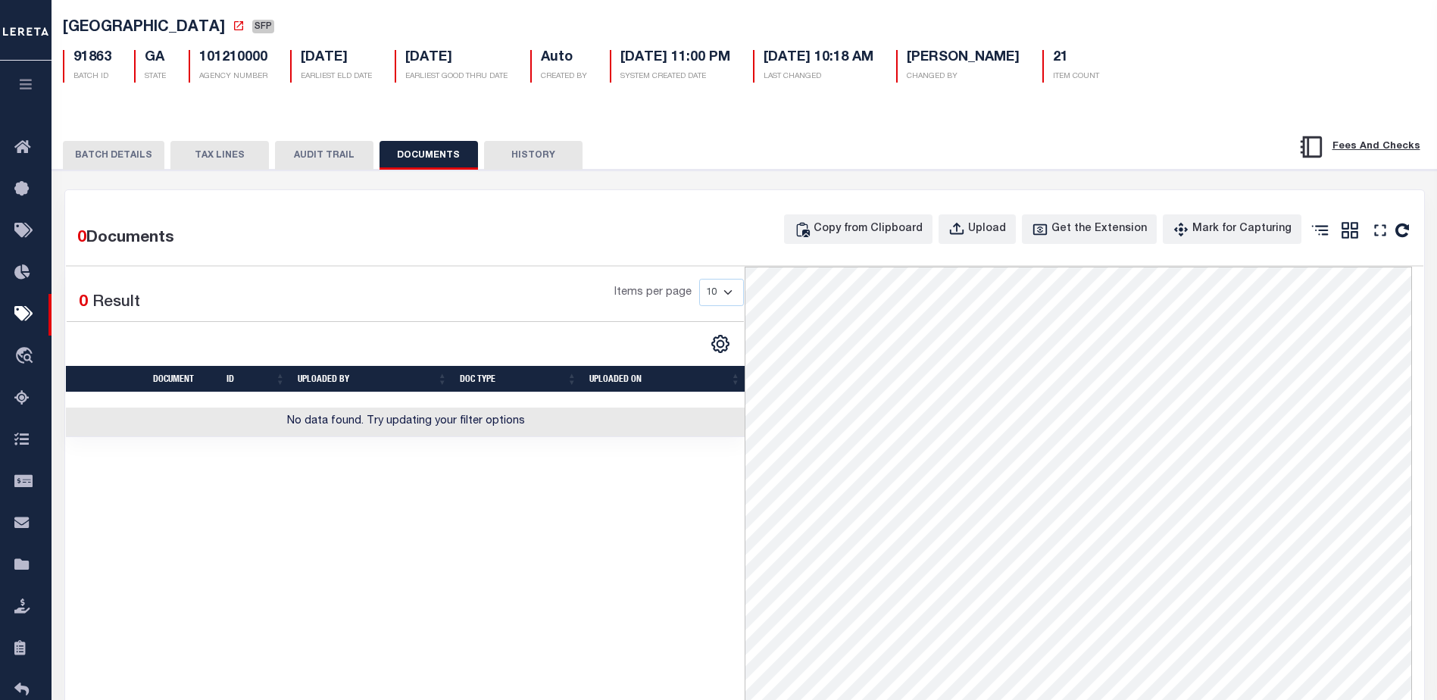
click at [324, 155] on button "AUDIT TRAIL" at bounding box center [324, 155] width 98 height 29
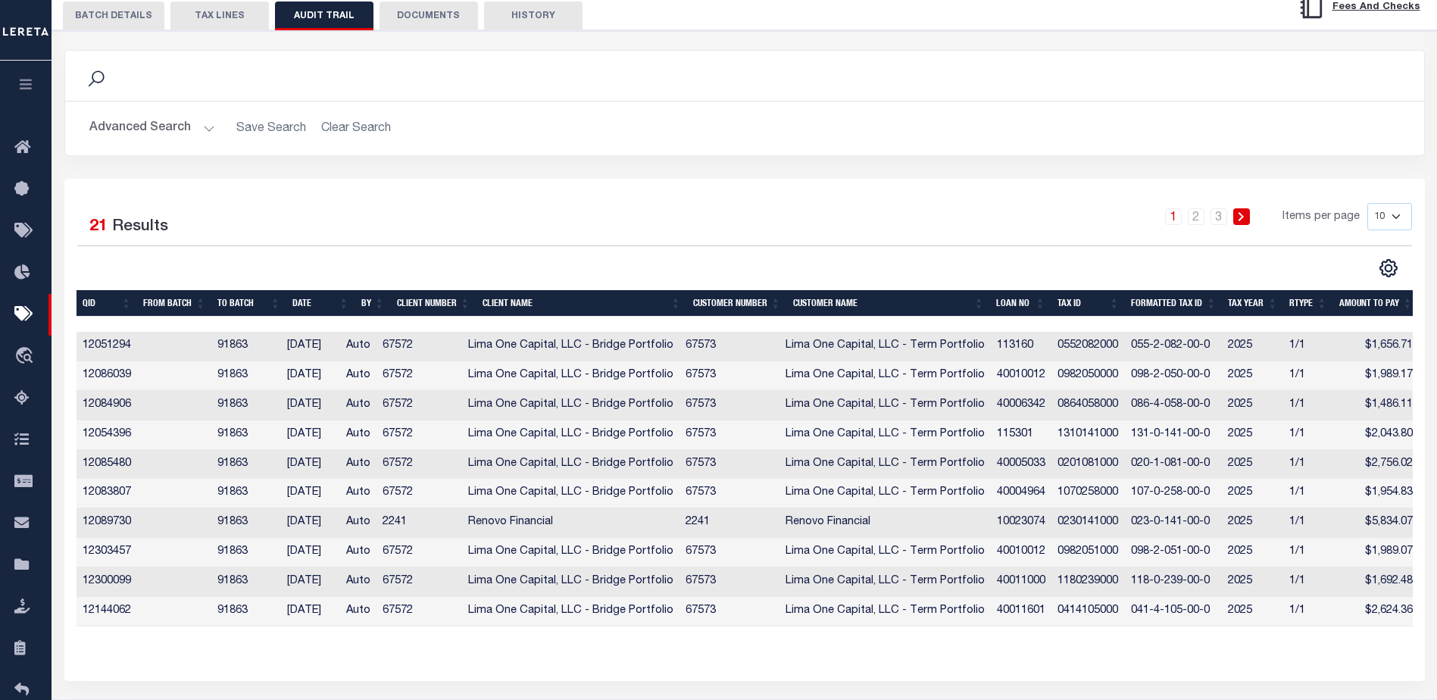
scroll to position [227, 0]
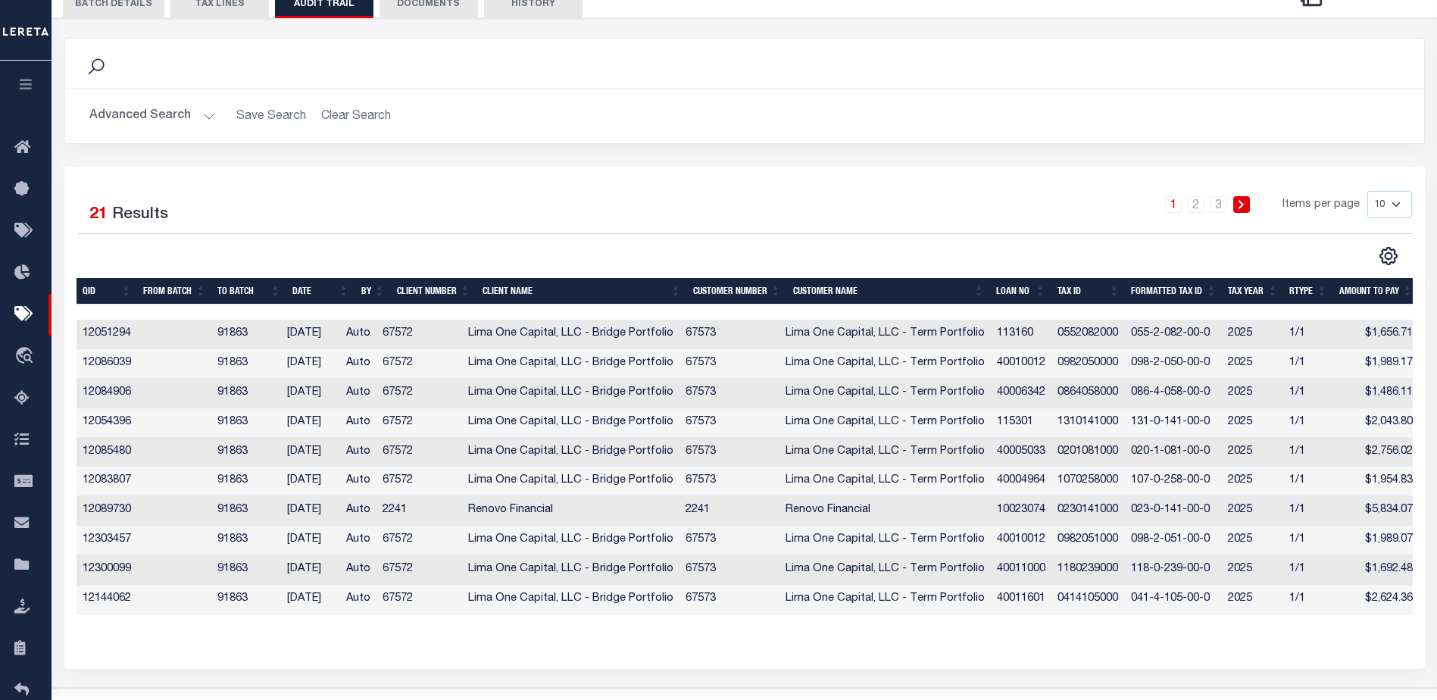
click at [1394, 203] on select "10 25 50 100" at bounding box center [1389, 204] width 45 height 27
select select "100"
click at [1367, 194] on select "10 25 50 100" at bounding box center [1389, 204] width 45 height 27
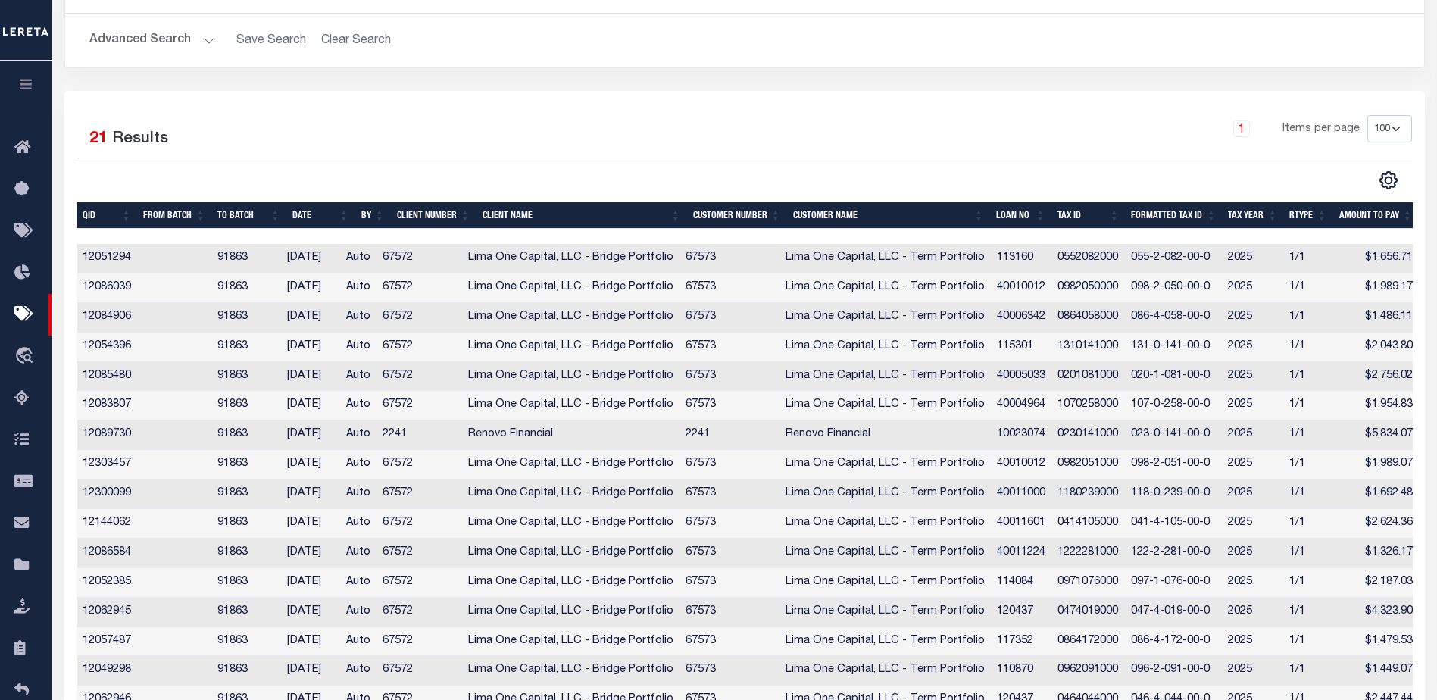
scroll to position [206, 0]
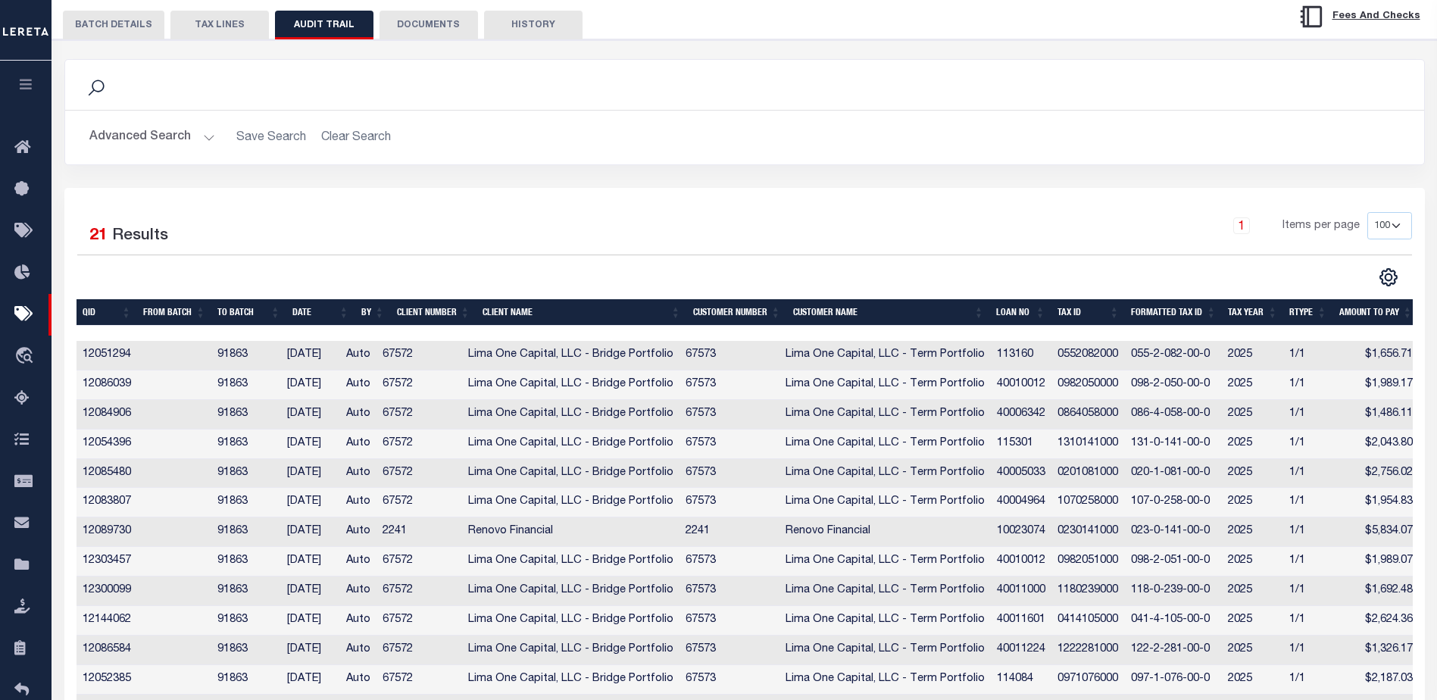
click at [217, 27] on button "TAX LINES" at bounding box center [219, 25] width 98 height 29
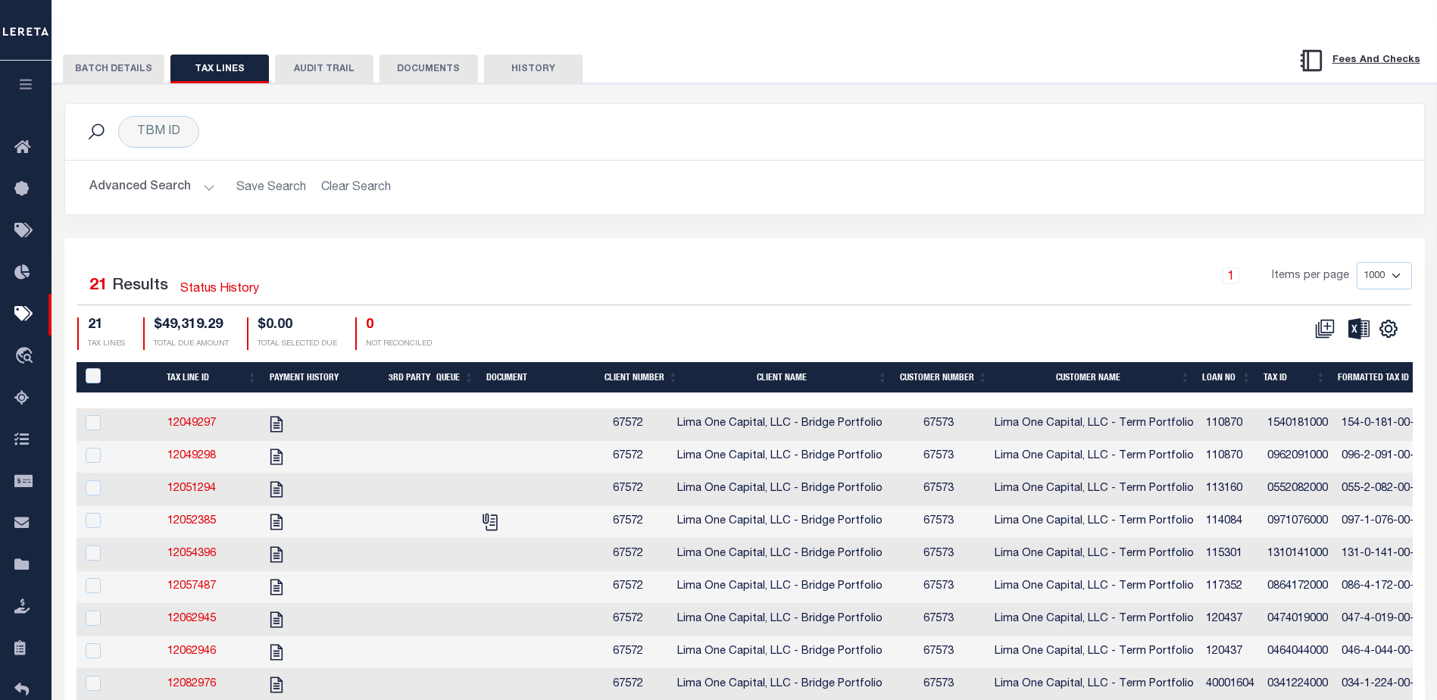
scroll to position [161, 0]
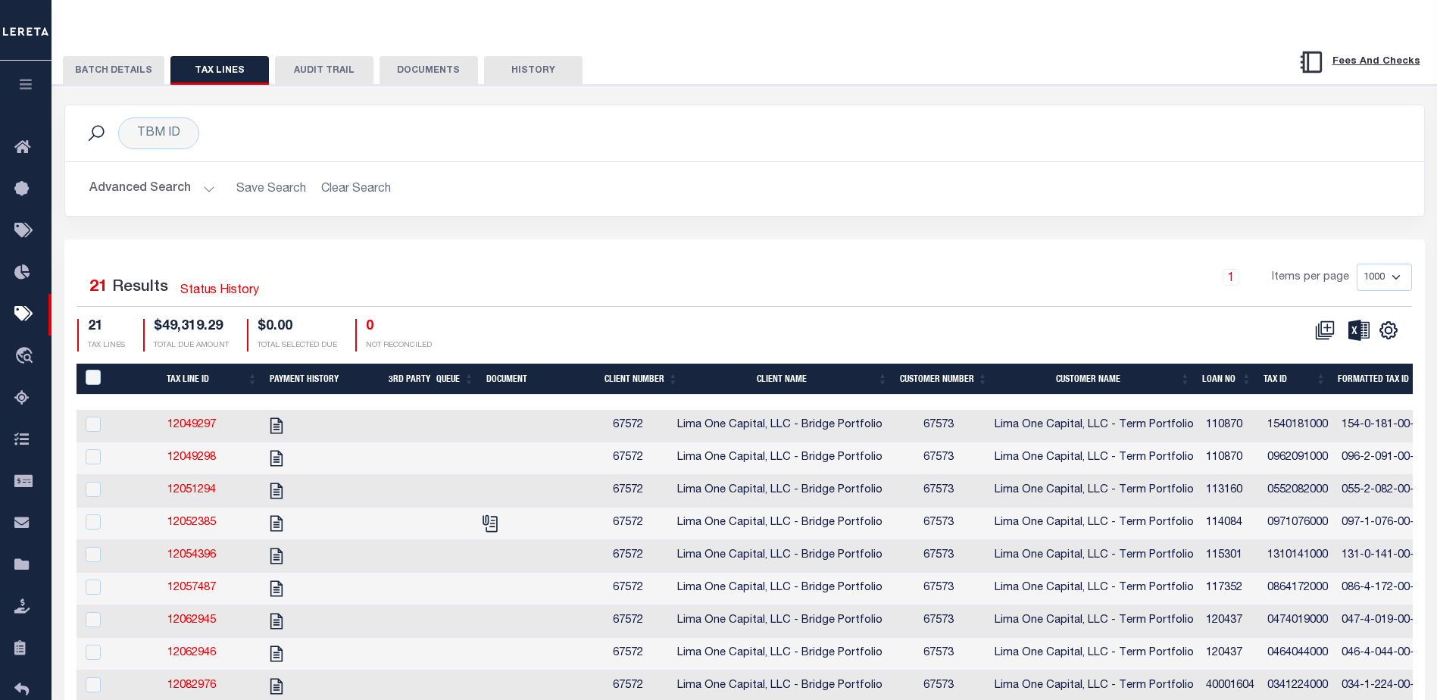
click at [99, 81] on button "BATCH DETAILS" at bounding box center [113, 70] width 101 height 29
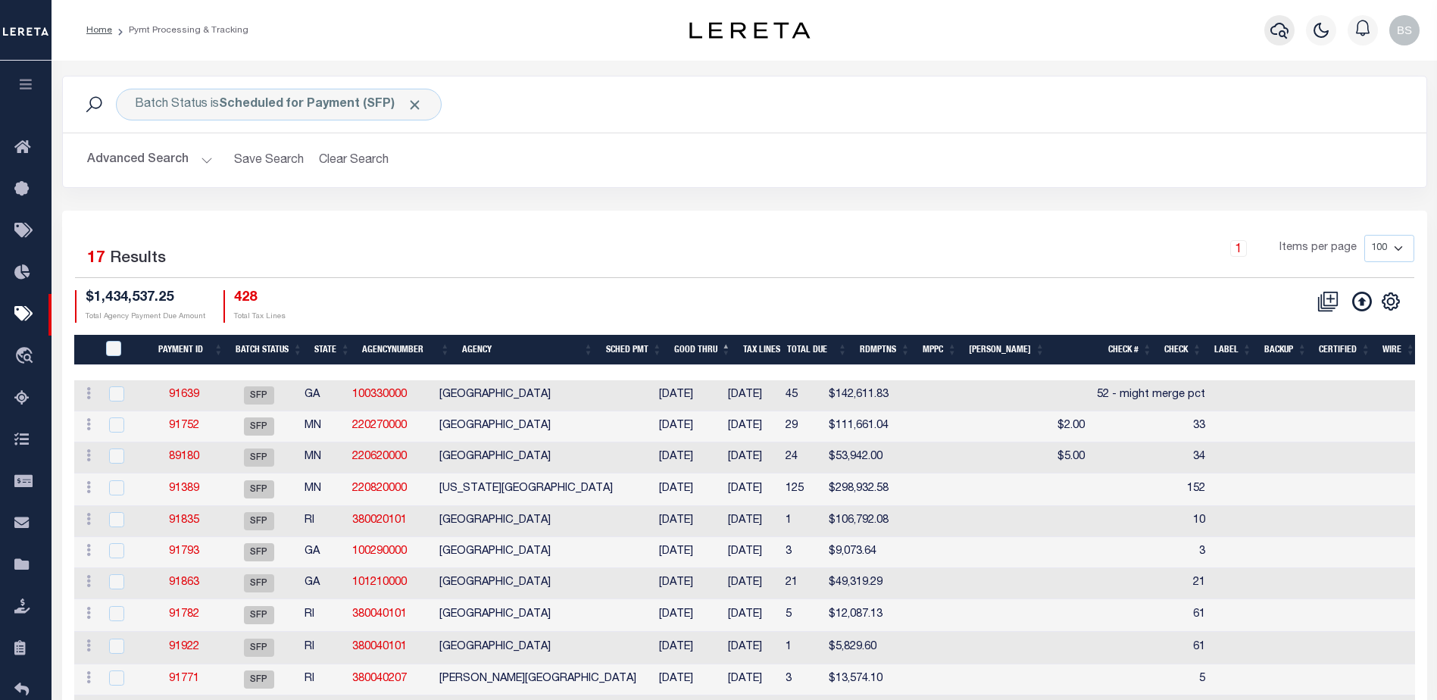
click at [1277, 27] on icon "button" at bounding box center [1279, 30] width 18 height 18
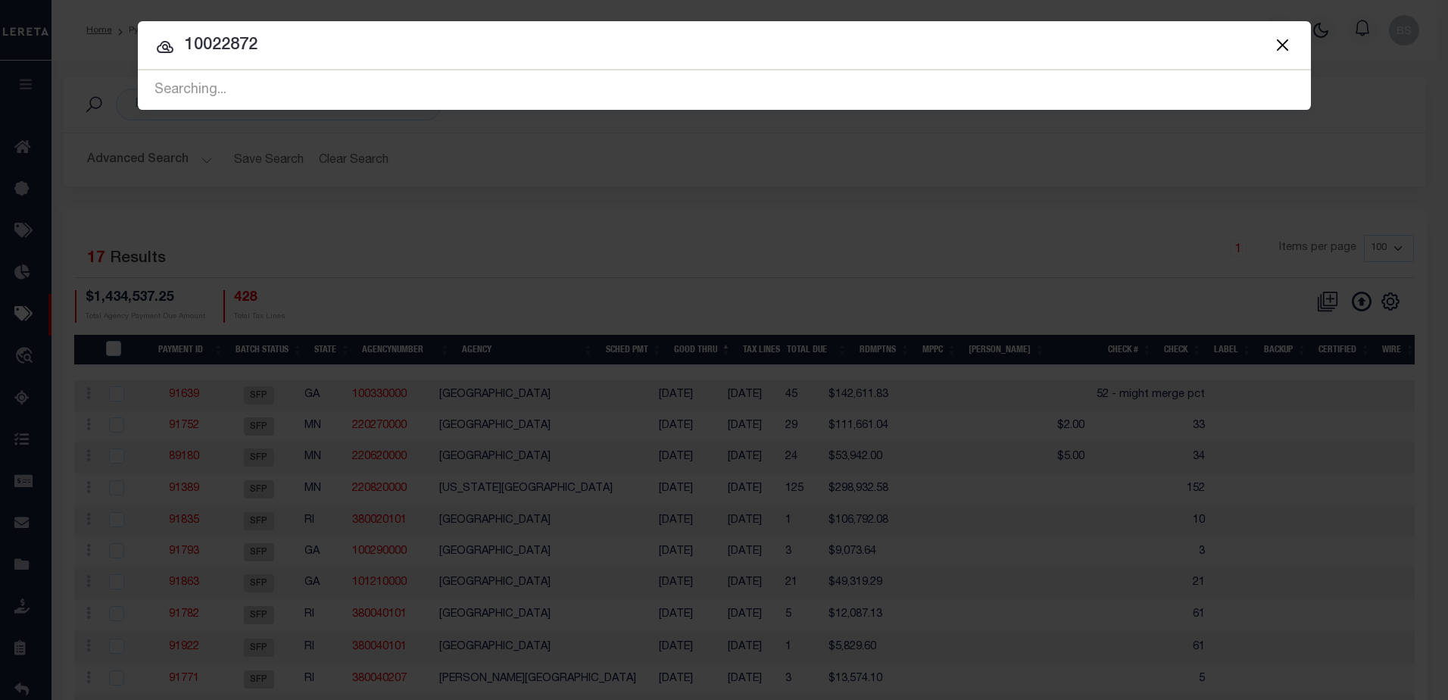
type input "10022872"
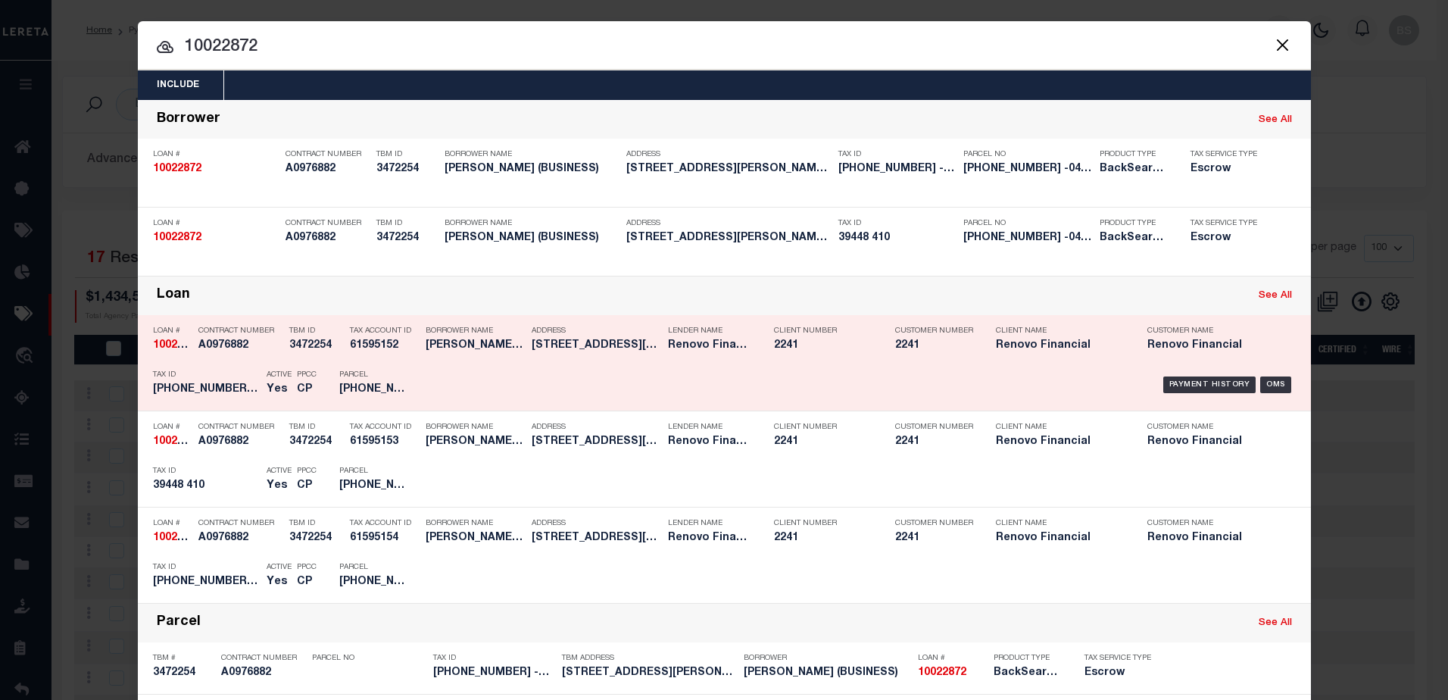
drag, startPoint x: 1274, startPoint y: 265, endPoint x: 1266, endPoint y: 268, distance: 8.9
click at [1273, 264] on div "OMS" at bounding box center [1275, 263] width 31 height 17
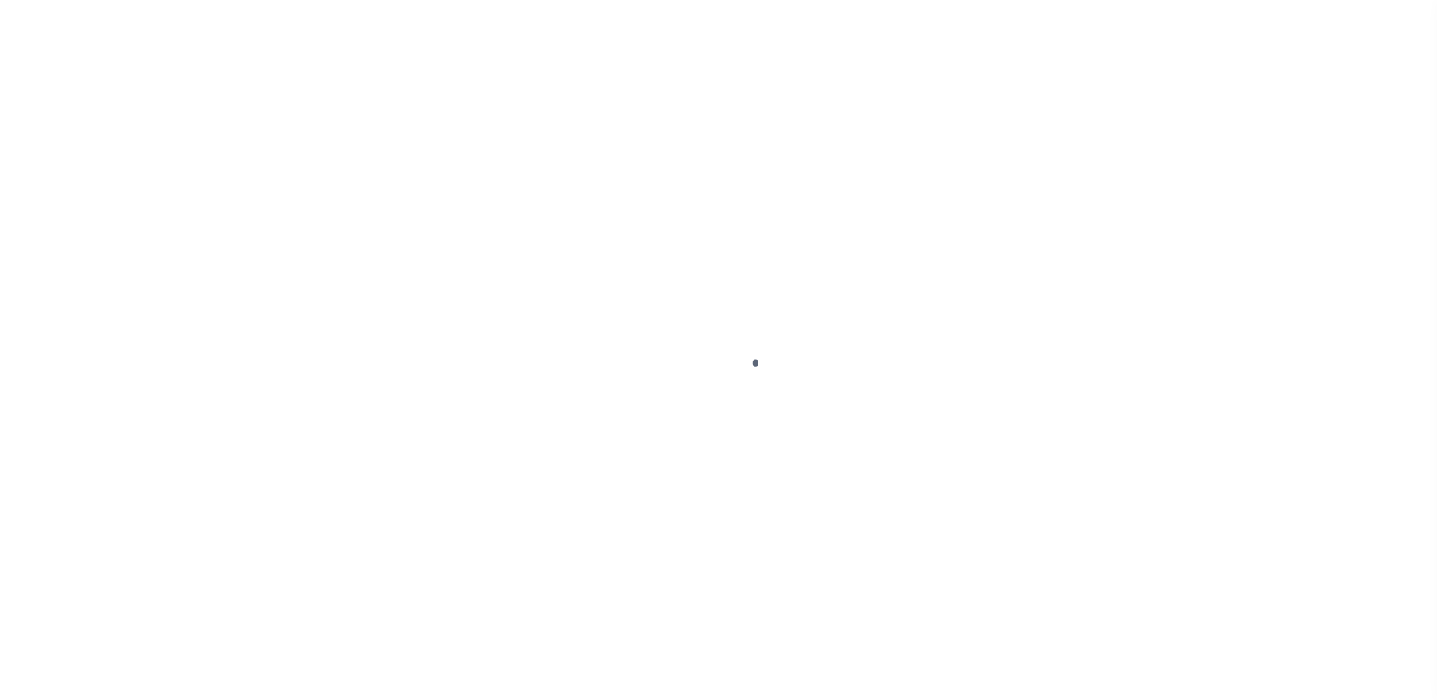
type input "10022872"
type input "[PERSON_NAME] (BUSINESS)"
select select
select select "400"
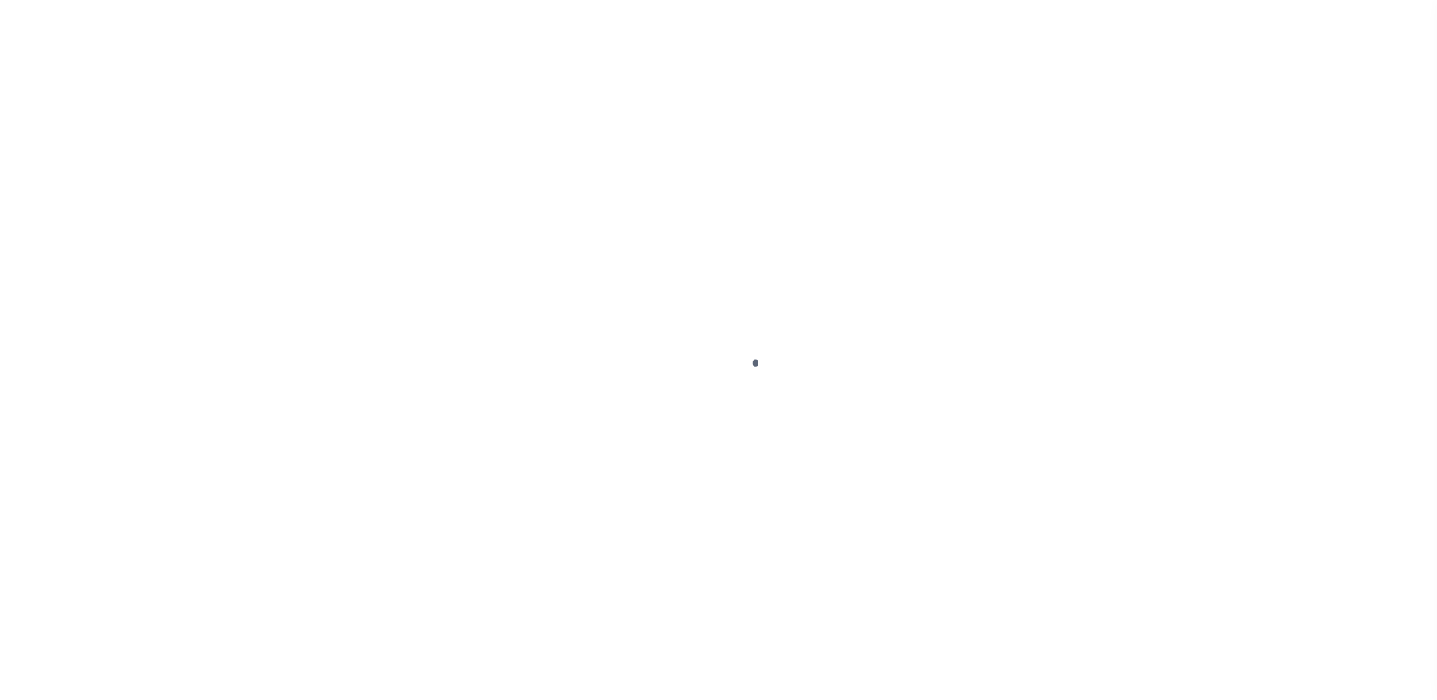
select select "Escrow"
type input "214 Gibson Boulevard"
type input "Valley Stream, NY 11581"
type input "a0kUS00000CNy2z"
type input "NY"
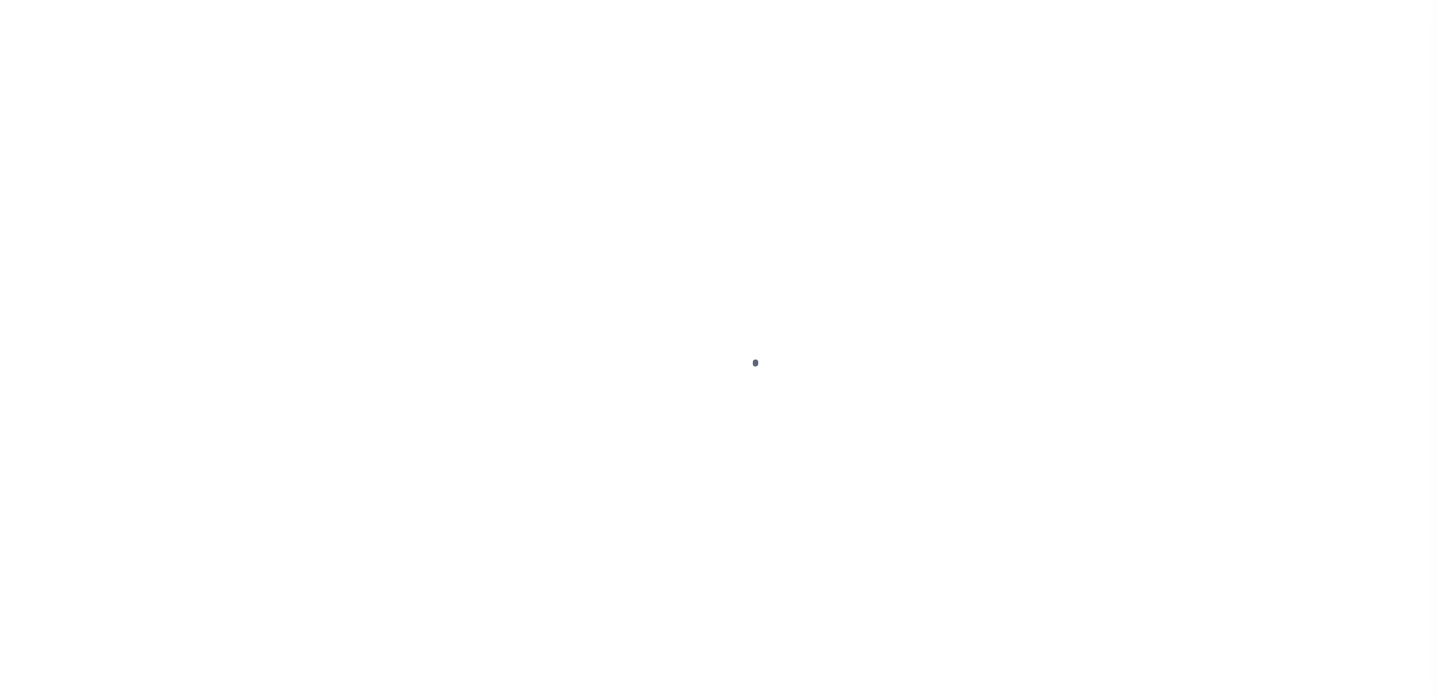
select select
select select "25067"
select select "4"
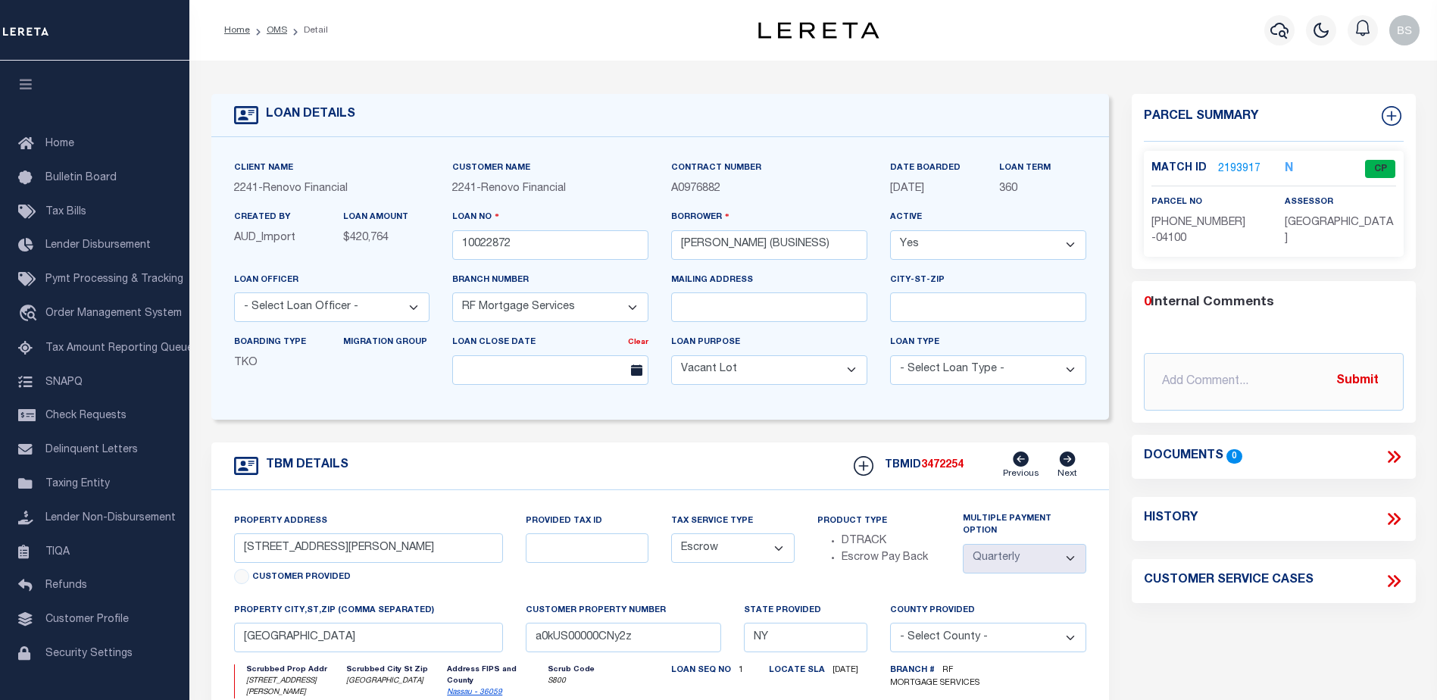
click at [1236, 164] on link "2193917" at bounding box center [1239, 169] width 42 height 16
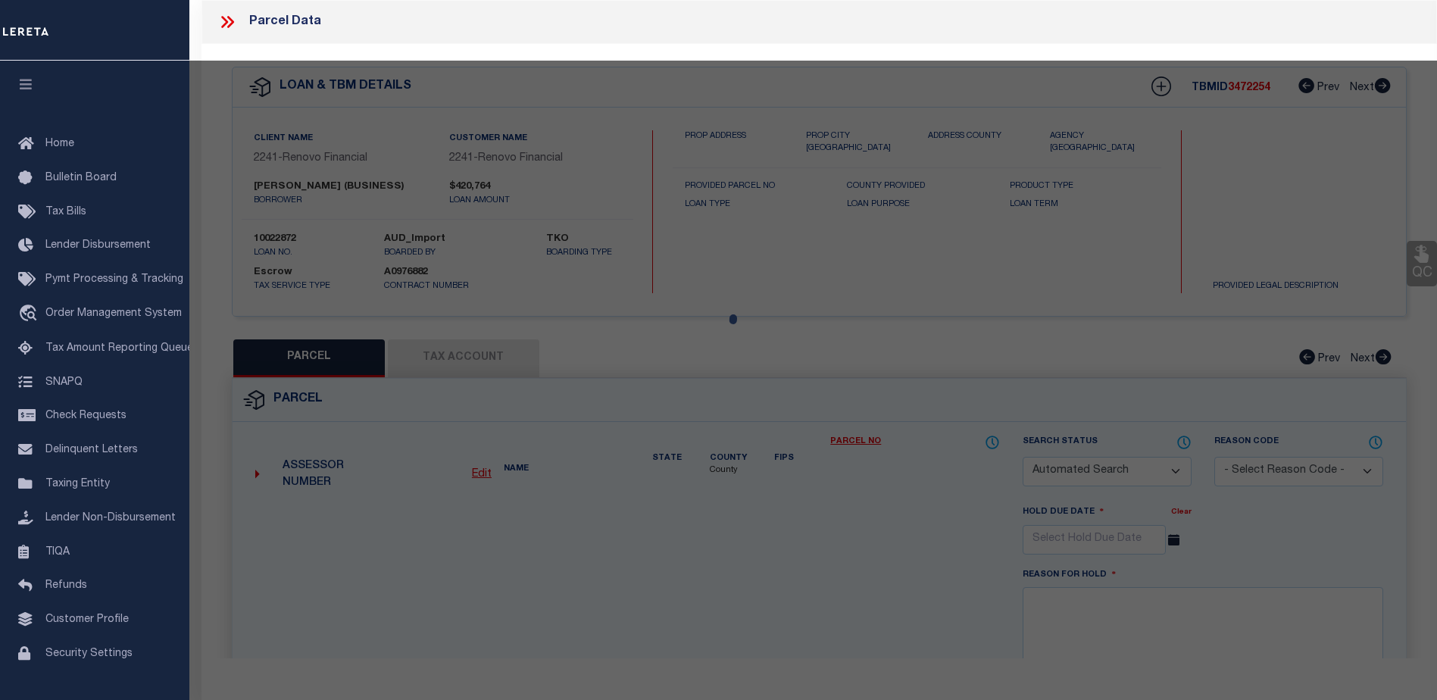
checkbox input "false"
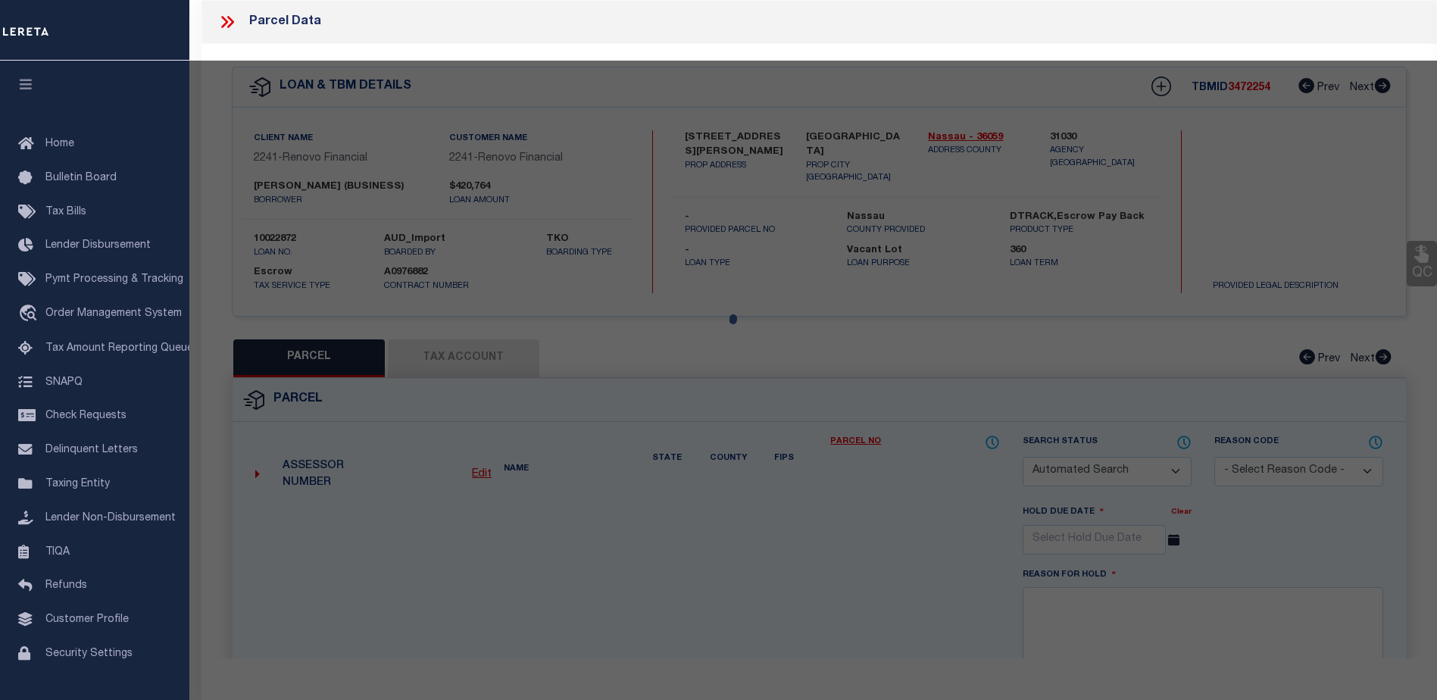
select select "CP"
type input "[PERSON_NAME]"
select select "ATL"
select select "ADD"
type input "[STREET_ADDRESS][PERSON_NAME]"
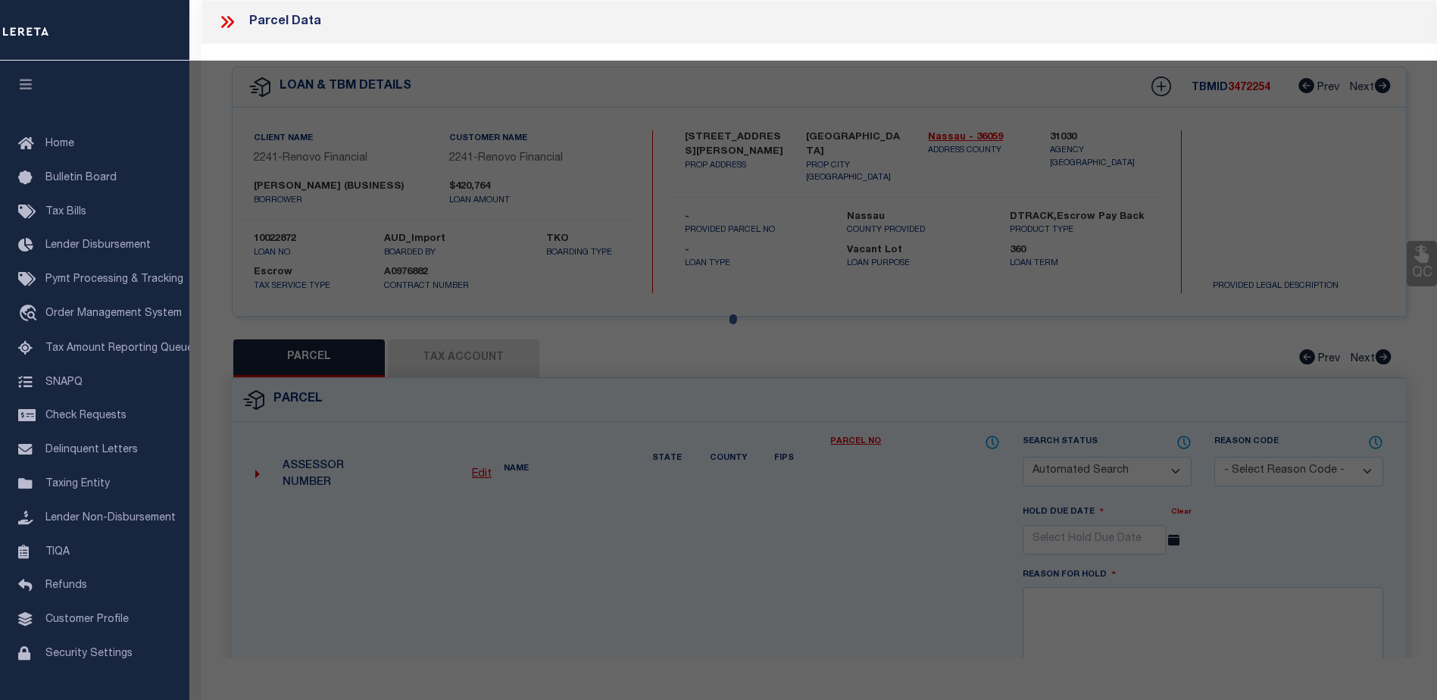
checkbox input "false"
type input "VALLEY STREAM, NY 11581"
type textarea "TOWN #1 SCH DIST 014"
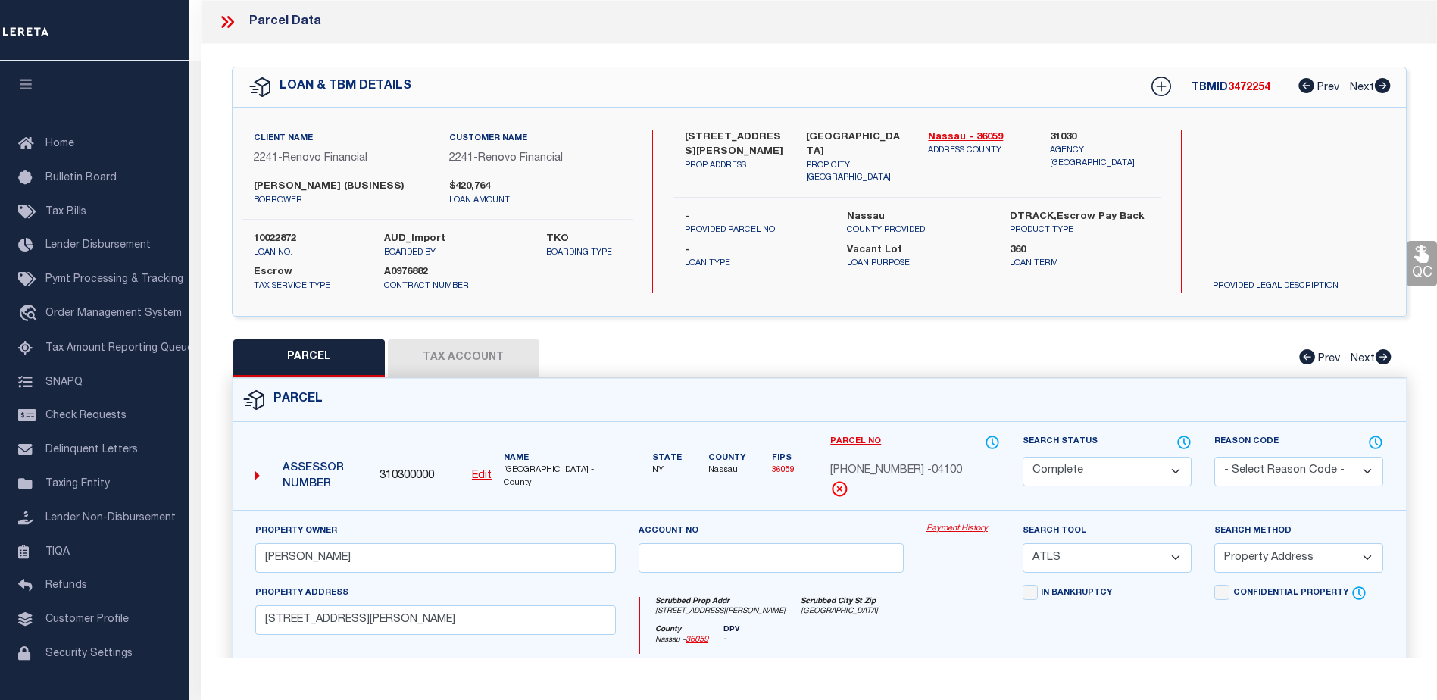
click at [944, 529] on link "Payment History" at bounding box center [962, 529] width 73 height 13
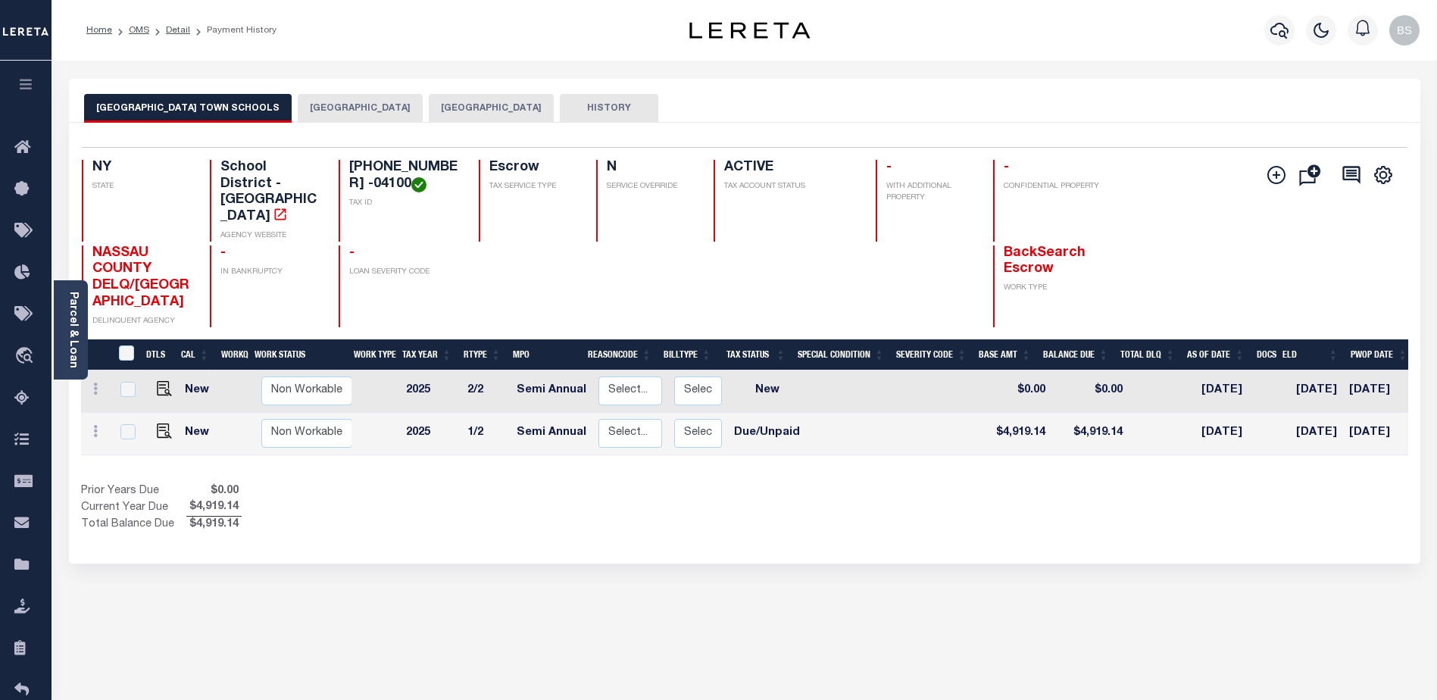
click at [326, 112] on button "VALLEY STREAM VILLAGE" at bounding box center [360, 108] width 125 height 29
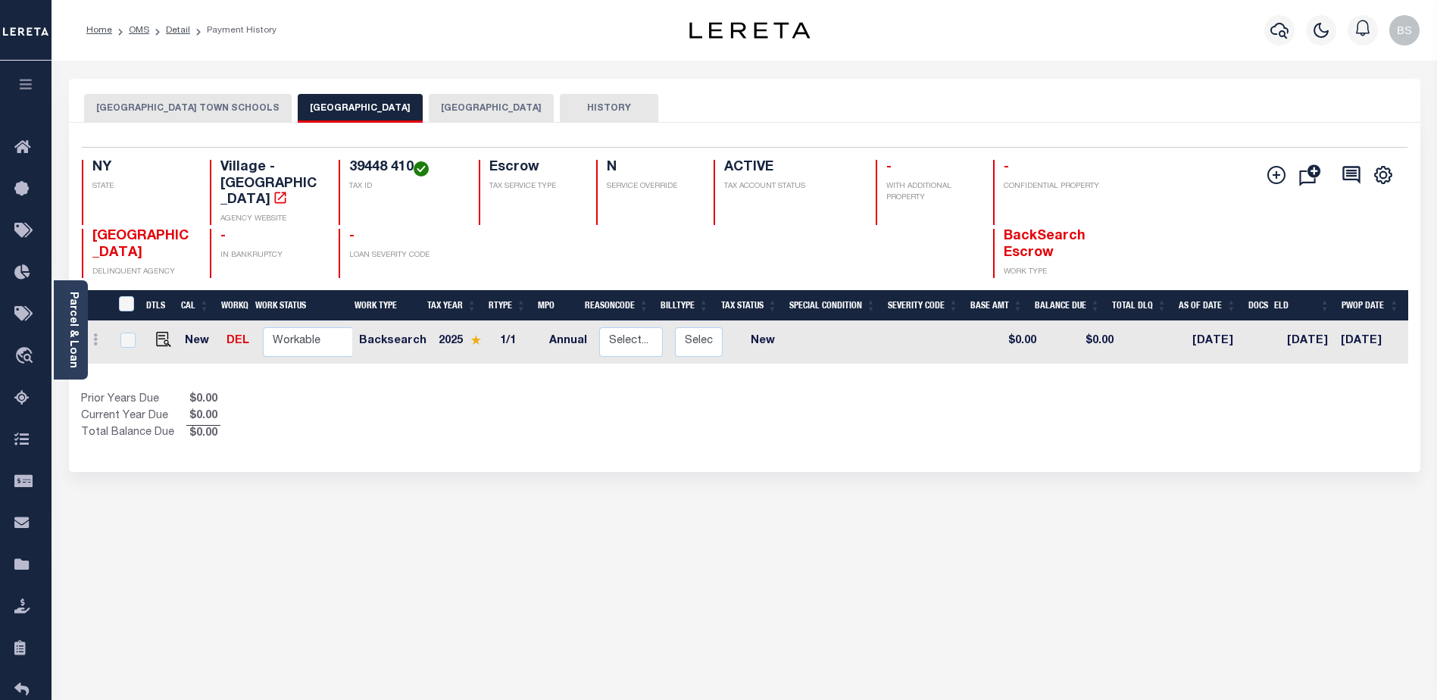
click at [462, 101] on button "HEMPSTEAD TOWN" at bounding box center [491, 108] width 125 height 29
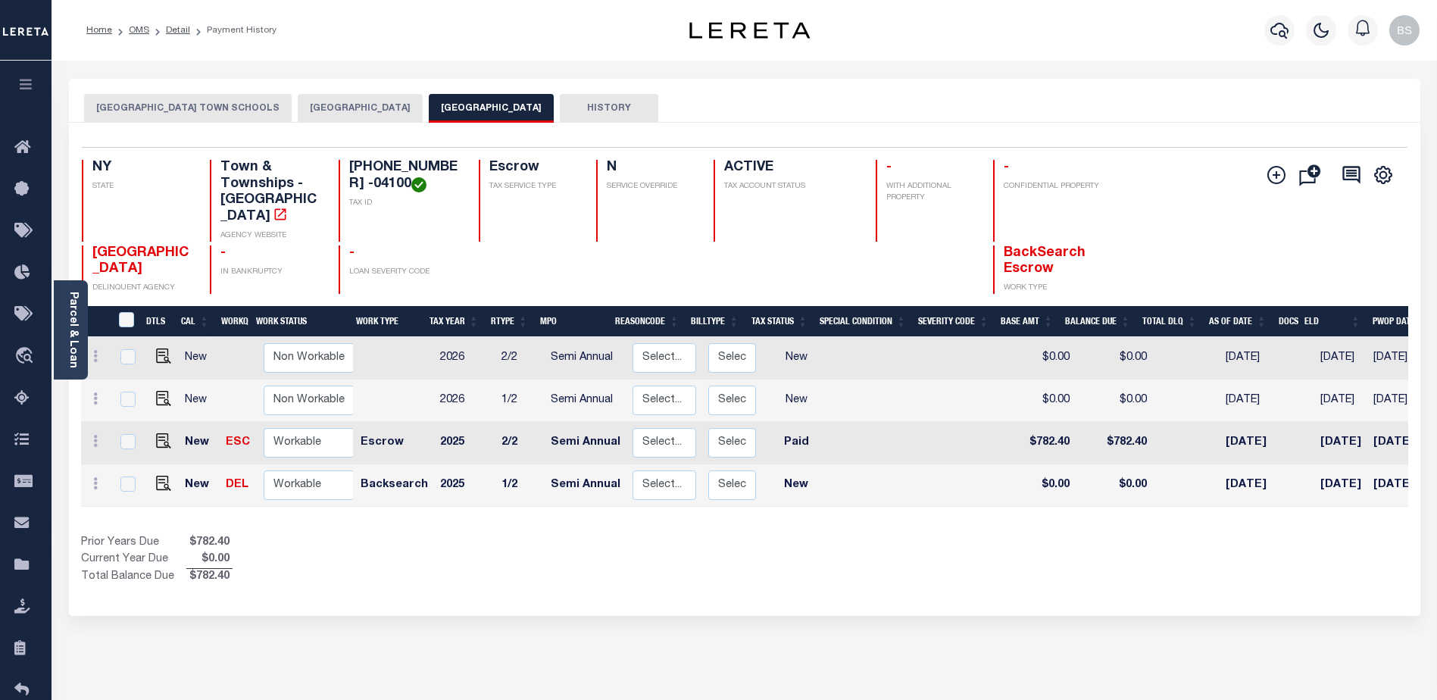
click at [183, 105] on button "HEMPSTEAD TOWN SCHOOLS" at bounding box center [188, 108] width 208 height 29
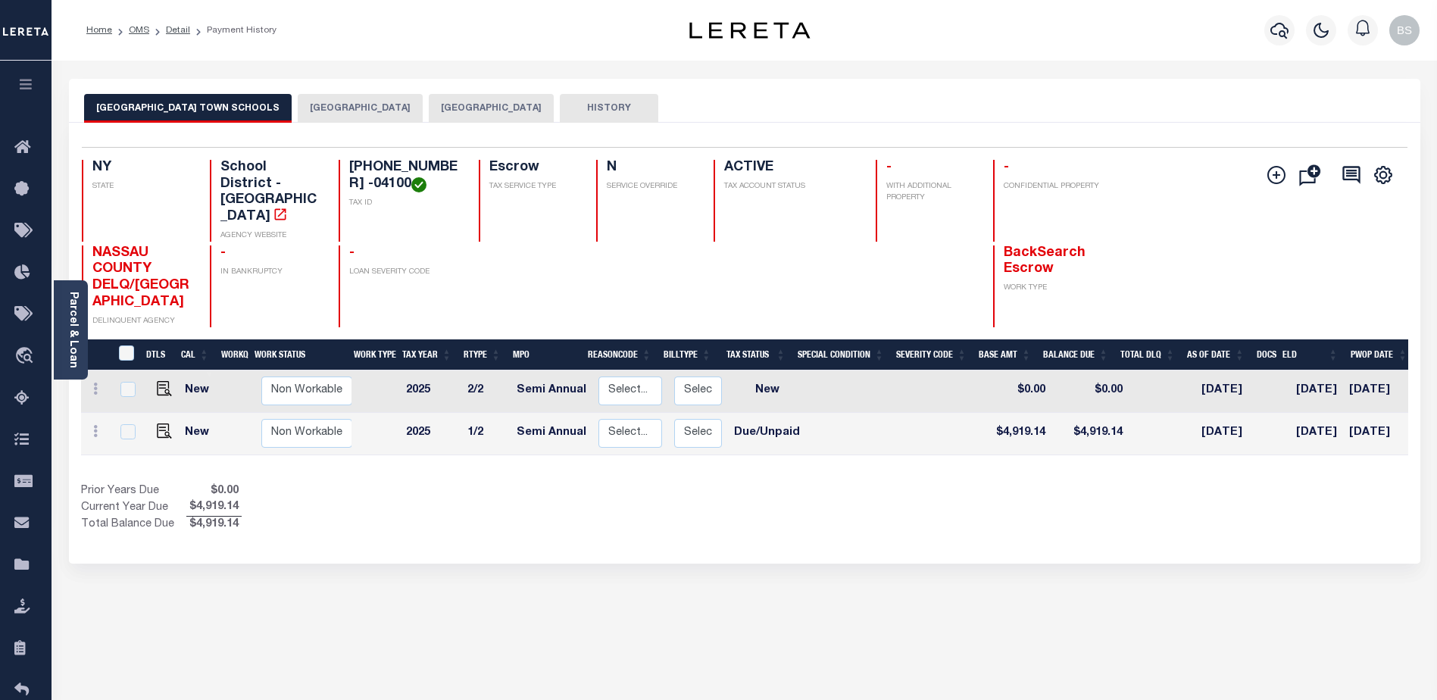
click at [298, 109] on button "VALLEY STREAM VILLAGE" at bounding box center [360, 108] width 125 height 29
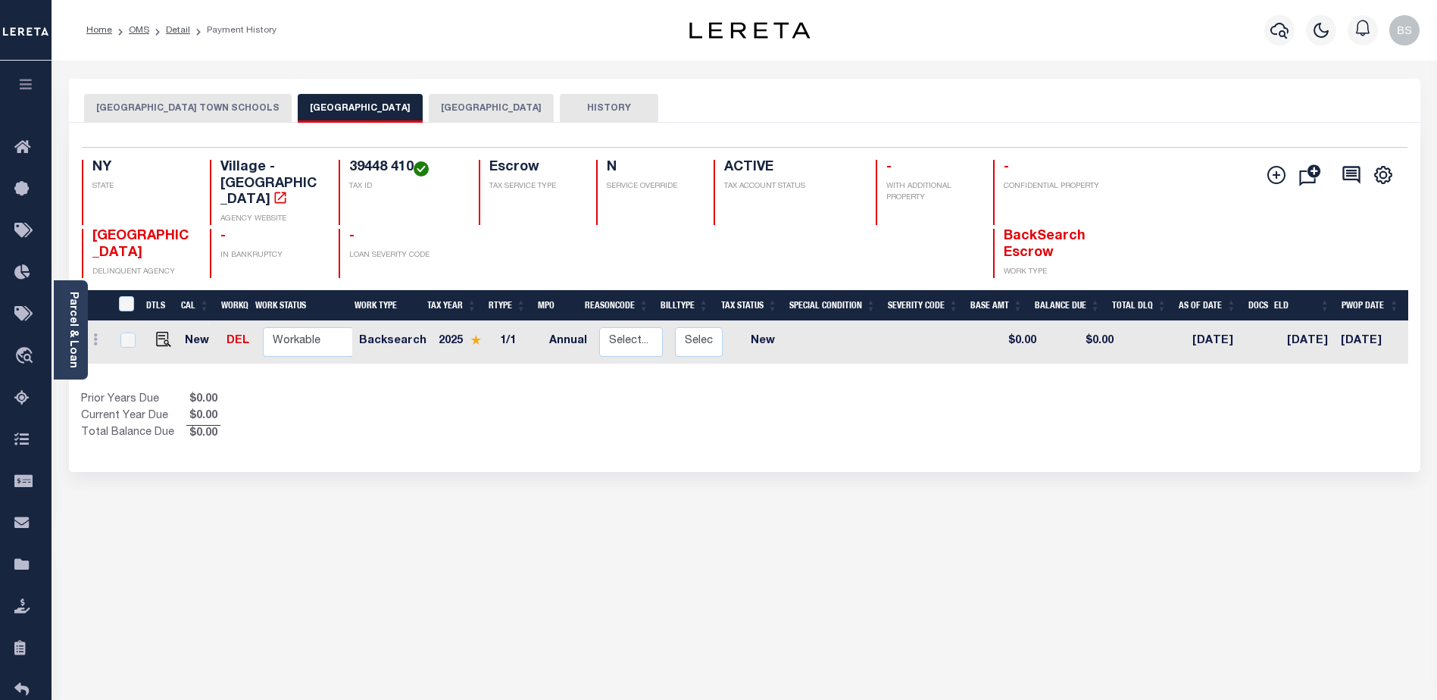
click at [206, 102] on button "HEMPSTEAD TOWN SCHOOLS" at bounding box center [188, 108] width 208 height 29
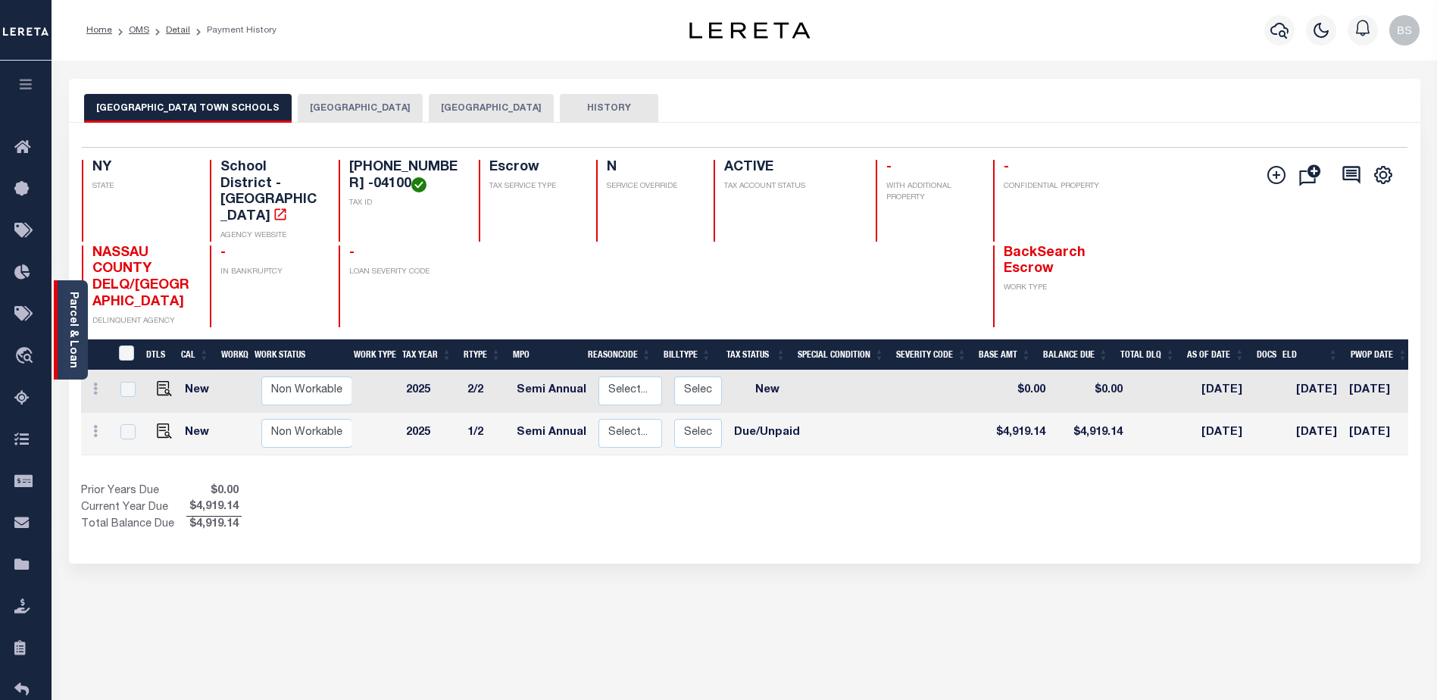
click at [67, 287] on div "Parcel & Loan" at bounding box center [71, 329] width 34 height 99
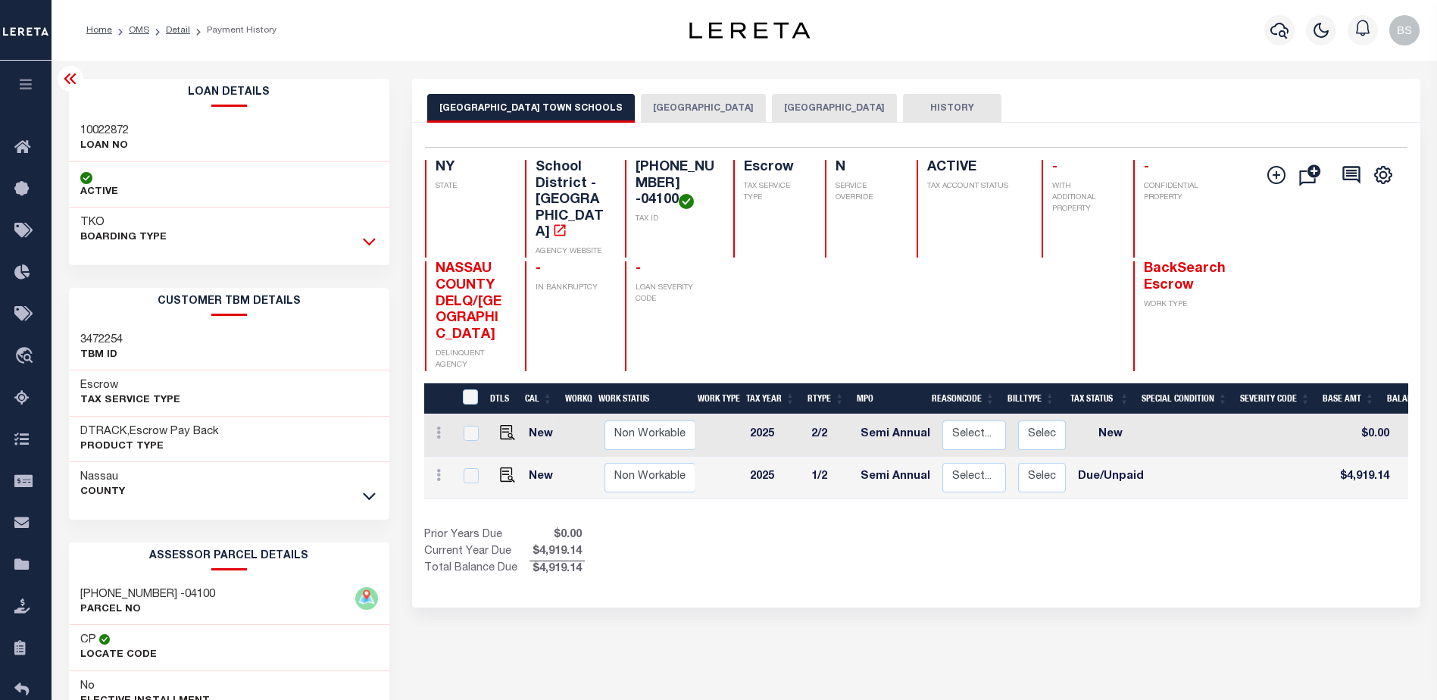
click at [365, 245] on icon at bounding box center [369, 241] width 13 height 16
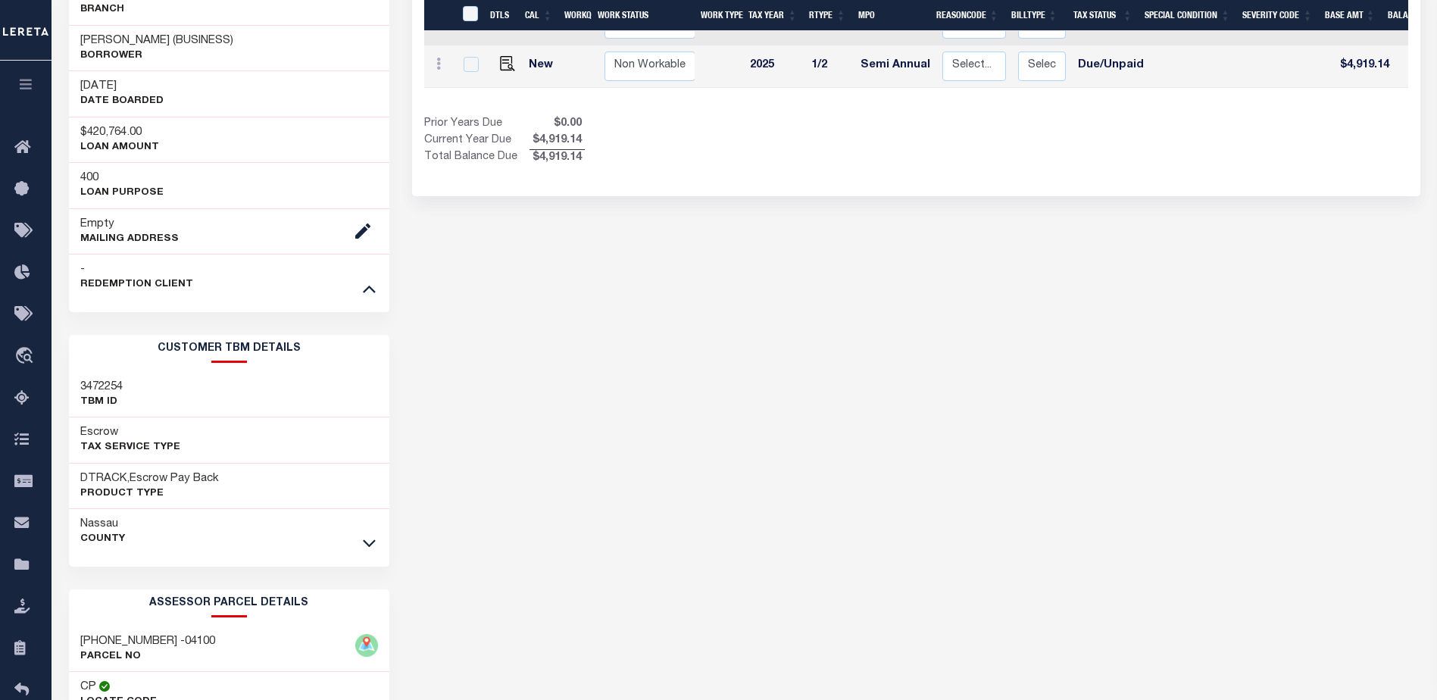
scroll to position [454, 0]
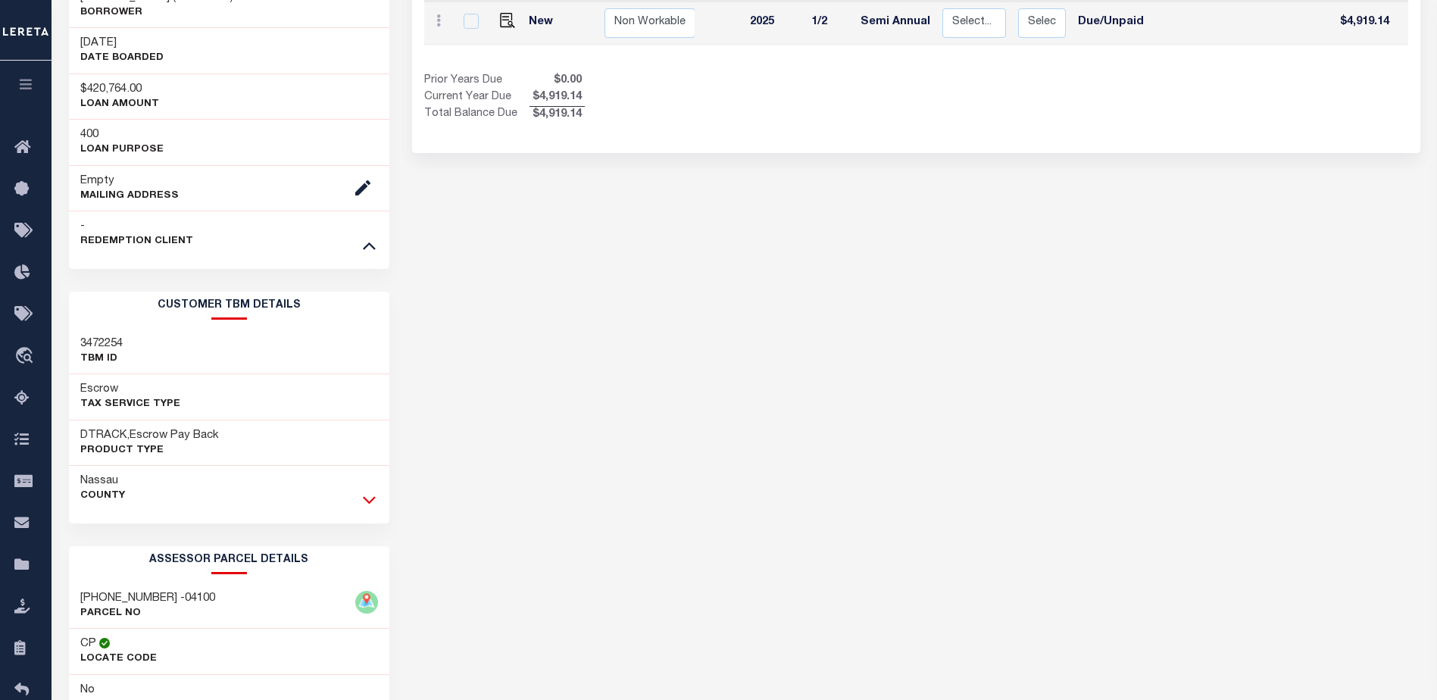
click at [364, 502] on icon at bounding box center [369, 500] width 13 height 16
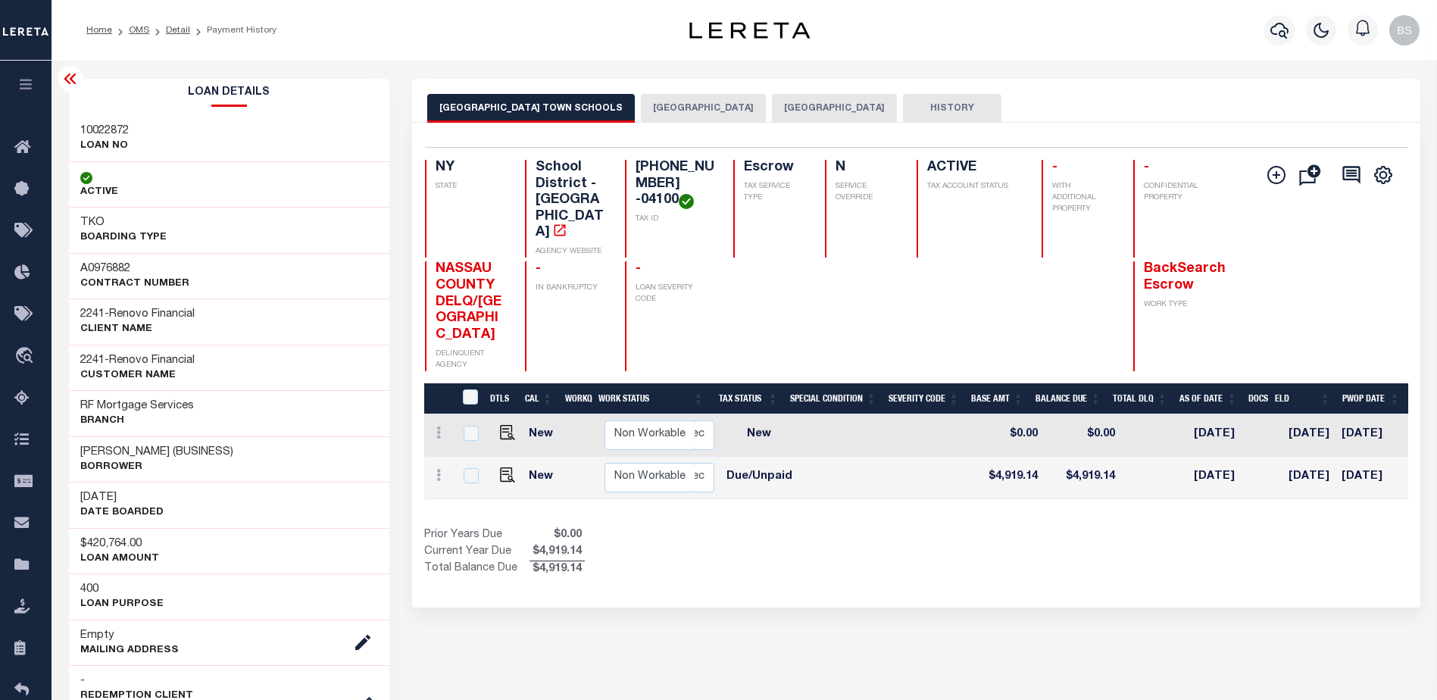
scroll to position [0, 339]
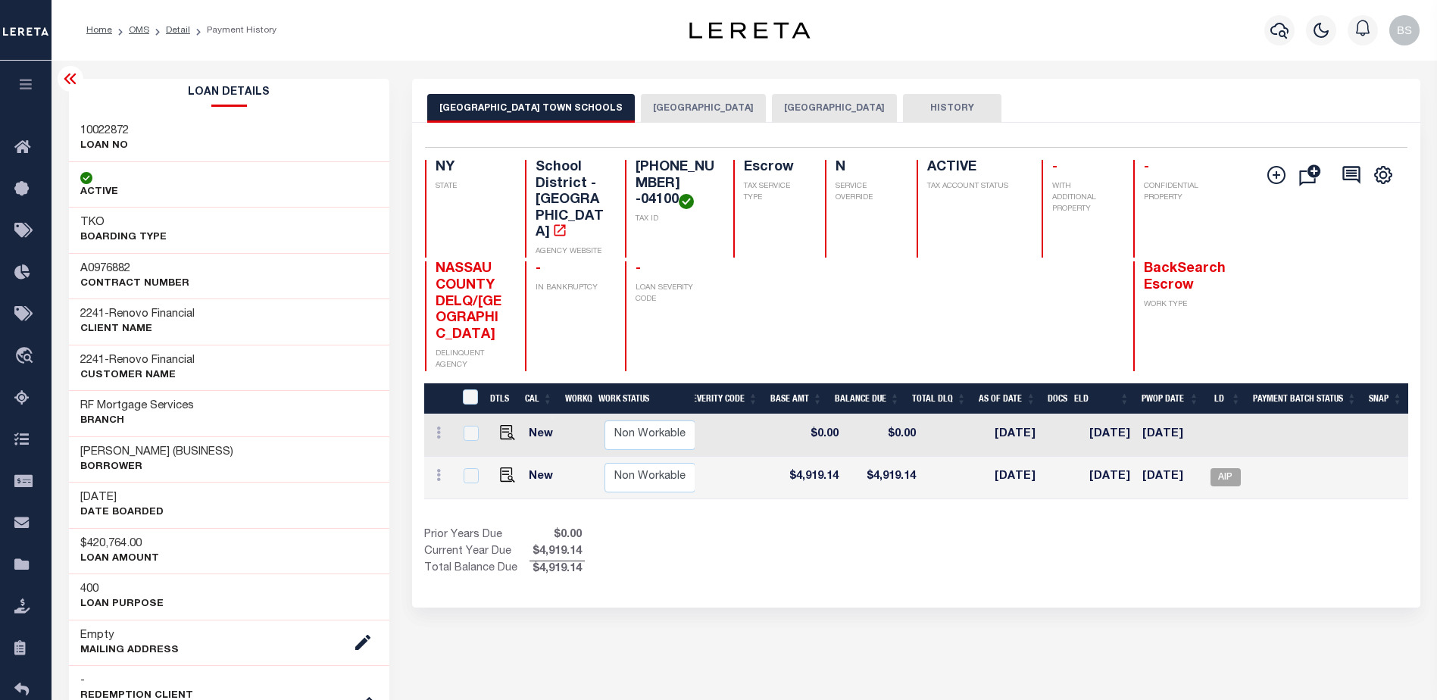
drag, startPoint x: 814, startPoint y: 461, endPoint x: 560, endPoint y: 460, distance: 253.7
click at [560, 460] on div "DTLS CAL WorkQ Work Status Work Type Tax Year RType MPO ReasonCode BillType Tax…" at bounding box center [916, 480] width 984 height 195
click at [501, 467] on img "" at bounding box center [507, 474] width 15 height 15
checkbox input "true"
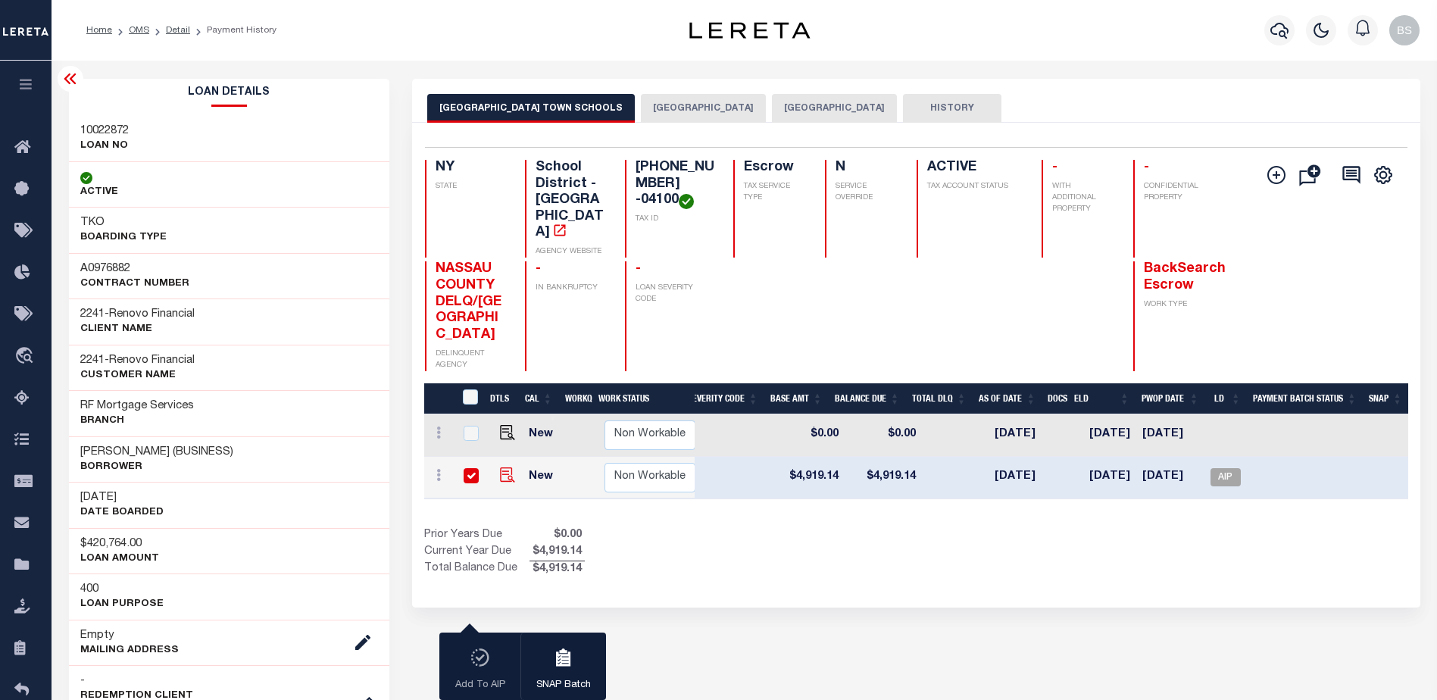
drag, startPoint x: 472, startPoint y: 425, endPoint x: 500, endPoint y: 432, distance: 29.0
click at [472, 468] on input "checkbox" at bounding box center [471, 475] width 15 height 15
checkbox input "false"
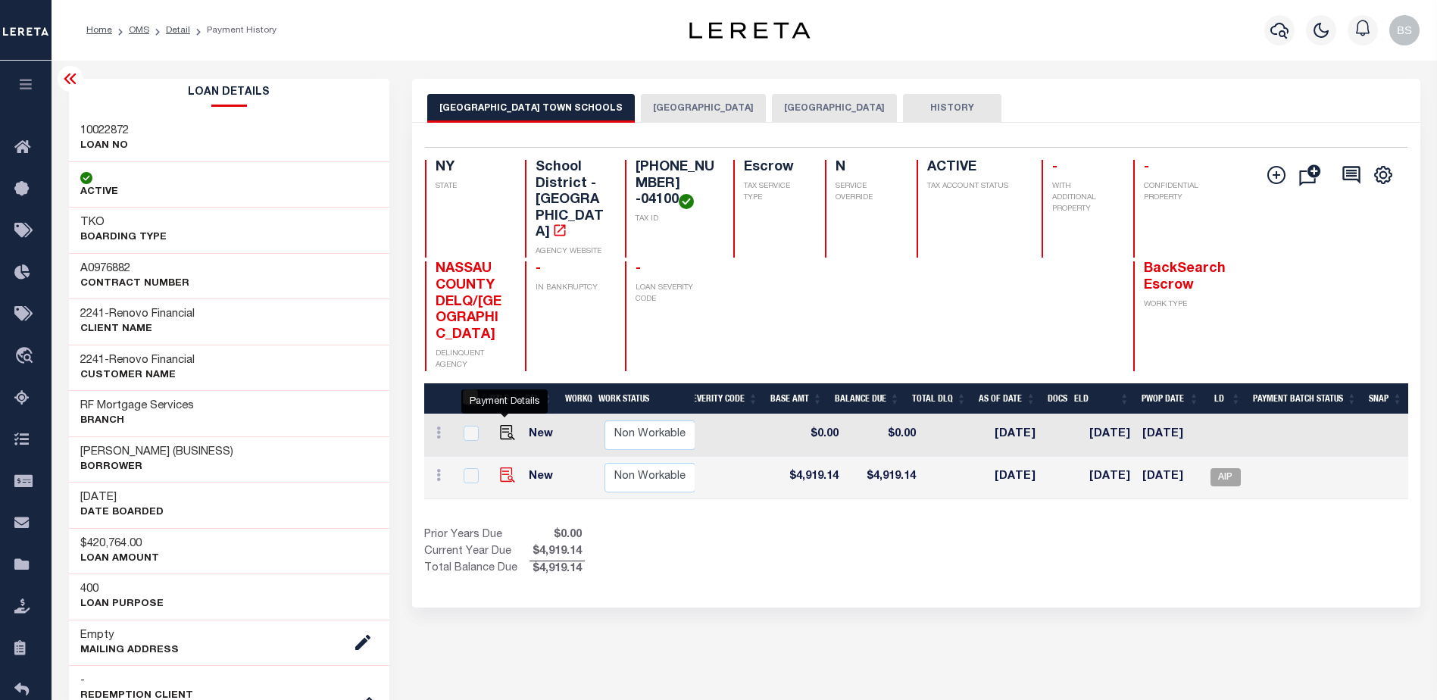
click at [508, 467] on img "" at bounding box center [507, 474] width 15 height 15
checkbox input "true"
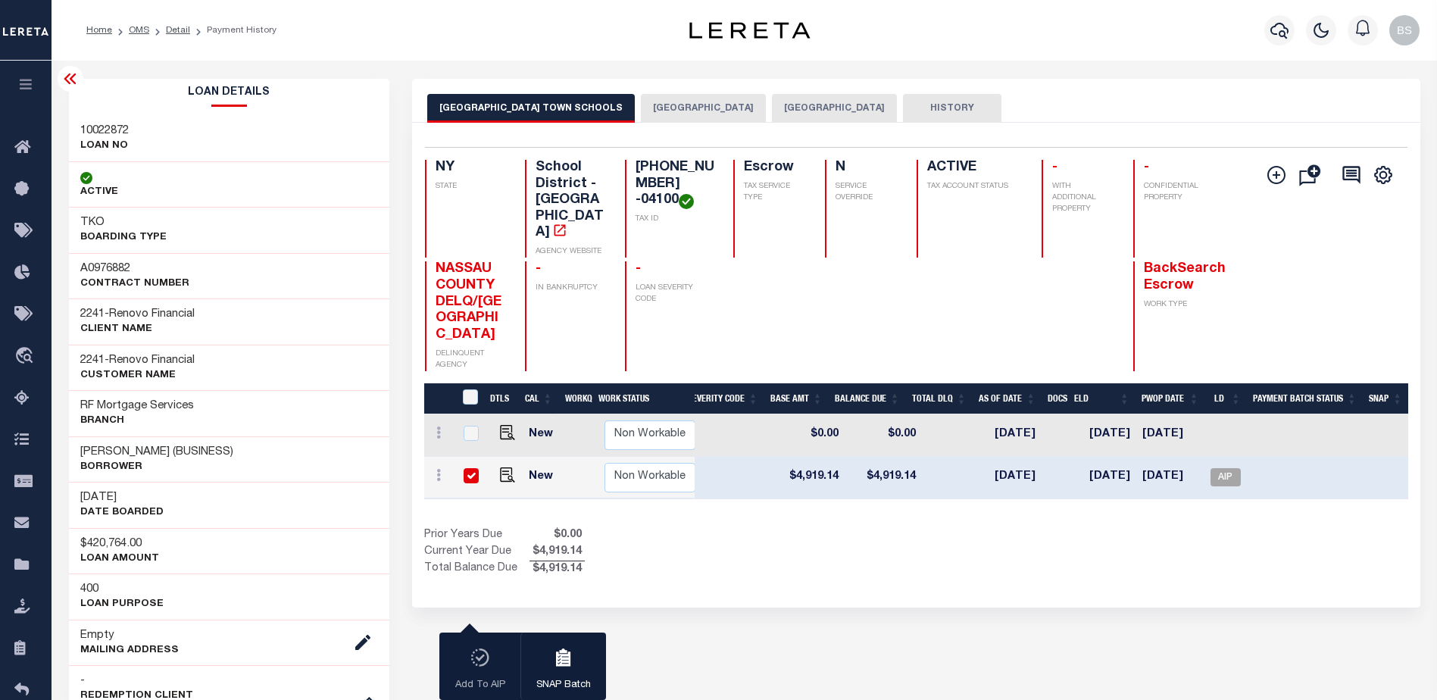
click at [467, 468] on input "checkbox" at bounding box center [471, 475] width 15 height 15
checkbox input "false"
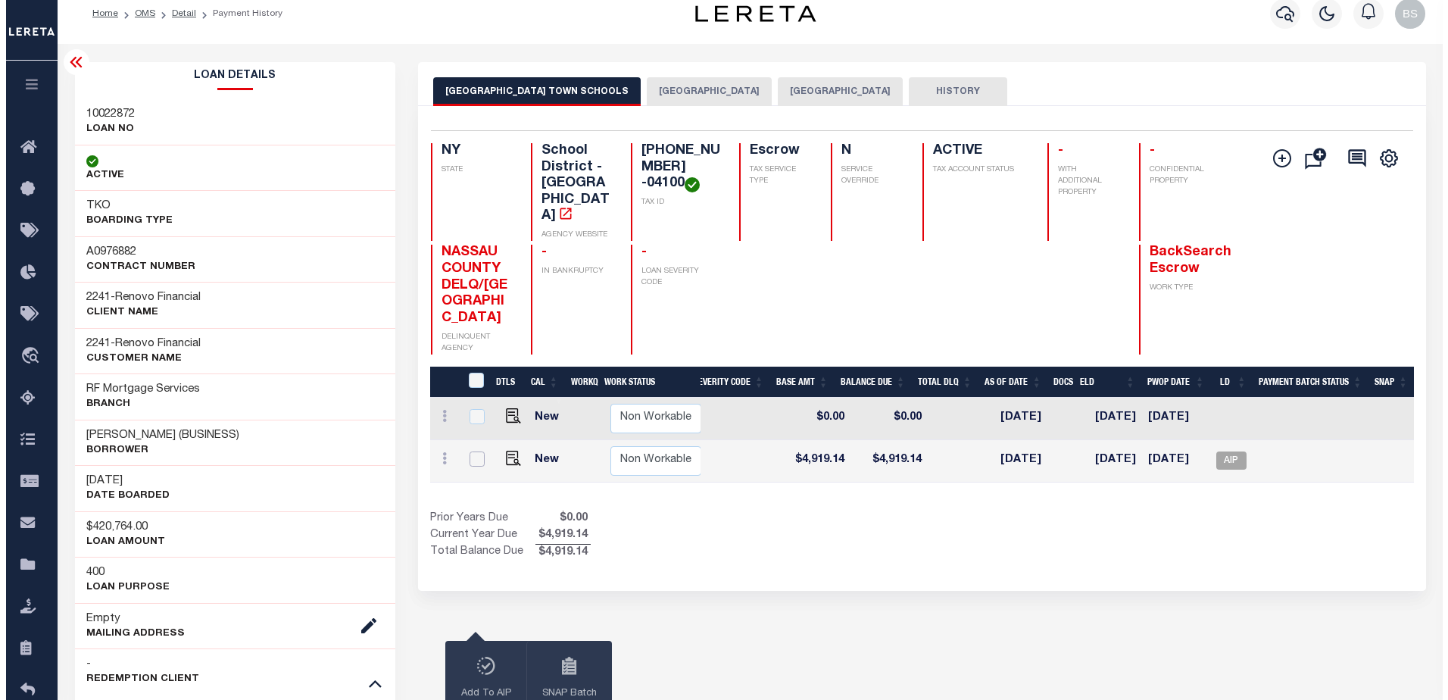
scroll to position [0, 0]
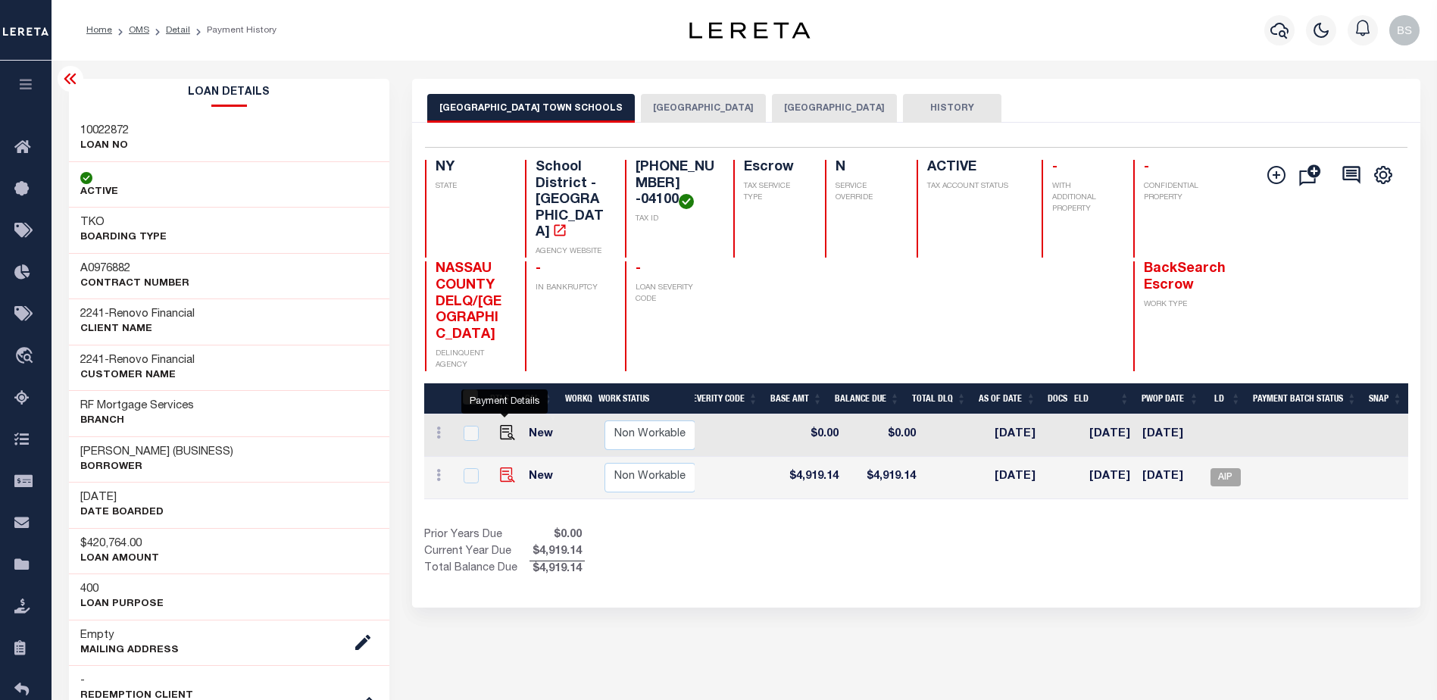
click at [501, 467] on img "" at bounding box center [507, 474] width 15 height 15
checkbox input "true"
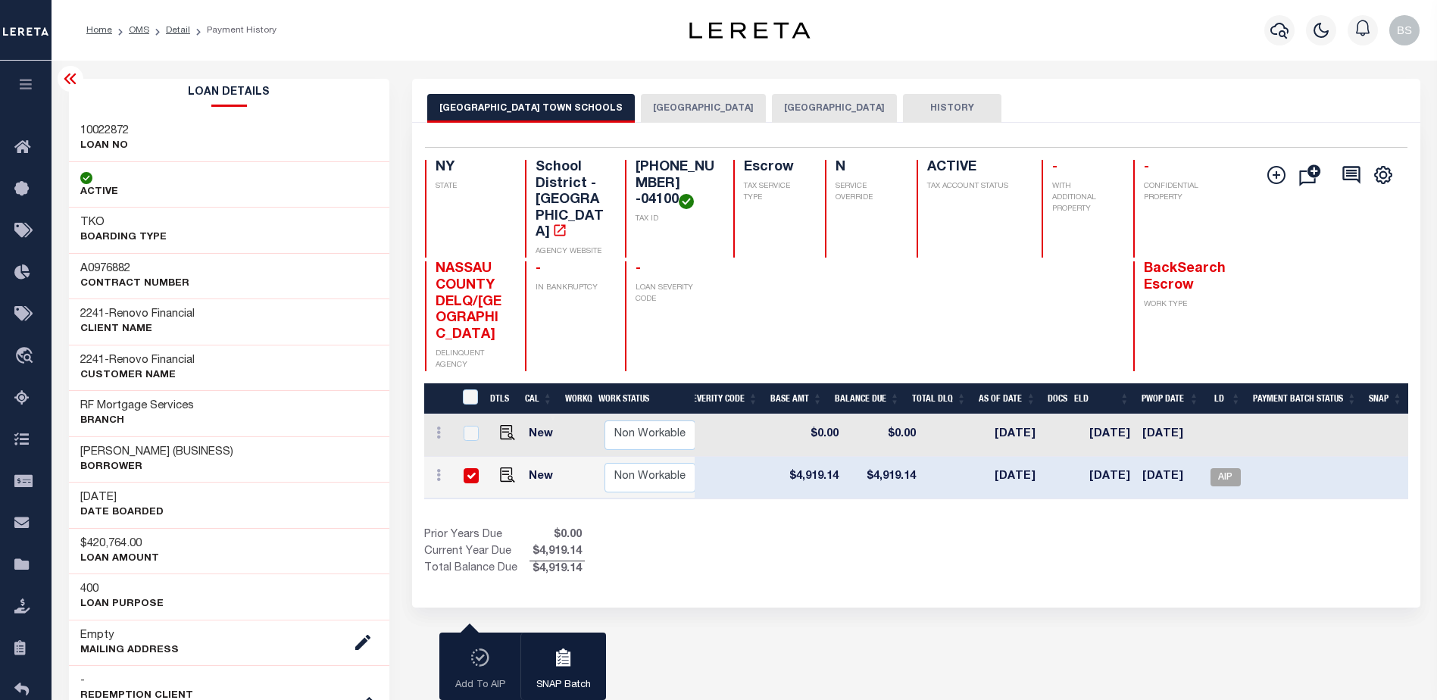
click at [467, 468] on input "checkbox" at bounding box center [471, 475] width 15 height 15
checkbox input "false"
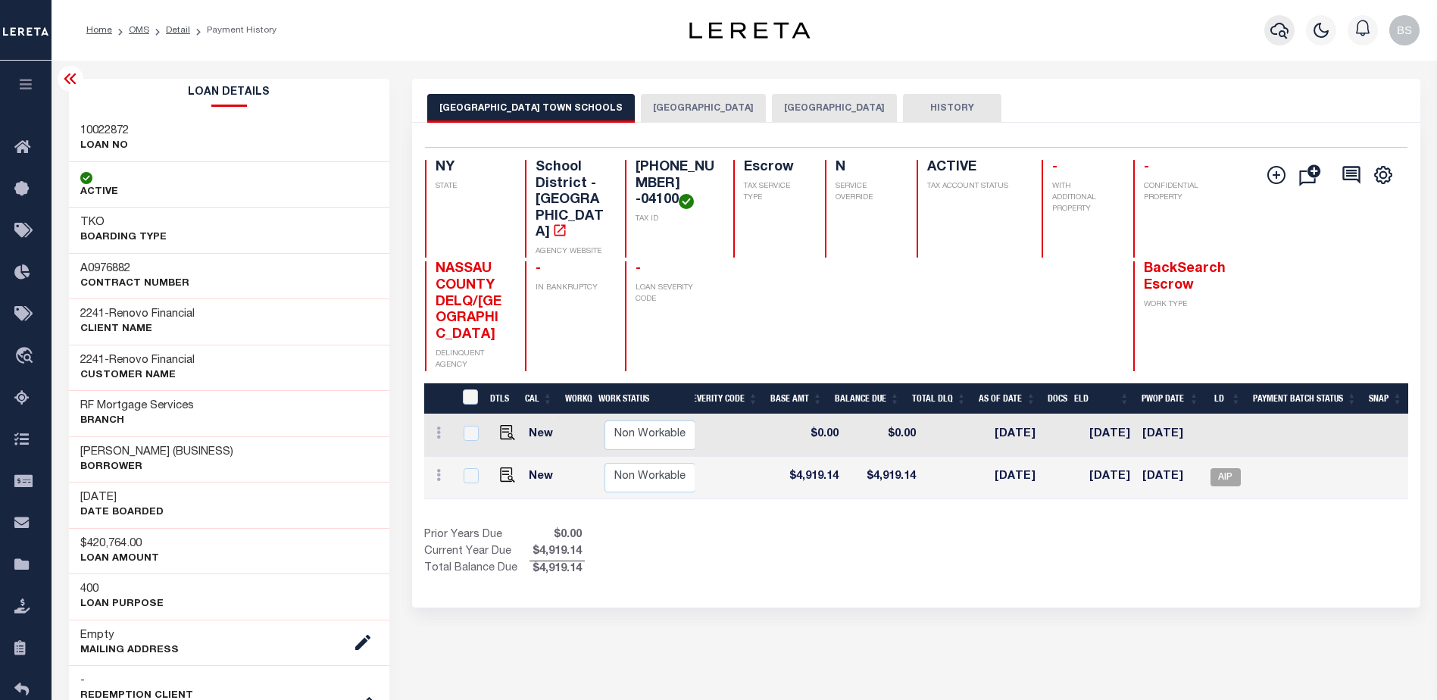
click at [1279, 28] on icon "button" at bounding box center [1279, 30] width 18 height 18
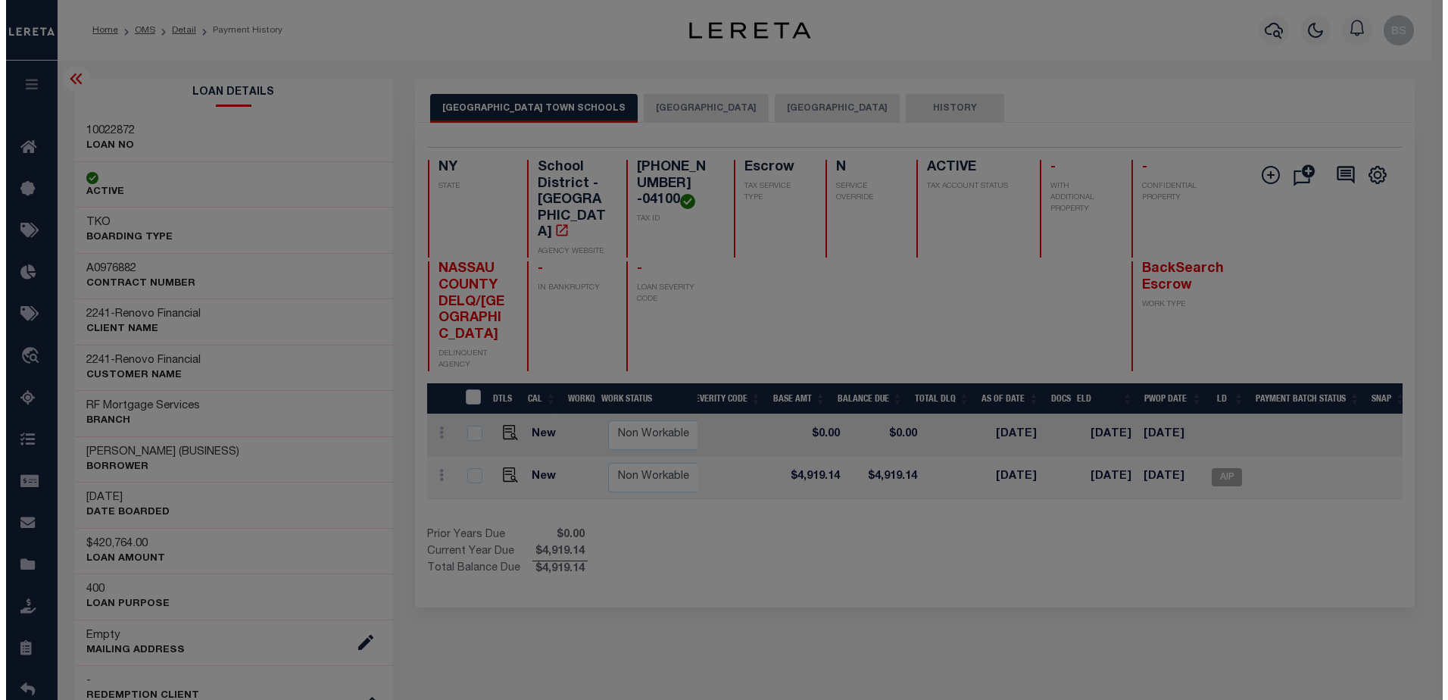
scroll to position [0, 544]
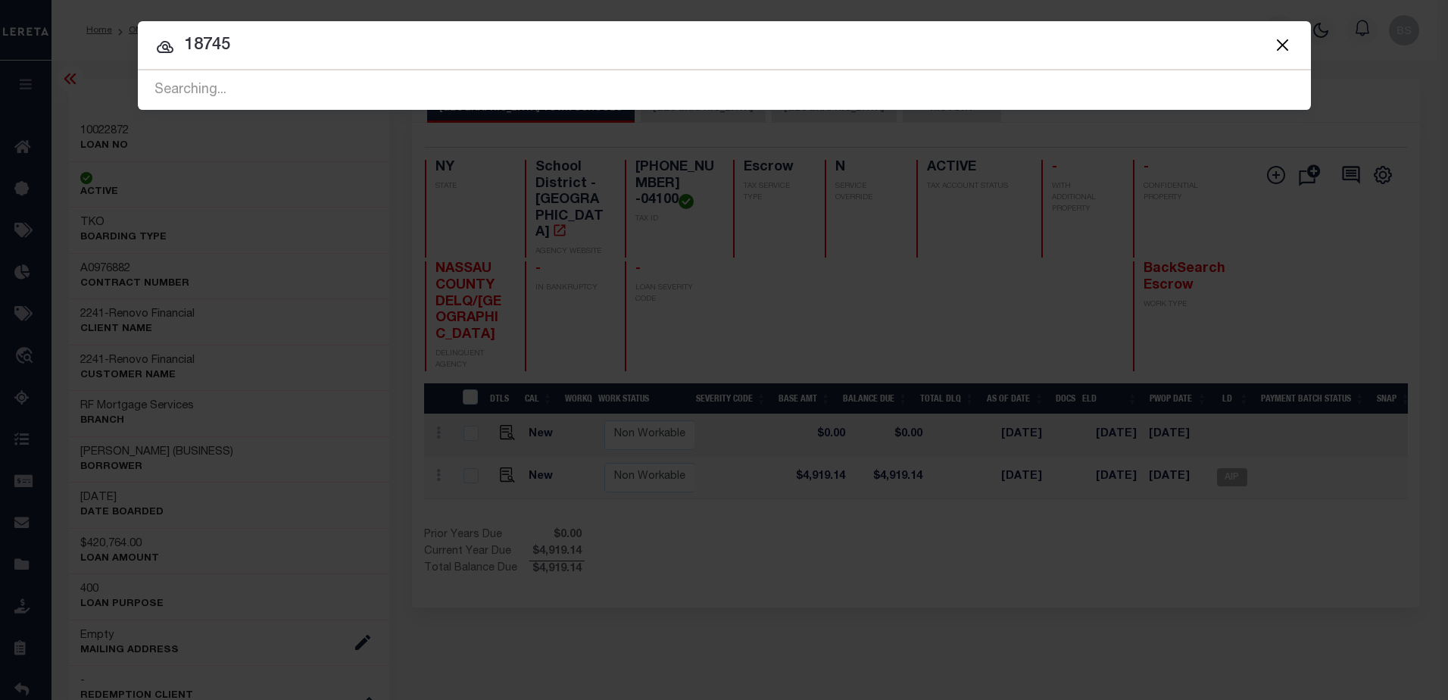
type input "18745"
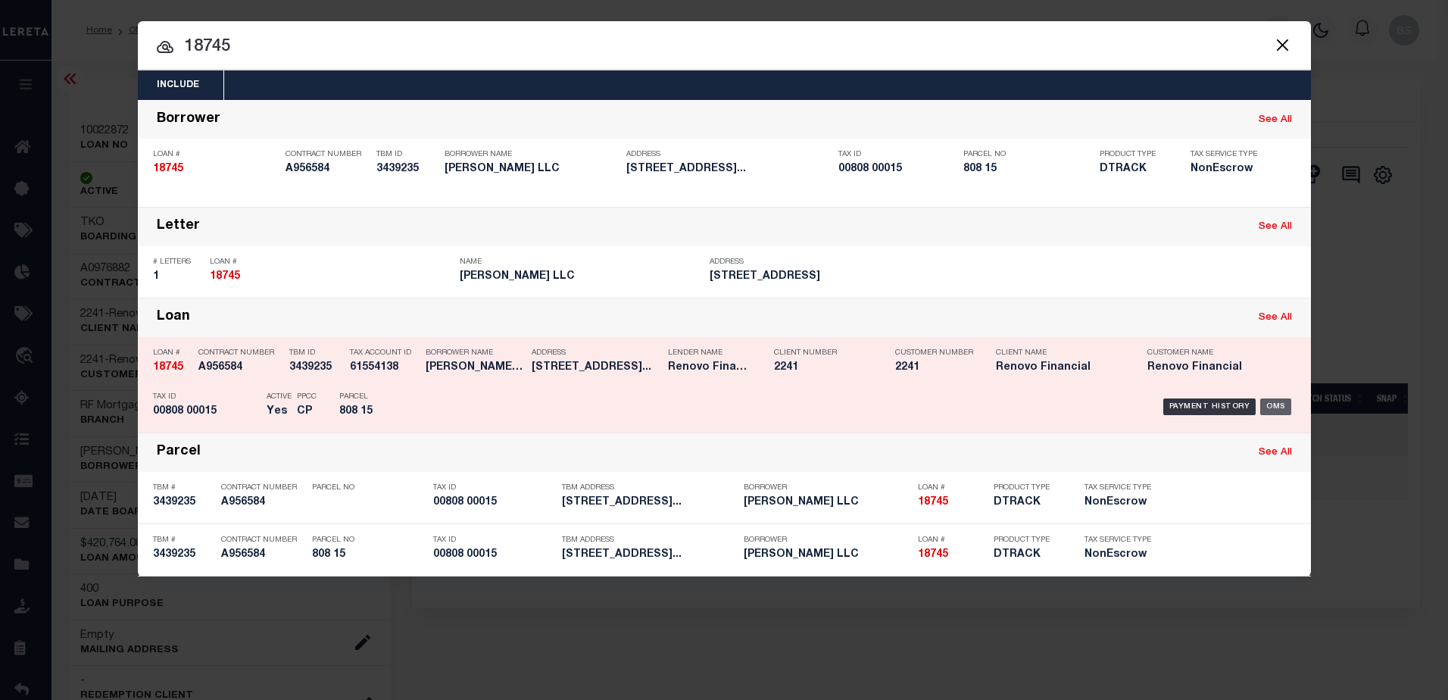
click at [1274, 404] on div "OMS" at bounding box center [1275, 406] width 31 height 17
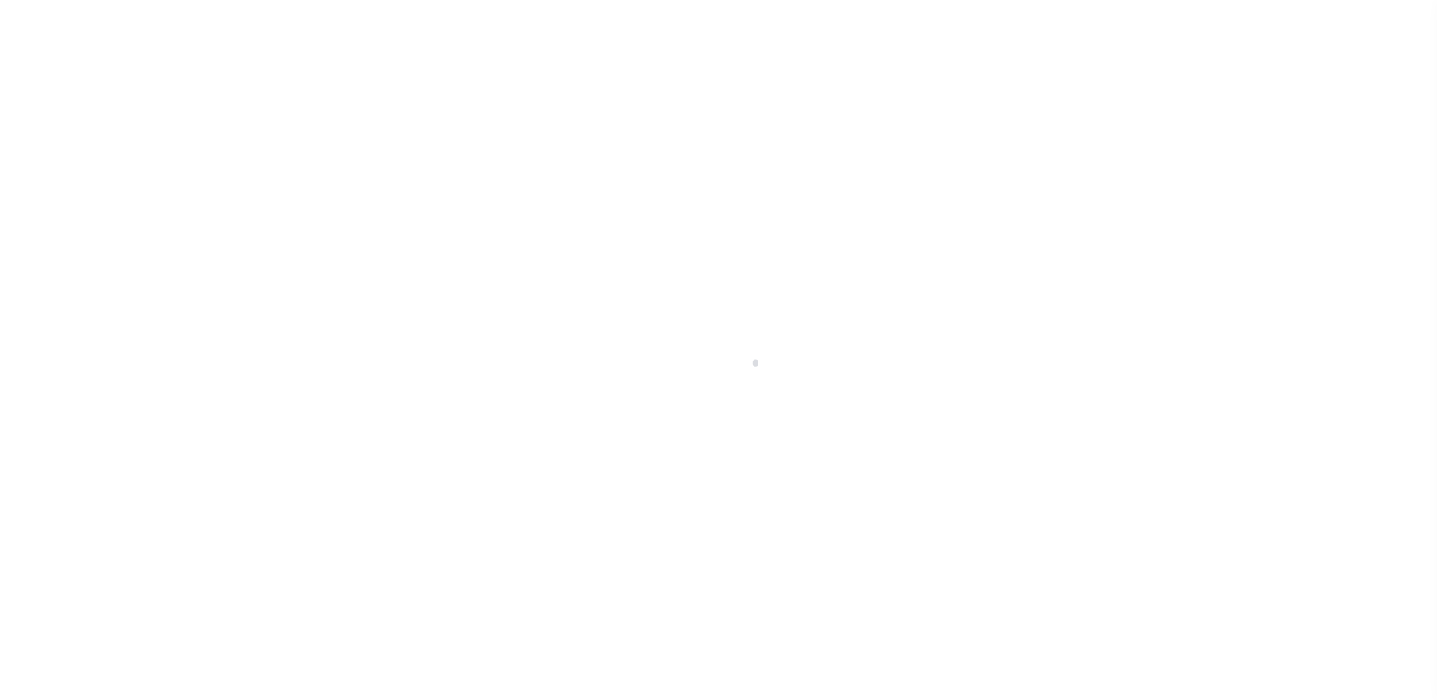
select select "DUE"
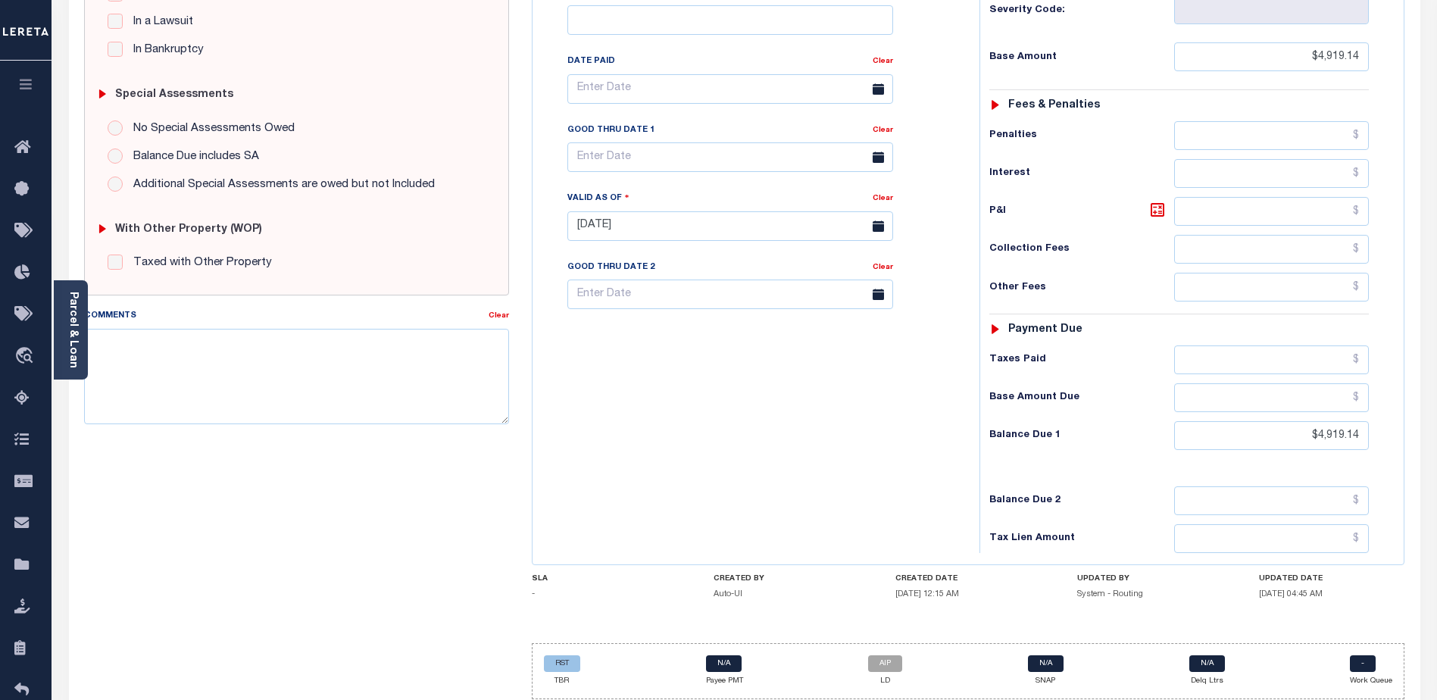
scroll to position [448, 0]
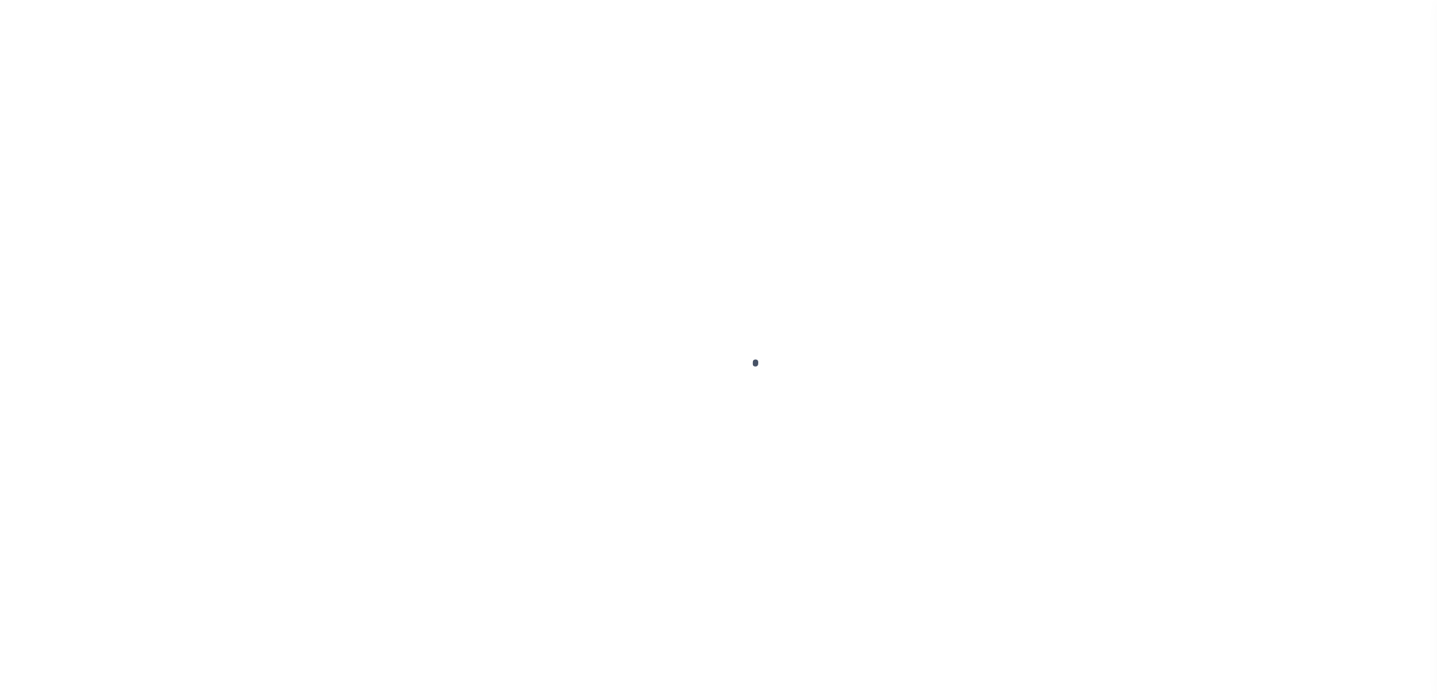
select select "DUE"
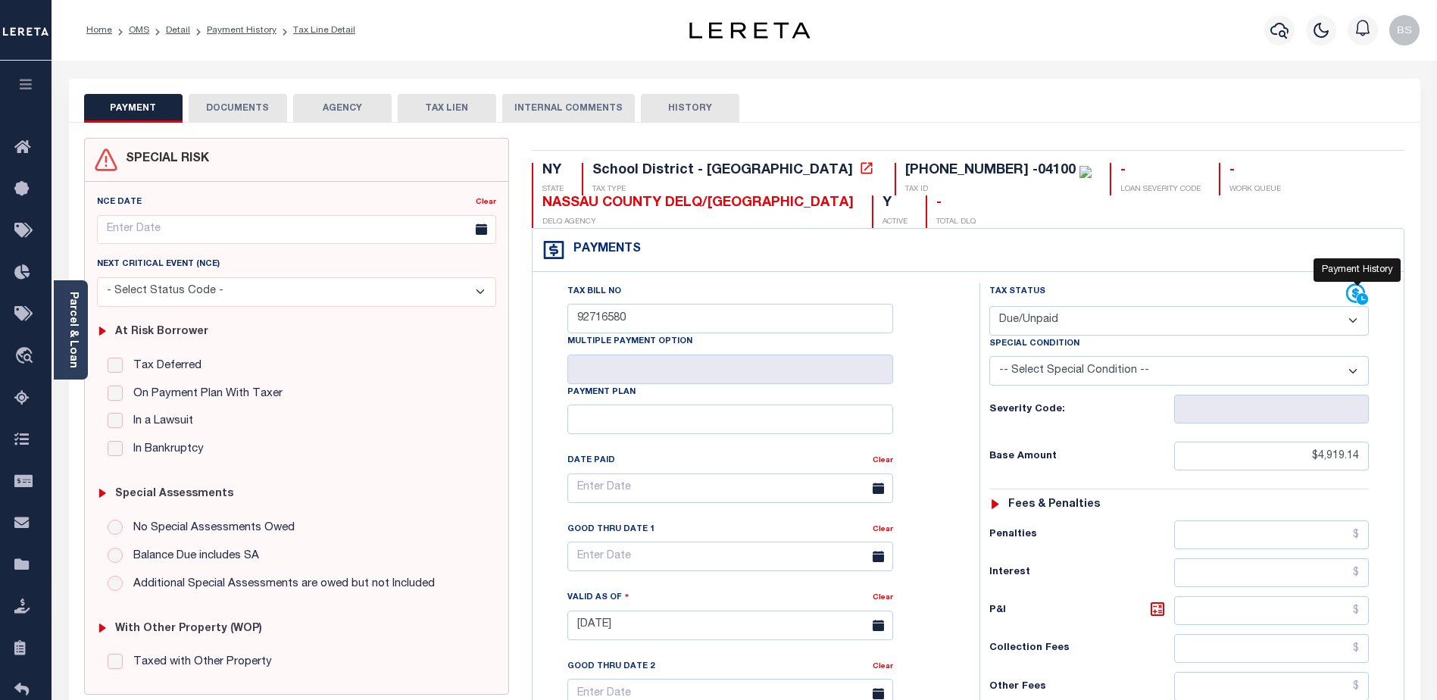
click at [1359, 292] on icon at bounding box center [1357, 294] width 23 height 23
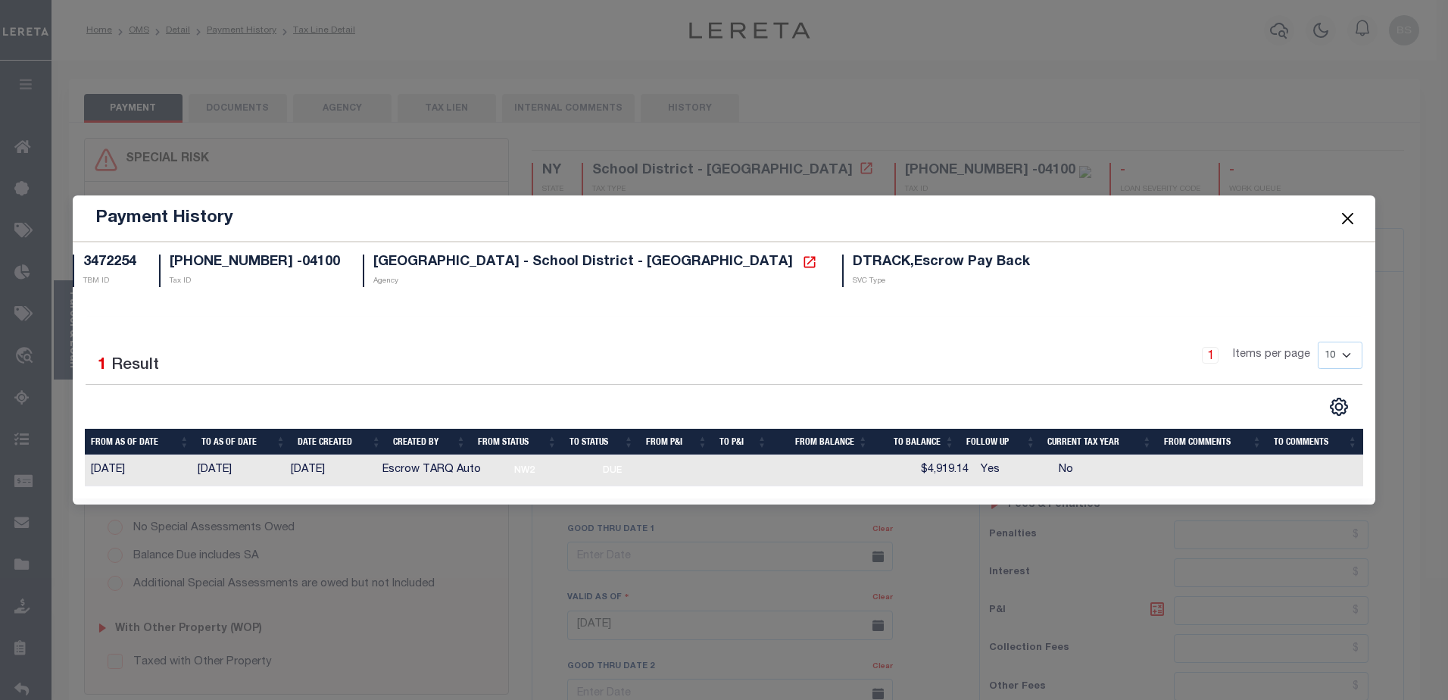
click at [1350, 217] on button "Close" at bounding box center [1348, 218] width 20 height 20
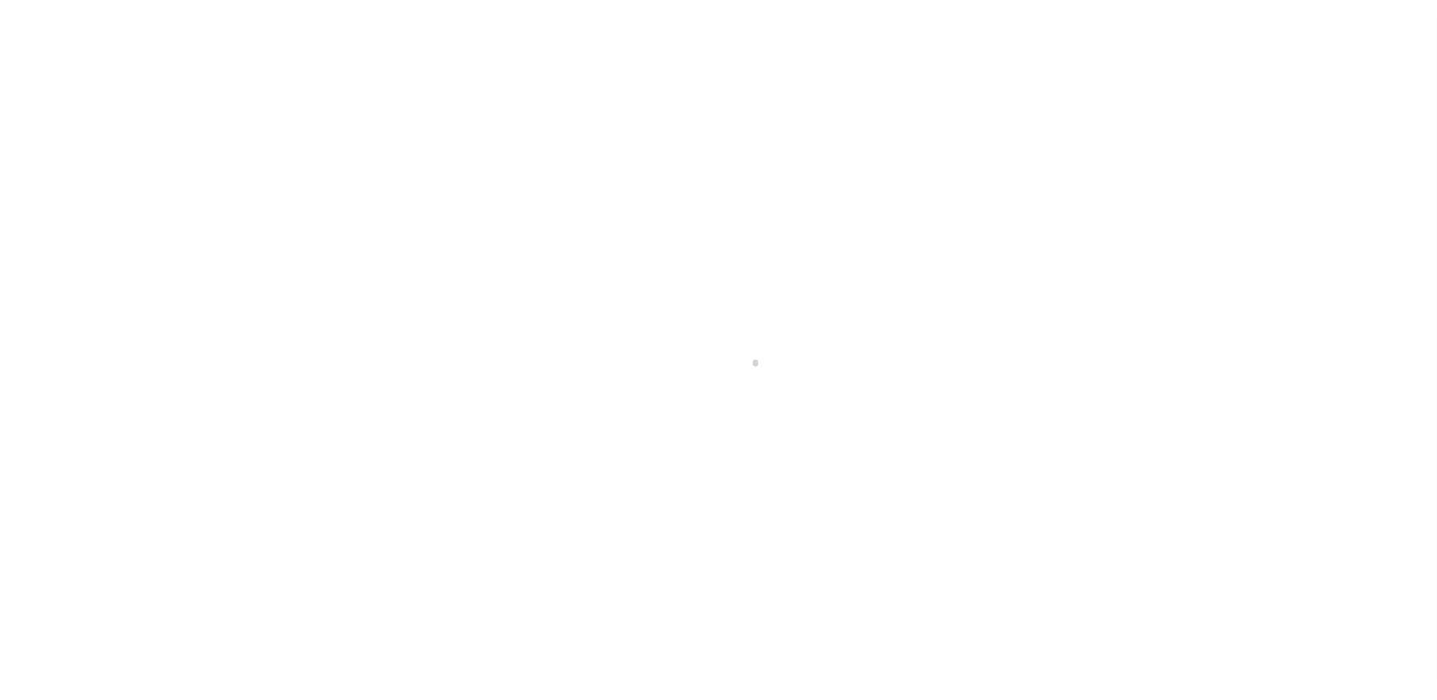
select select "10"
select select "NonEscrow"
type input "[STREET_ADDRESS]"
select select
type input "[GEOGRAPHIC_DATA], NJ 08312"
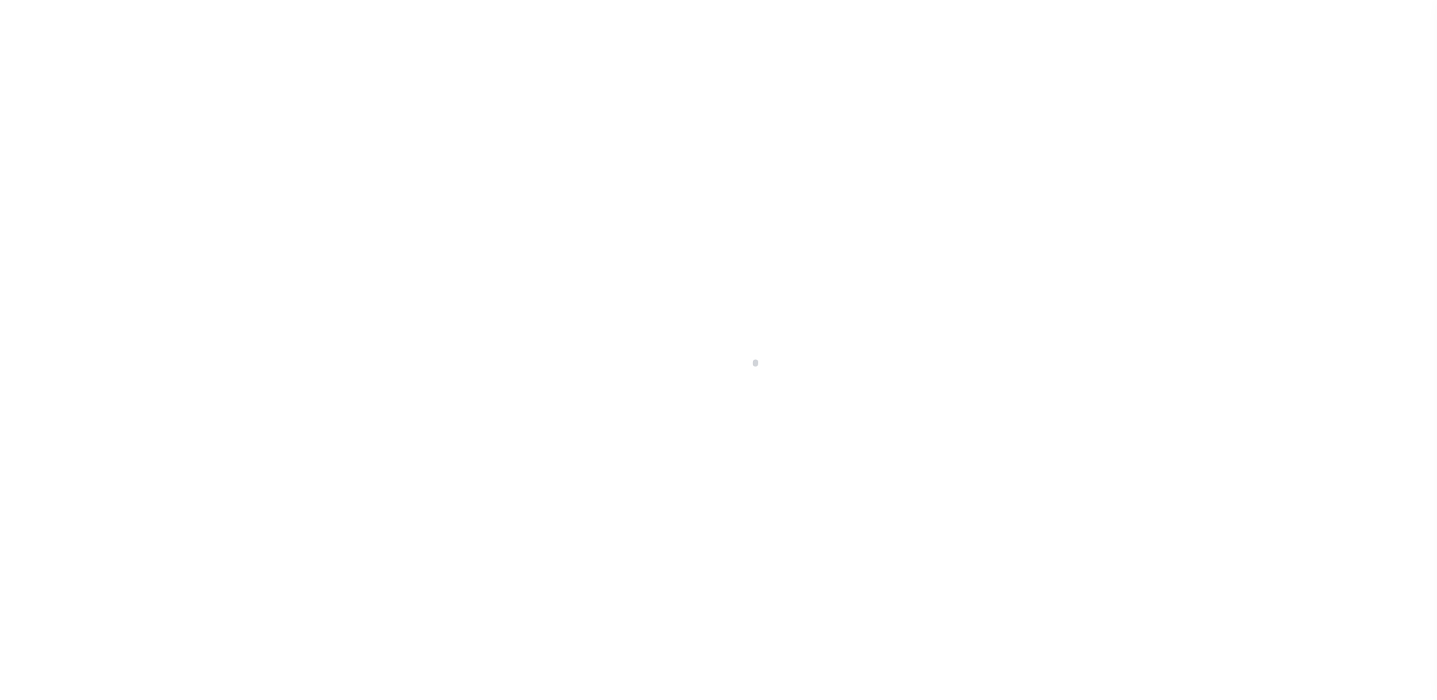
type input "a0kUS00000A7uvl"
type input "NJ"
select select
type textarea "LEGAL REQUIRED"
select select "25066"
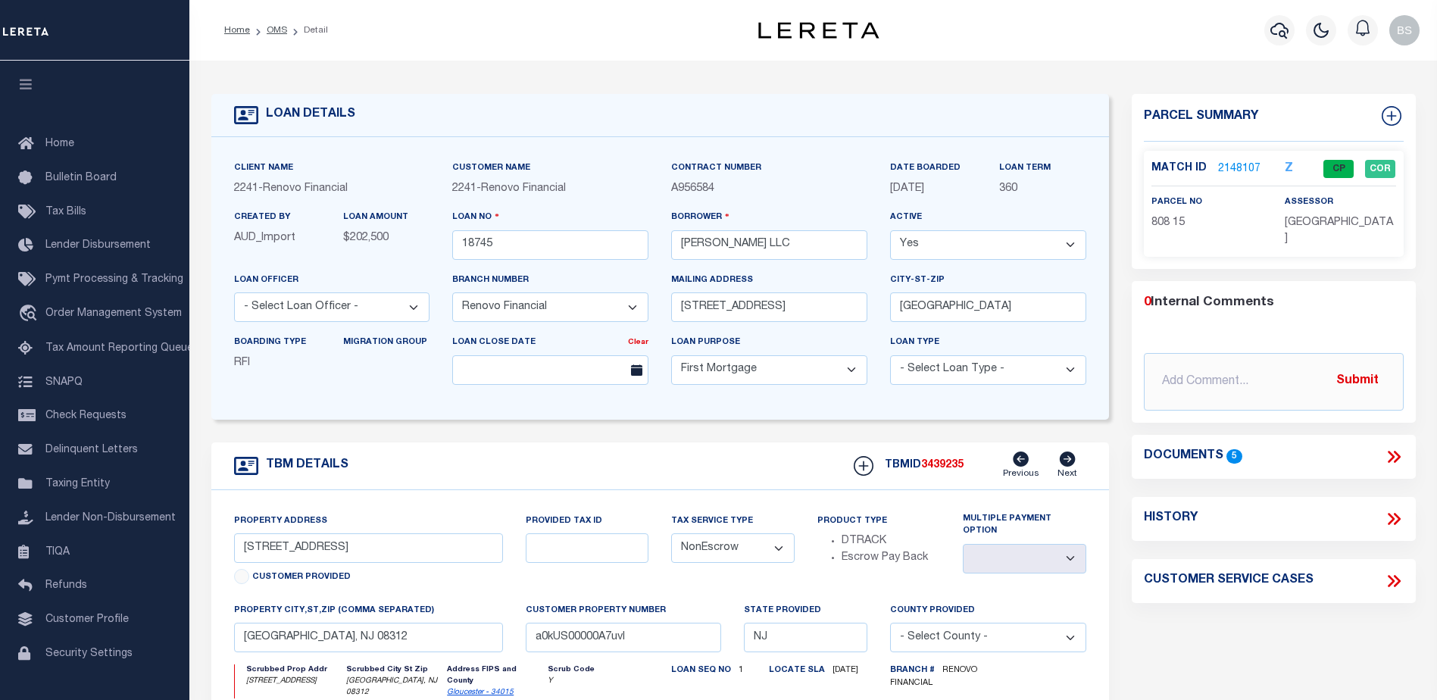
click at [1239, 166] on link "2148107" at bounding box center [1239, 169] width 42 height 16
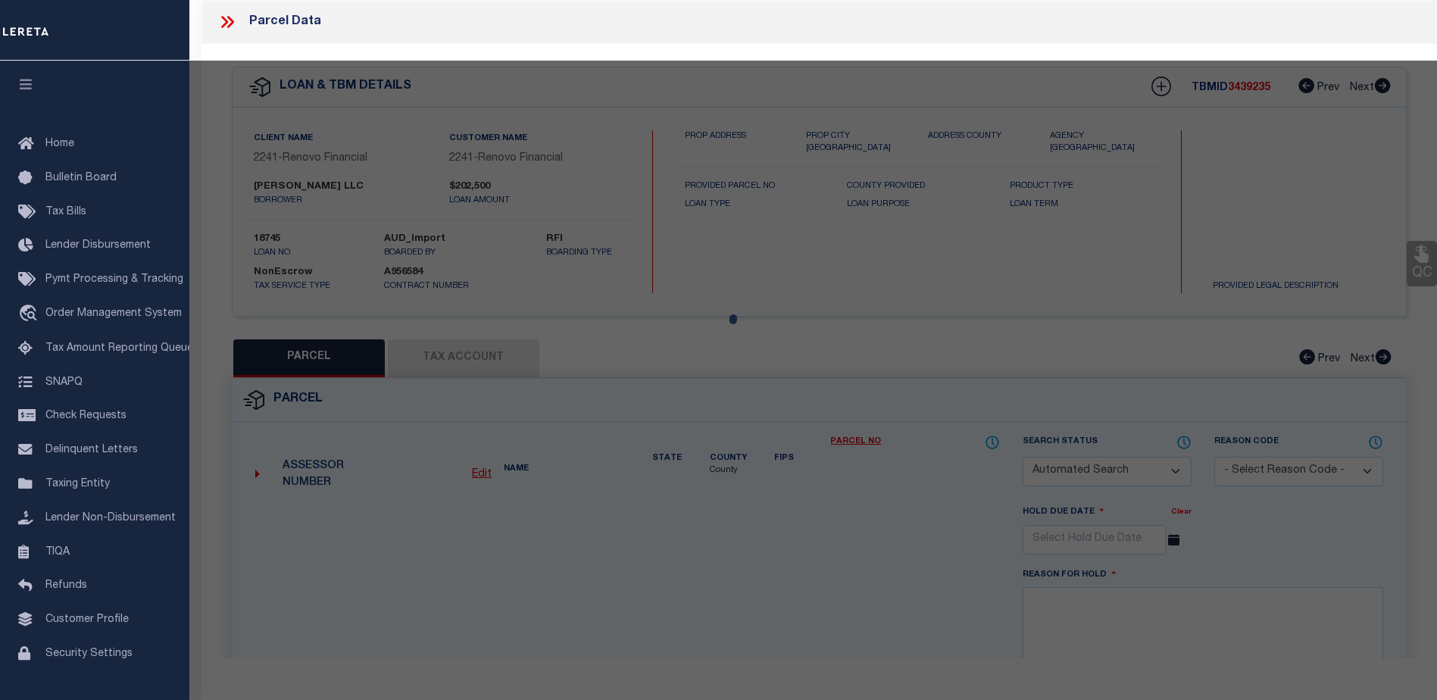
checkbox input "false"
select select "CP"
type input "[PERSON_NAME] LLC"
select select "AGW"
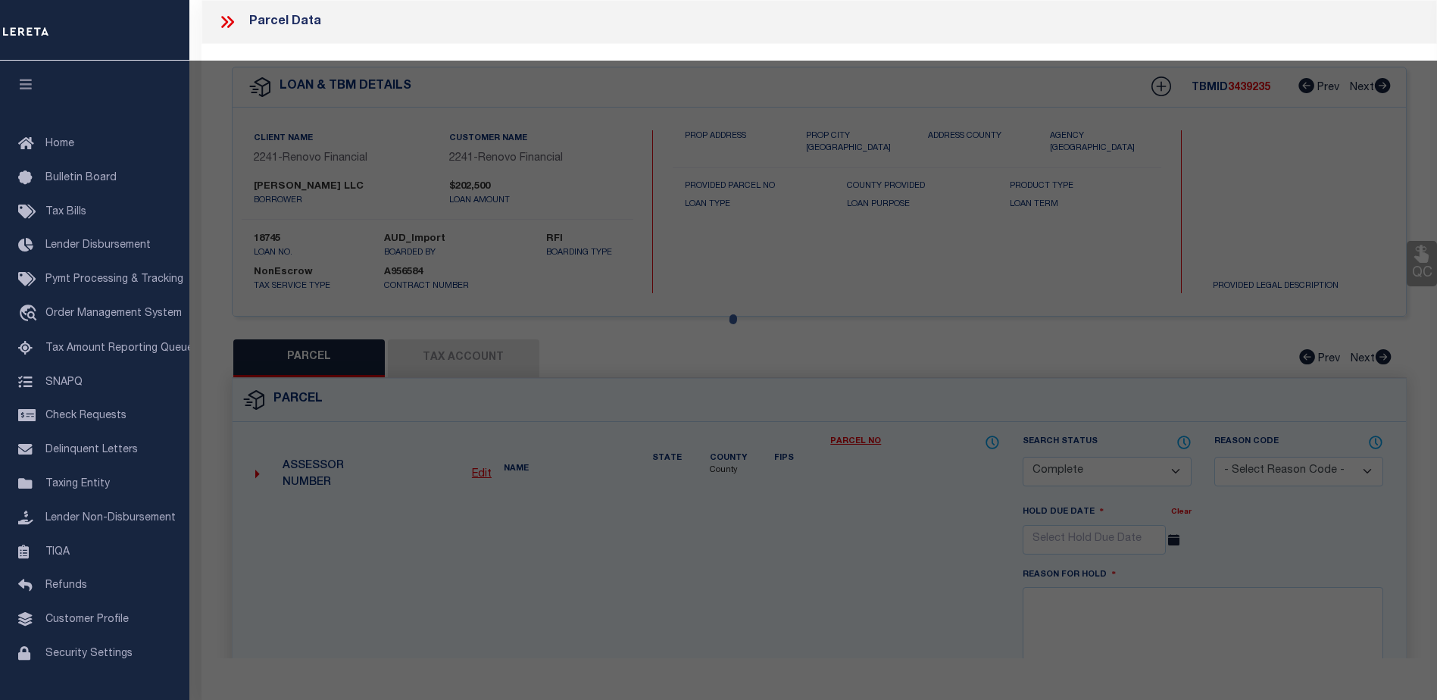
select select "LEG"
type input "141 W CHESTNUT ST"
checkbox input "false"
type textarea "Block: 808 Lot: 15"
type textarea "No issue updating taxID to match existing masks. MLC 7/23/2025 Unable to add th…"
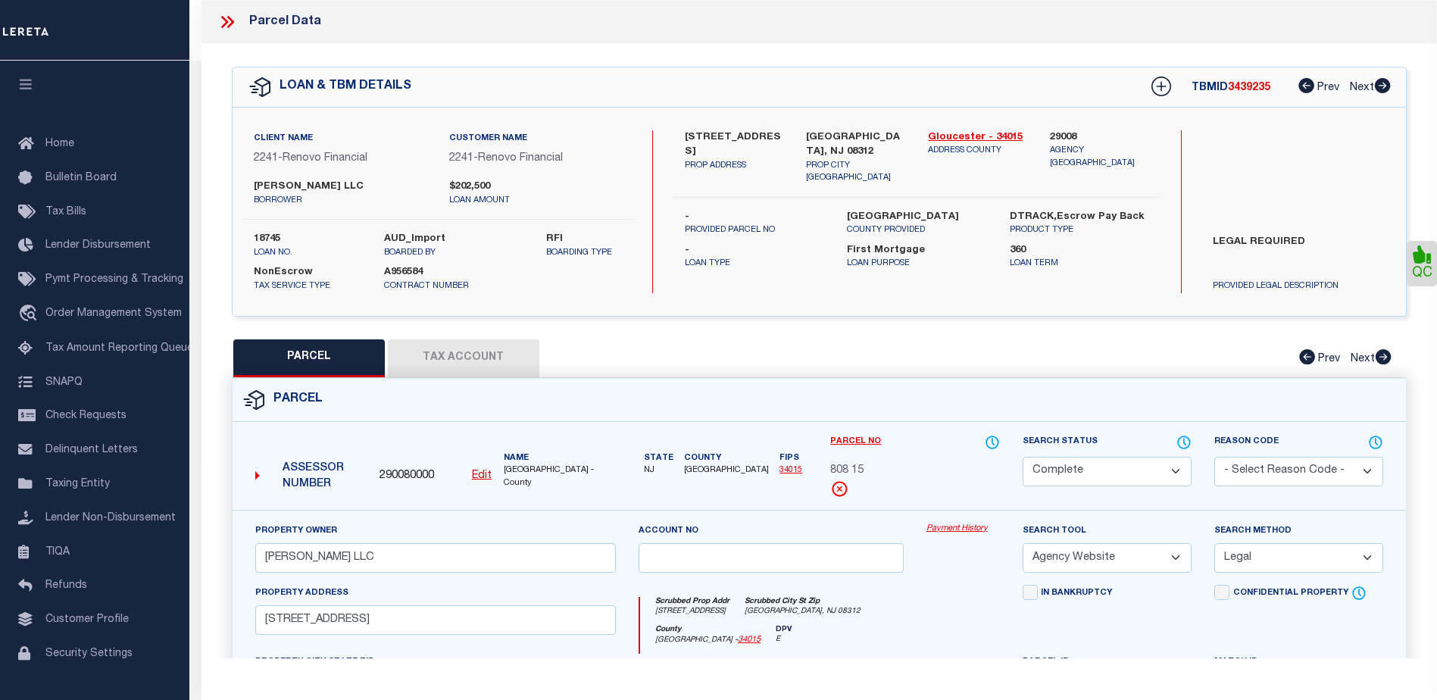
click at [941, 528] on link "Payment History" at bounding box center [962, 529] width 73 height 13
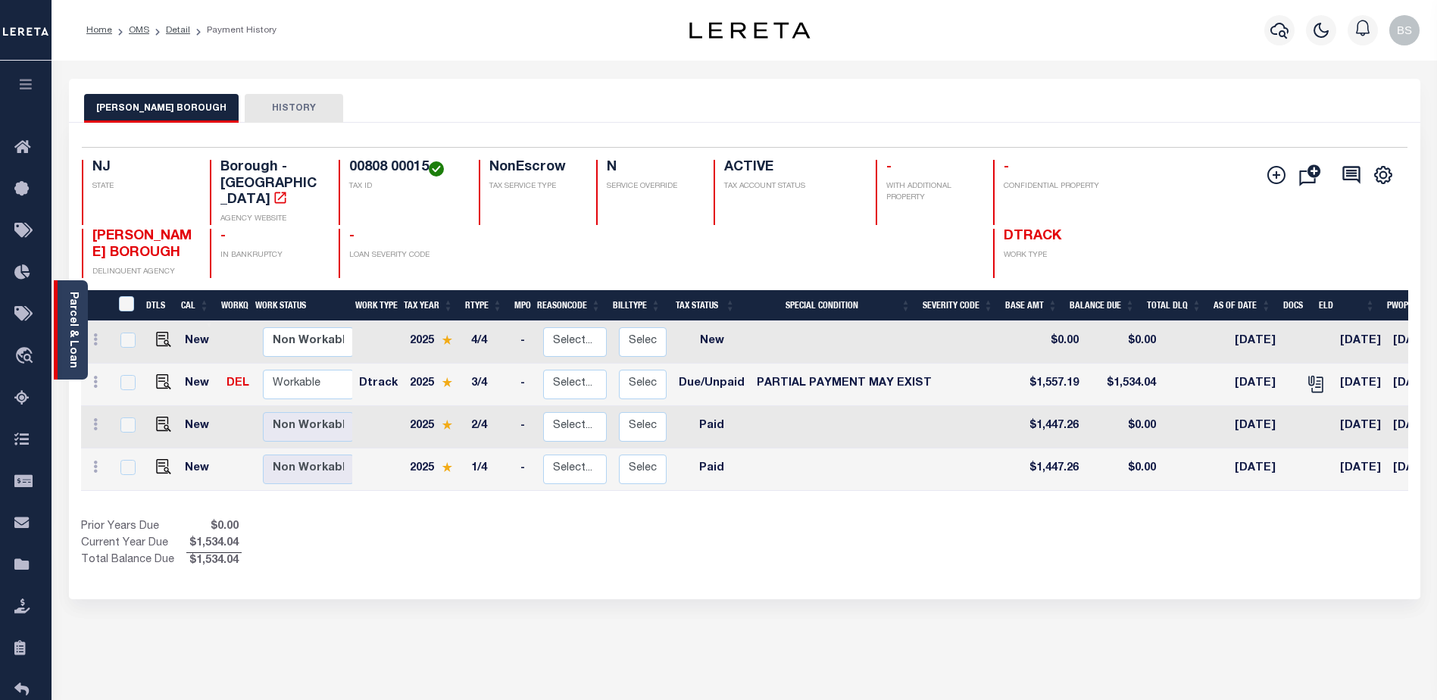
click at [67, 314] on link "Parcel & Loan" at bounding box center [72, 330] width 11 height 76
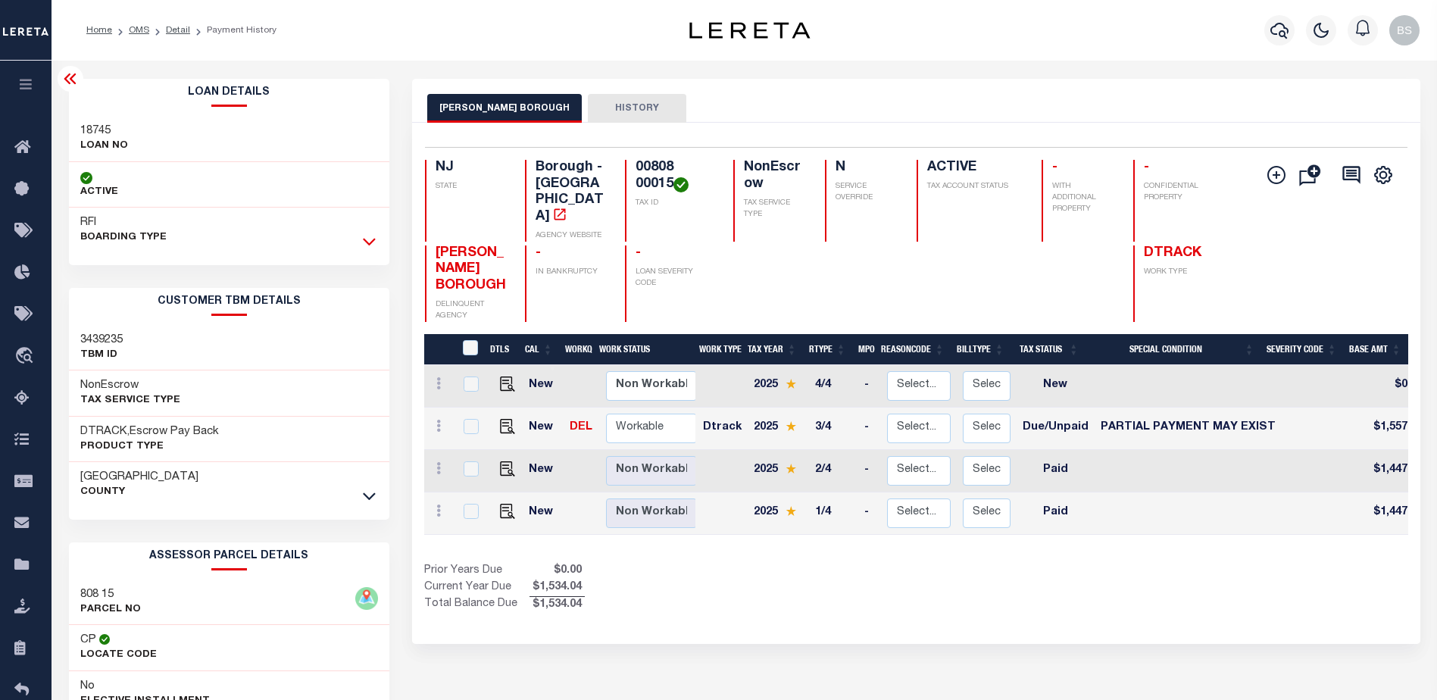
click at [370, 238] on icon at bounding box center [369, 241] width 13 height 16
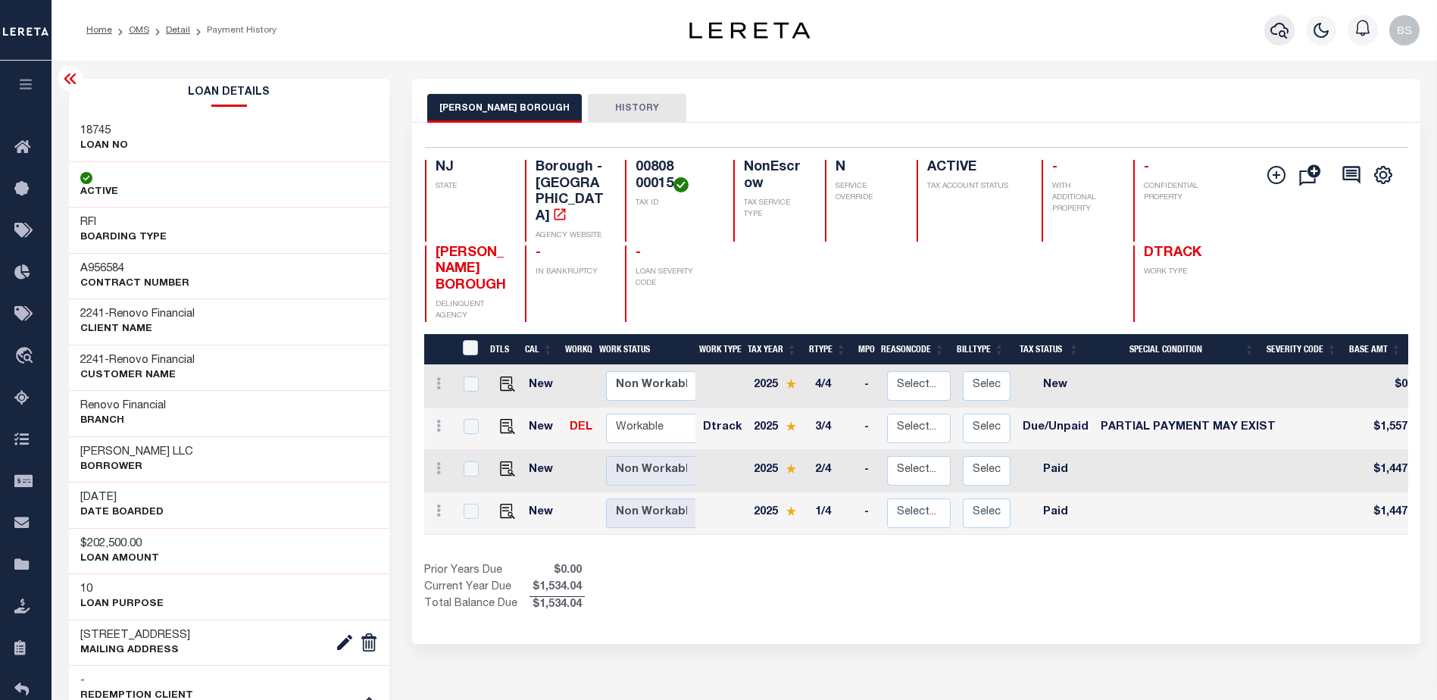
click at [1285, 33] on icon "button" at bounding box center [1279, 30] width 18 height 18
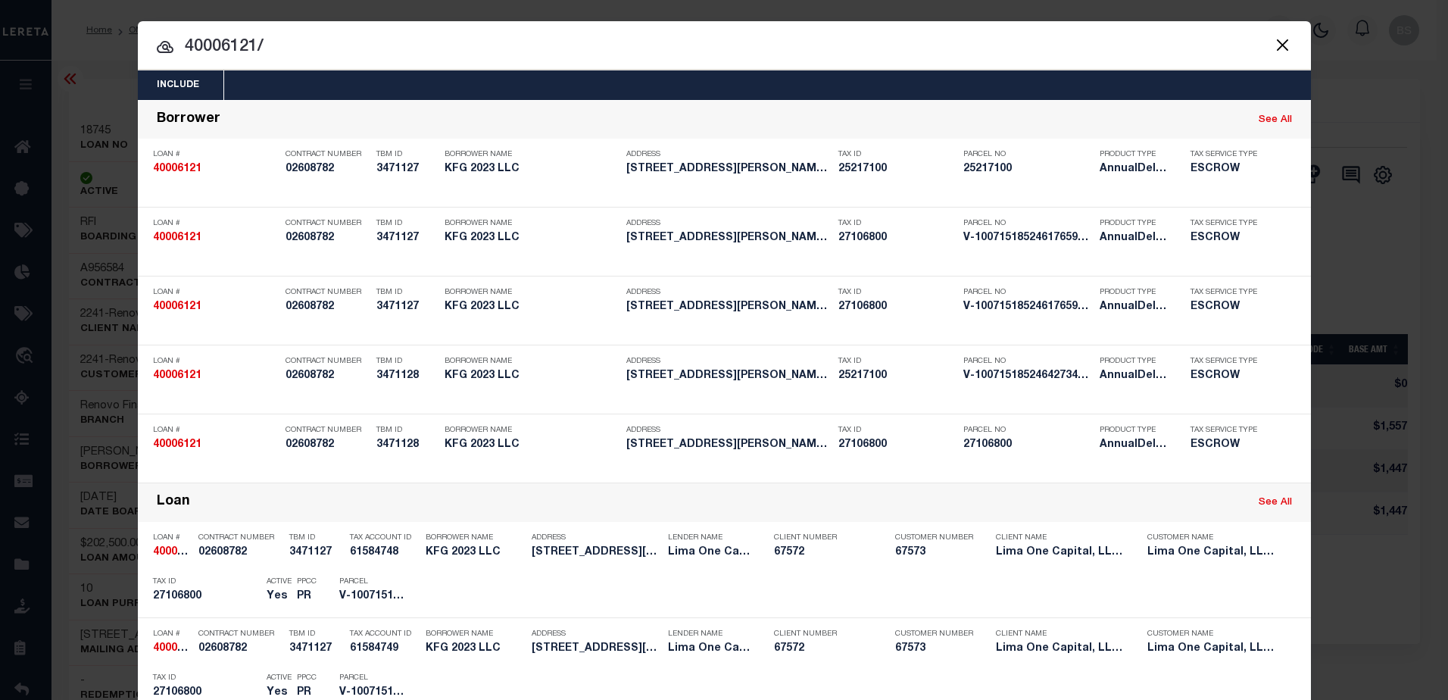
type input "40006121/"
